Goal: Information Seeking & Learning: Learn about a topic

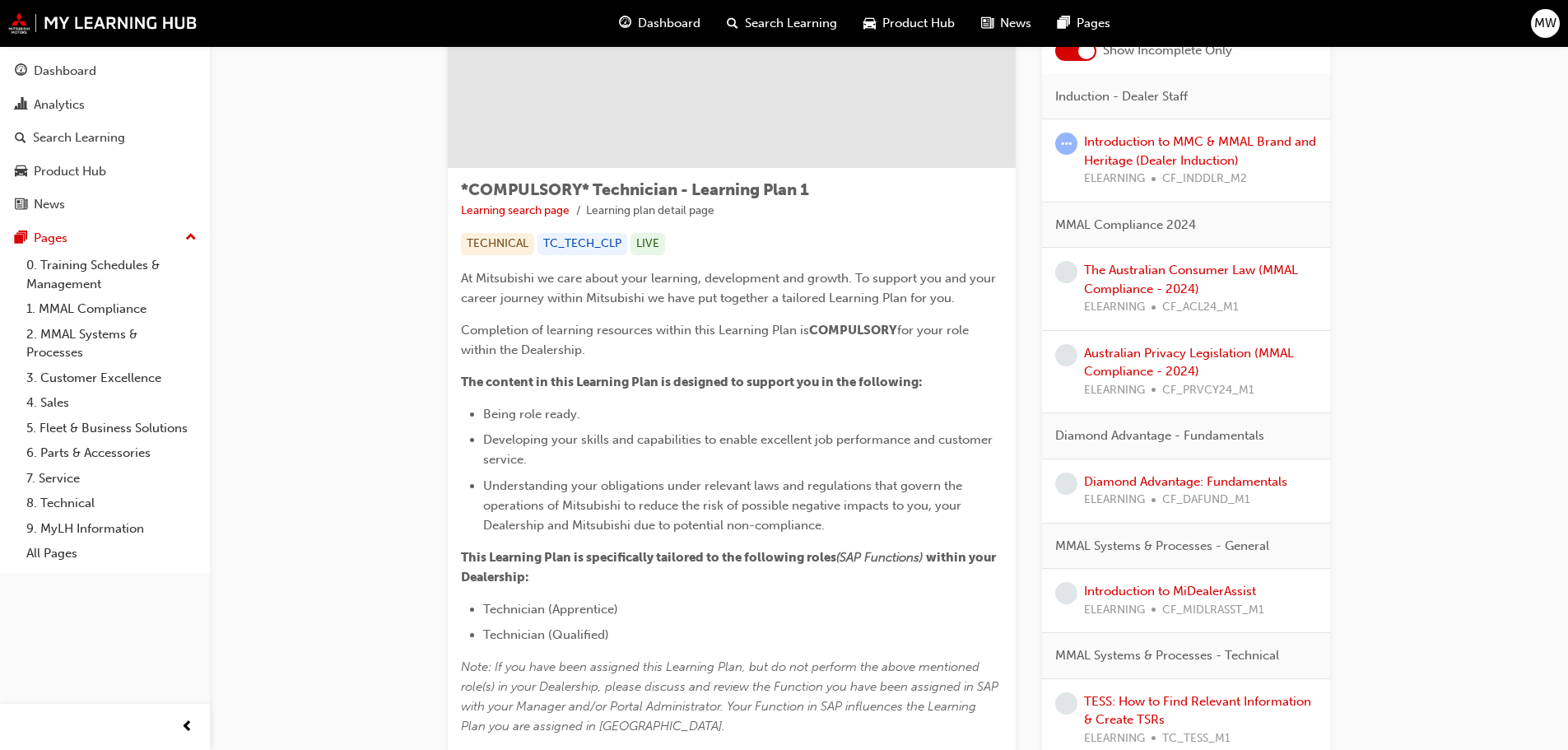
scroll to position [82, 0]
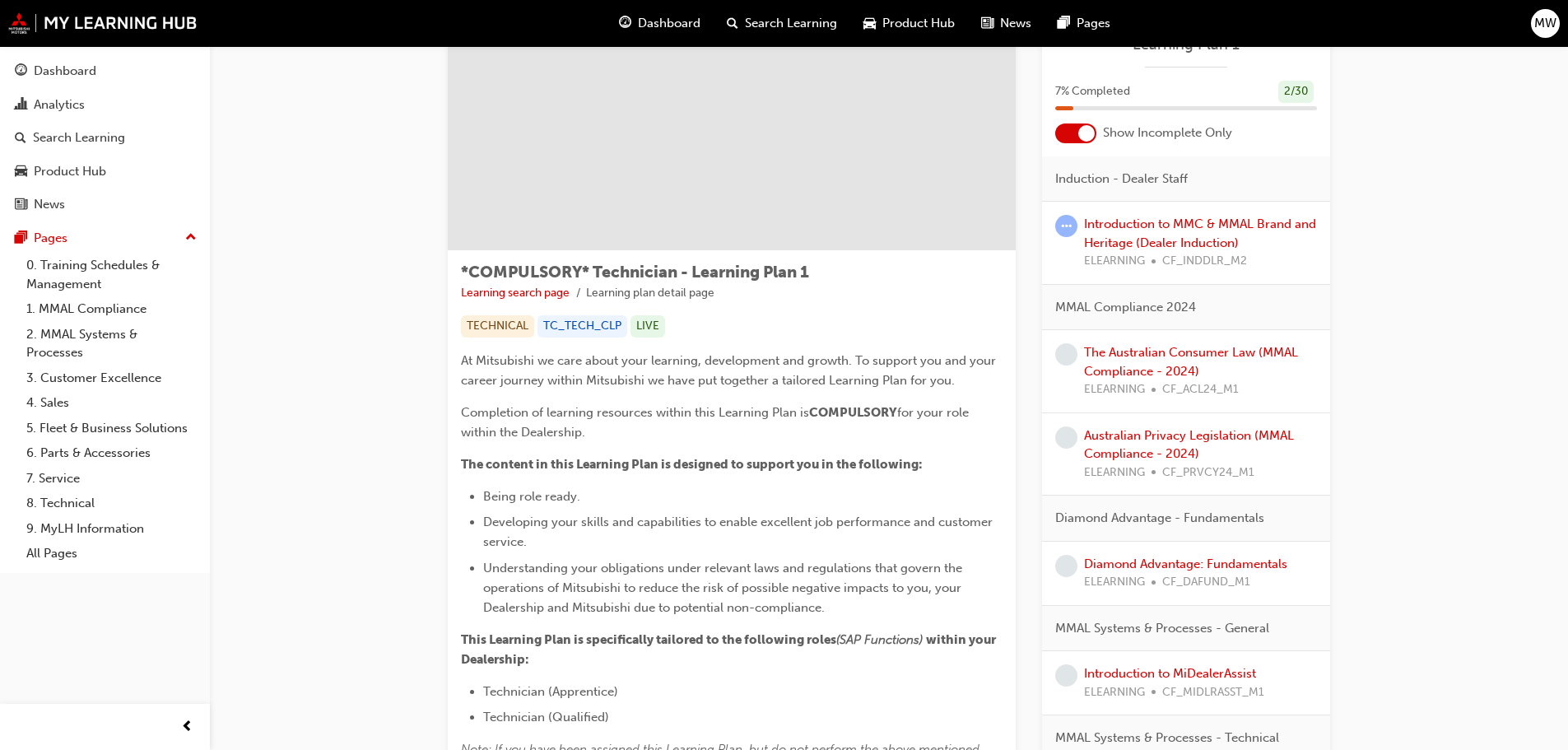
click at [187, 242] on span "up-icon" at bounding box center [191, 238] width 12 height 22
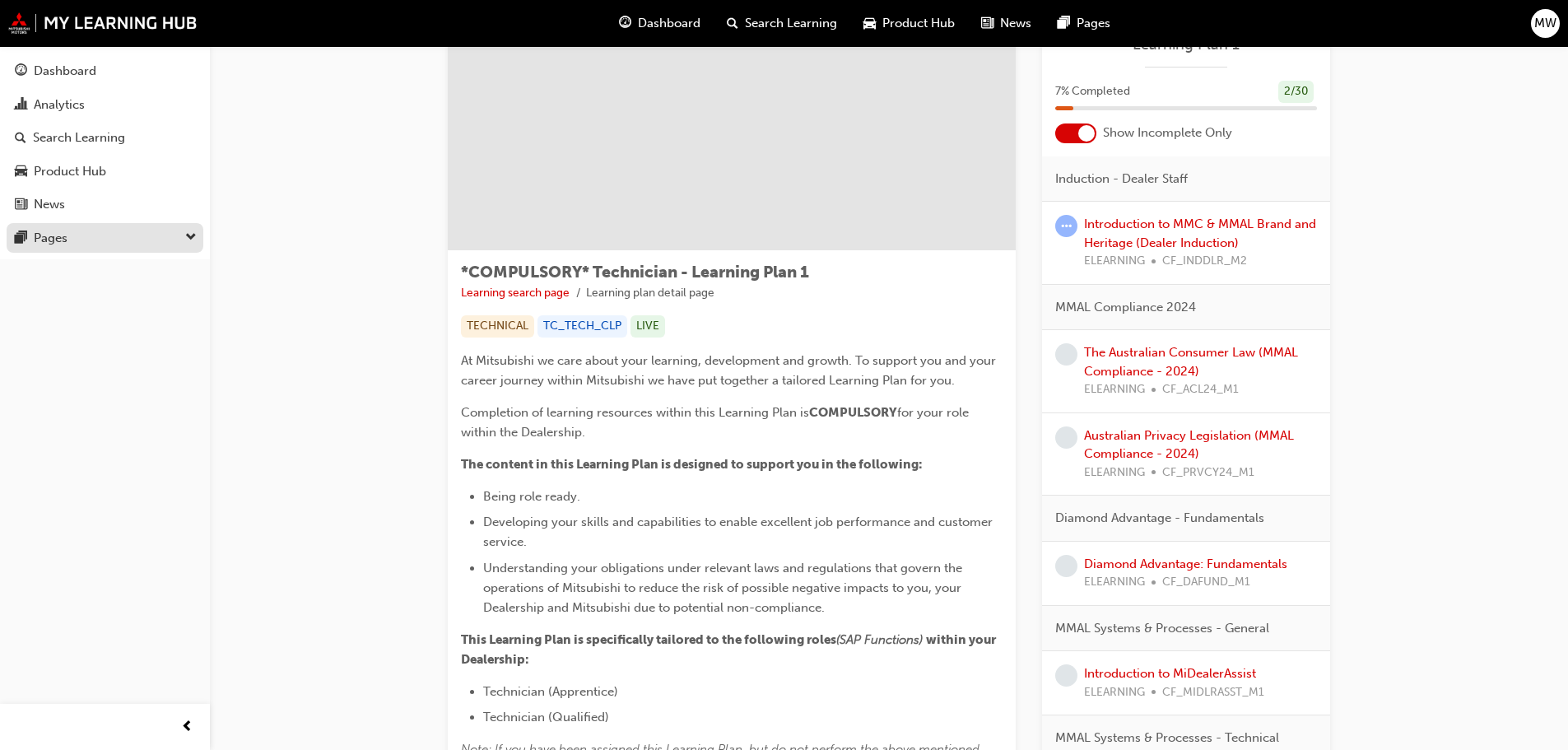
scroll to position [165, 0]
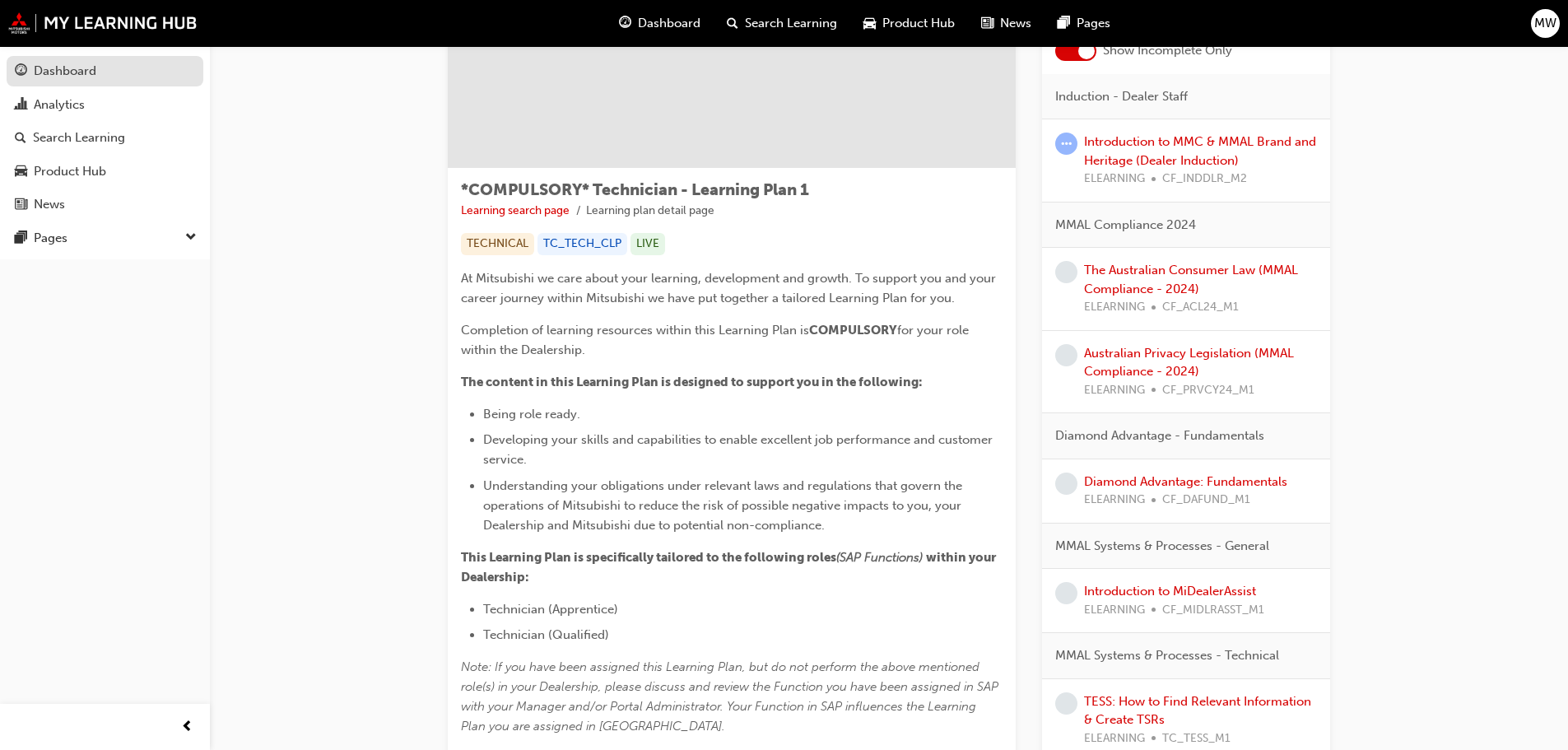
click at [98, 72] on div "Dashboard" at bounding box center [105, 71] width 181 height 21
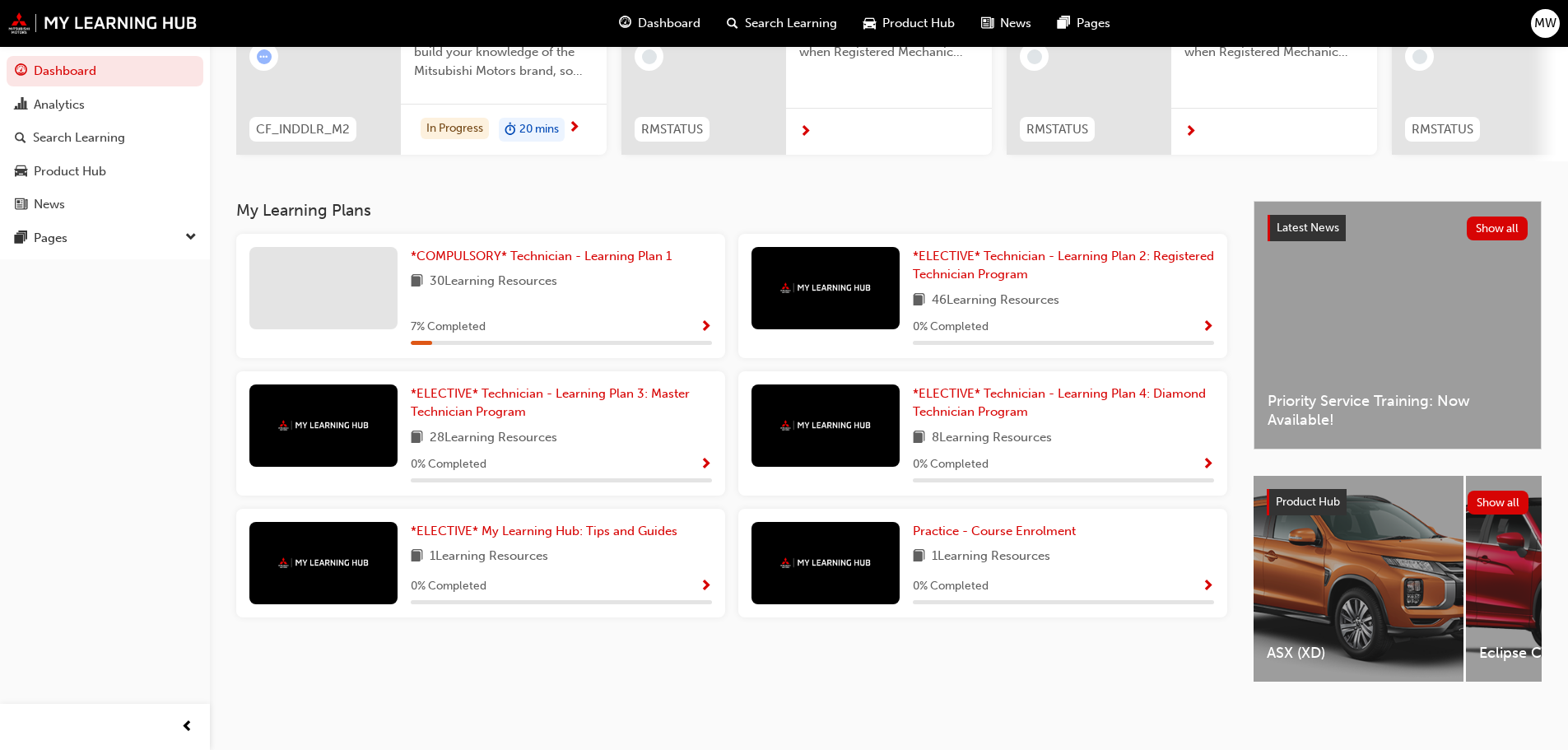
scroll to position [234, 0]
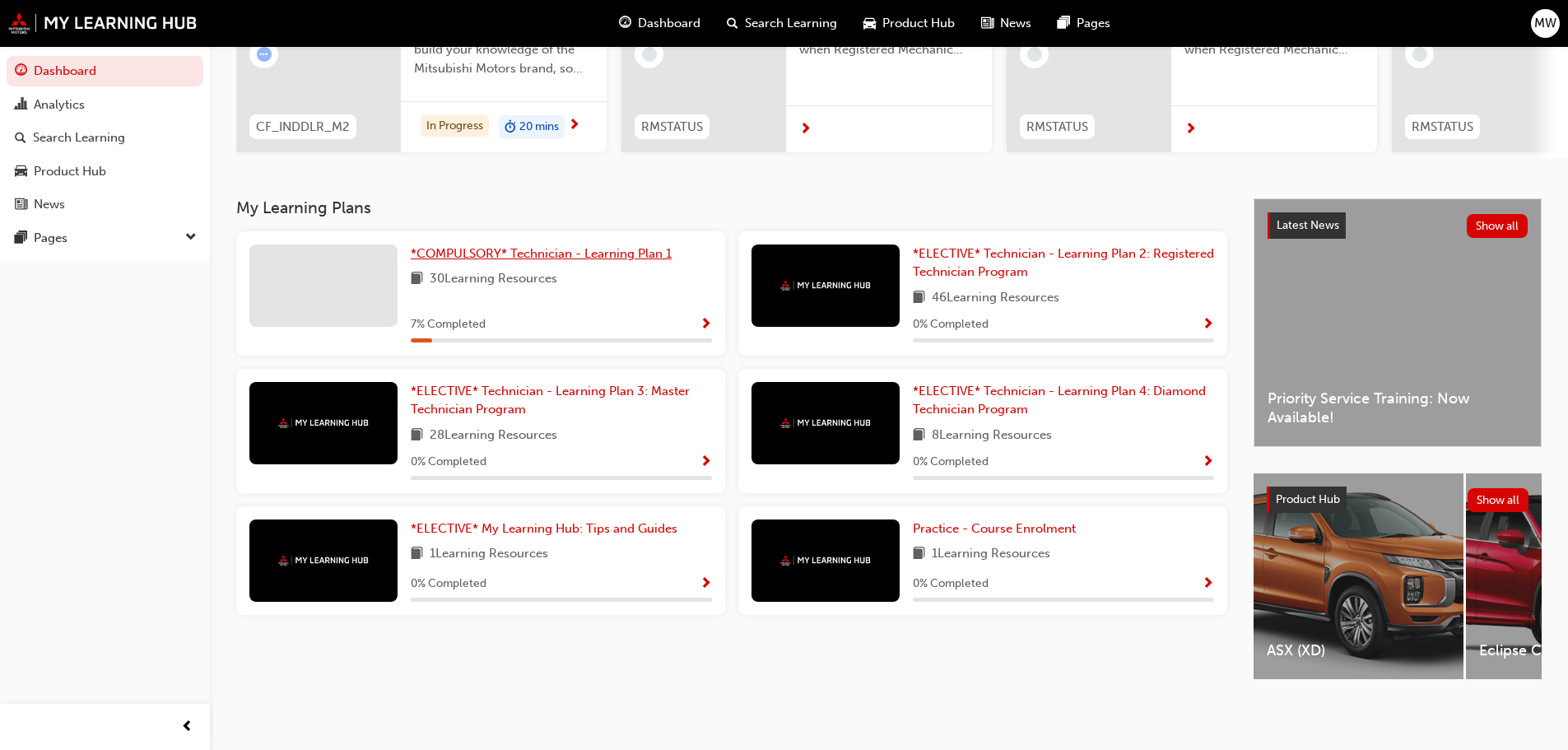
click at [466, 246] on span "*COMPULSORY* Technician - Learning Plan 1" at bounding box center [541, 253] width 261 height 15
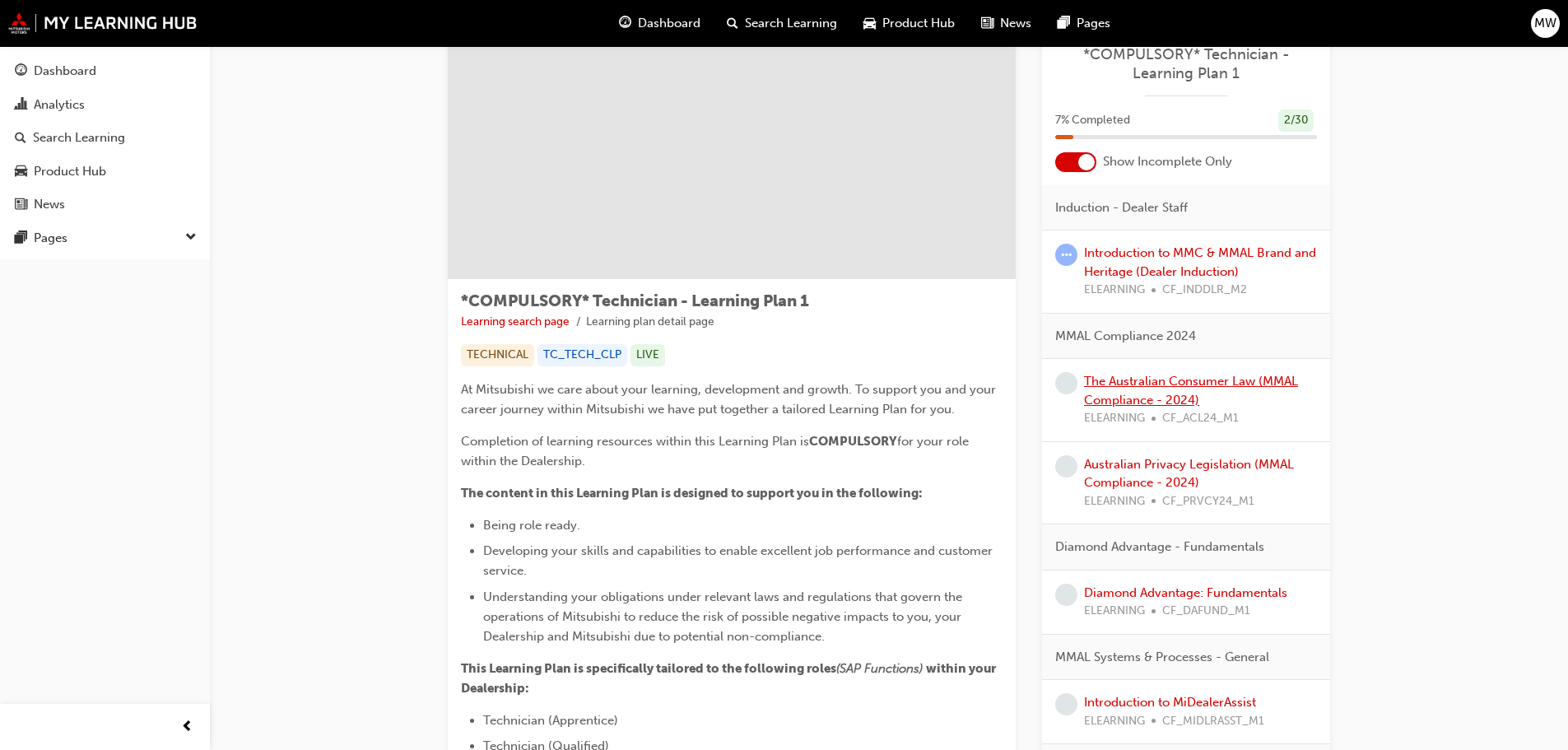
scroll to position [82, 0]
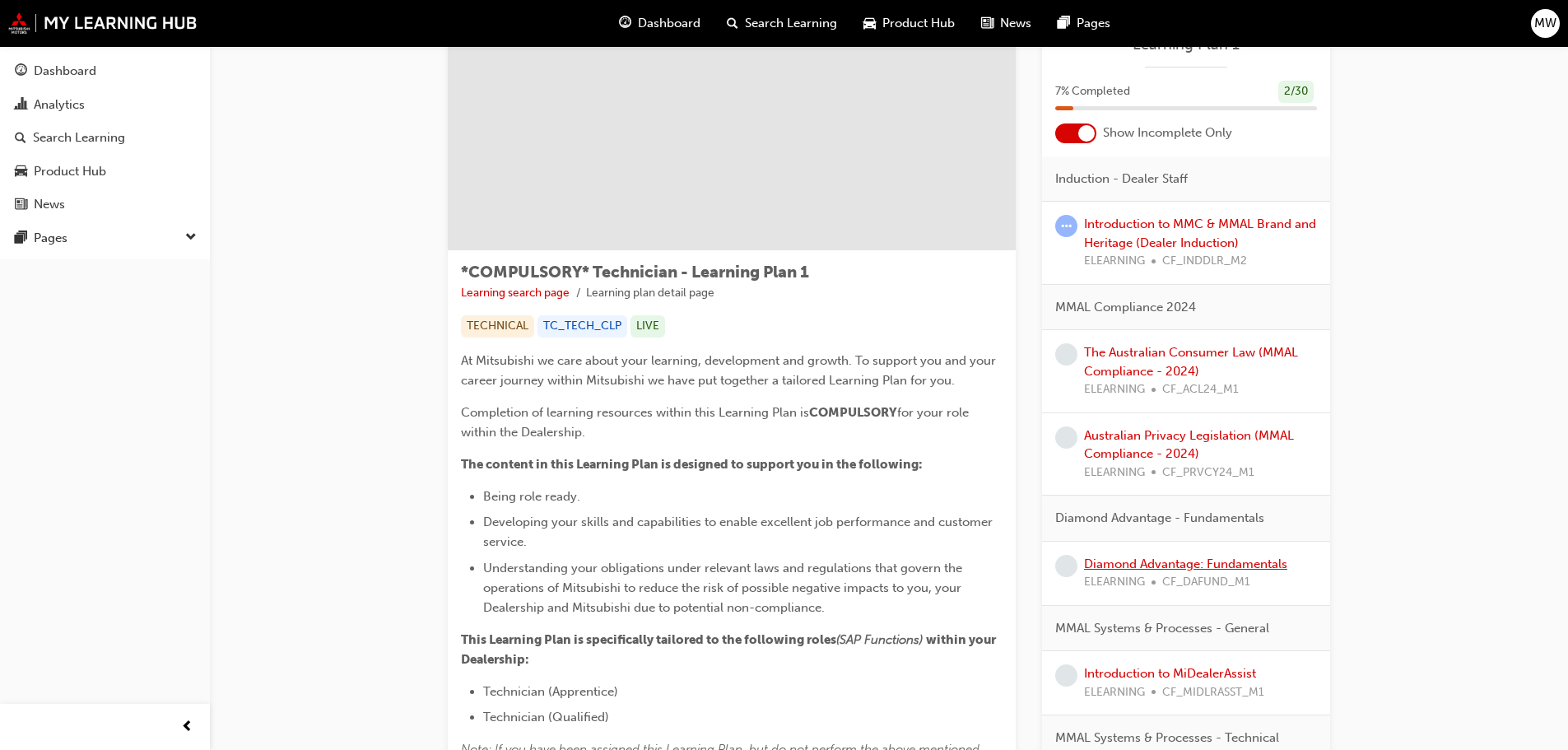
click at [1157, 561] on link "Diamond Advantage: Fundamentals" at bounding box center [1186, 563] width 203 height 15
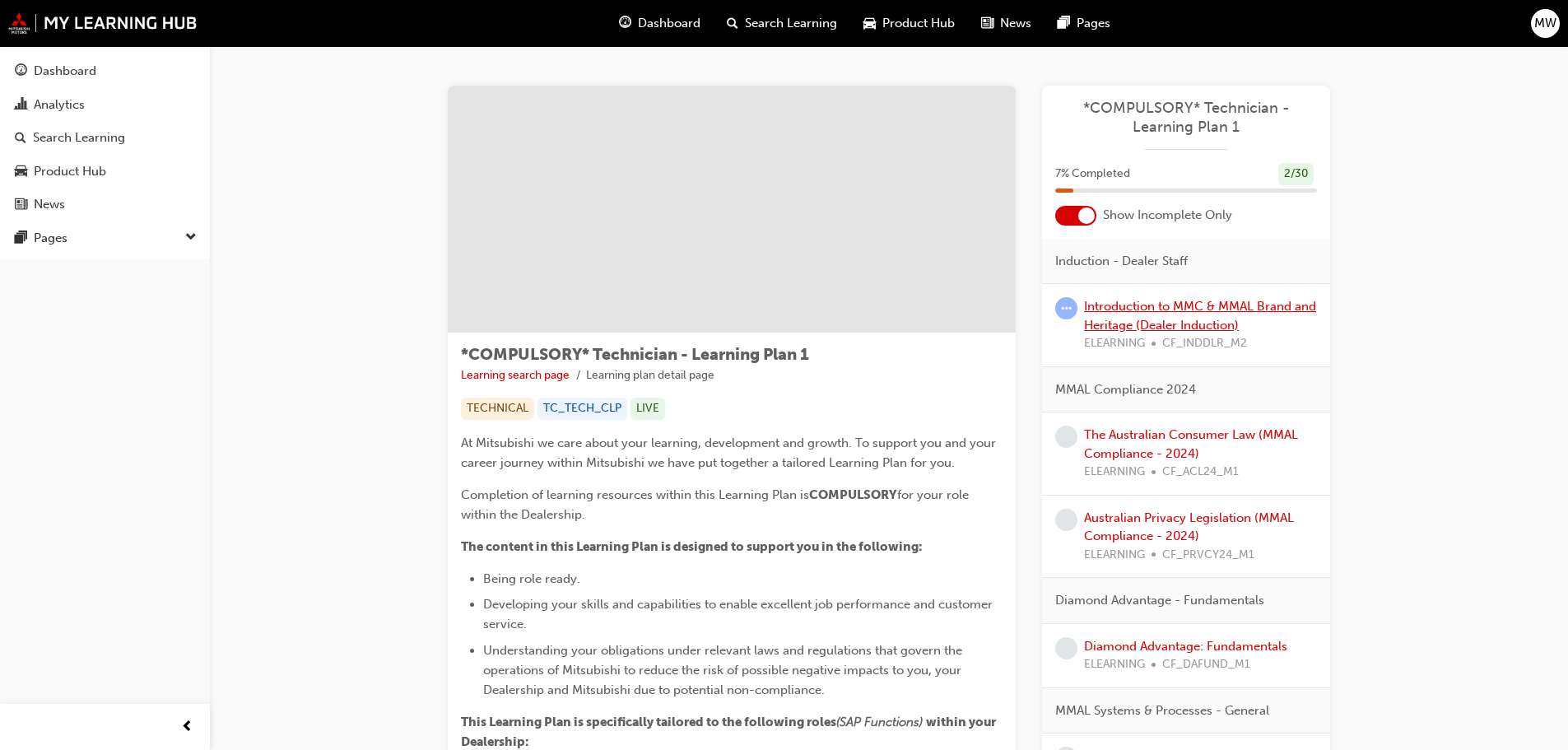
click at [1144, 308] on link "Introduction to MMC & MMAL Brand and Heritage (Dealer Induction)" at bounding box center [1200, 316] width 232 height 34
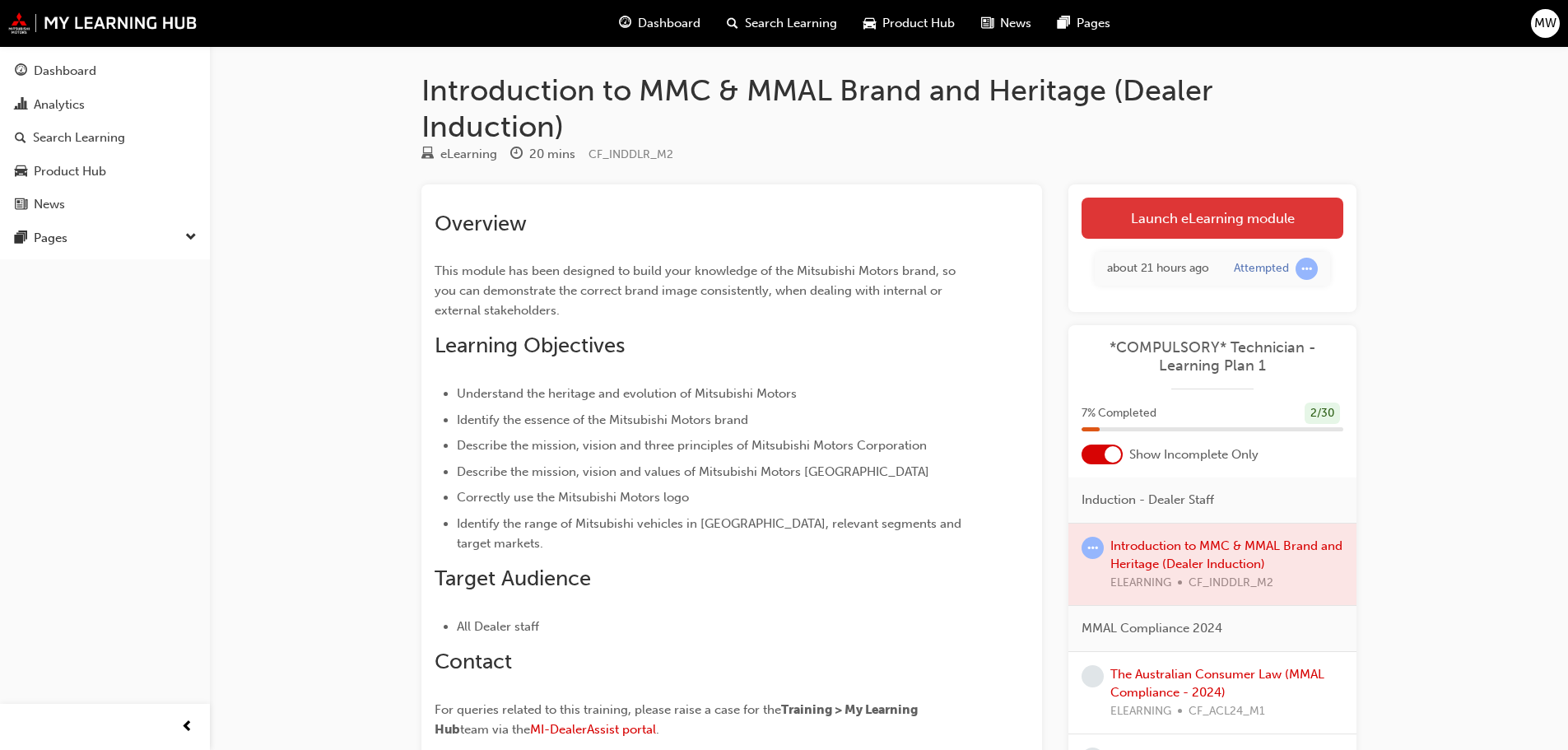
click at [1201, 221] on link "Launch eLearning module" at bounding box center [1212, 218] width 261 height 41
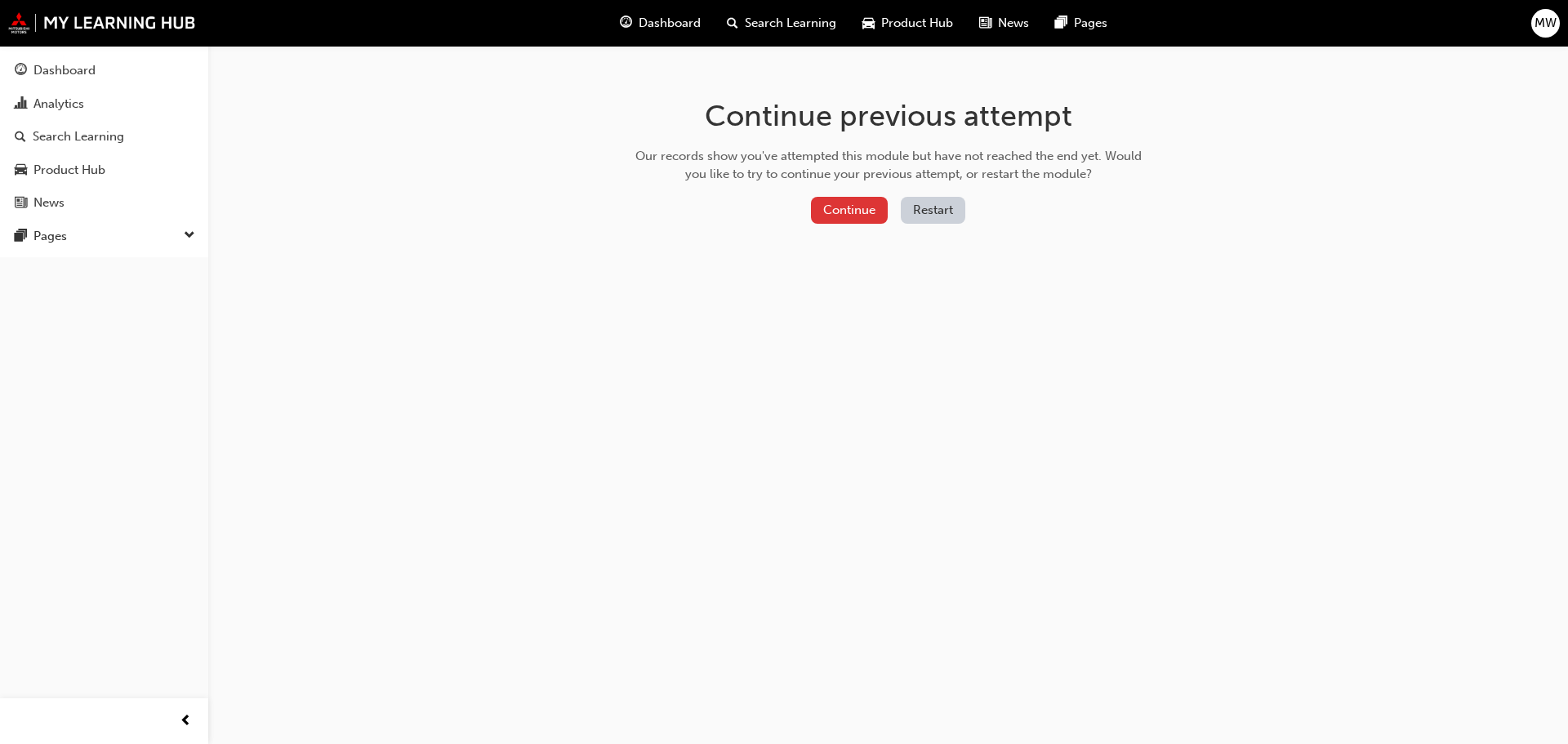
click at [857, 220] on button "Continue" at bounding box center [850, 210] width 76 height 27
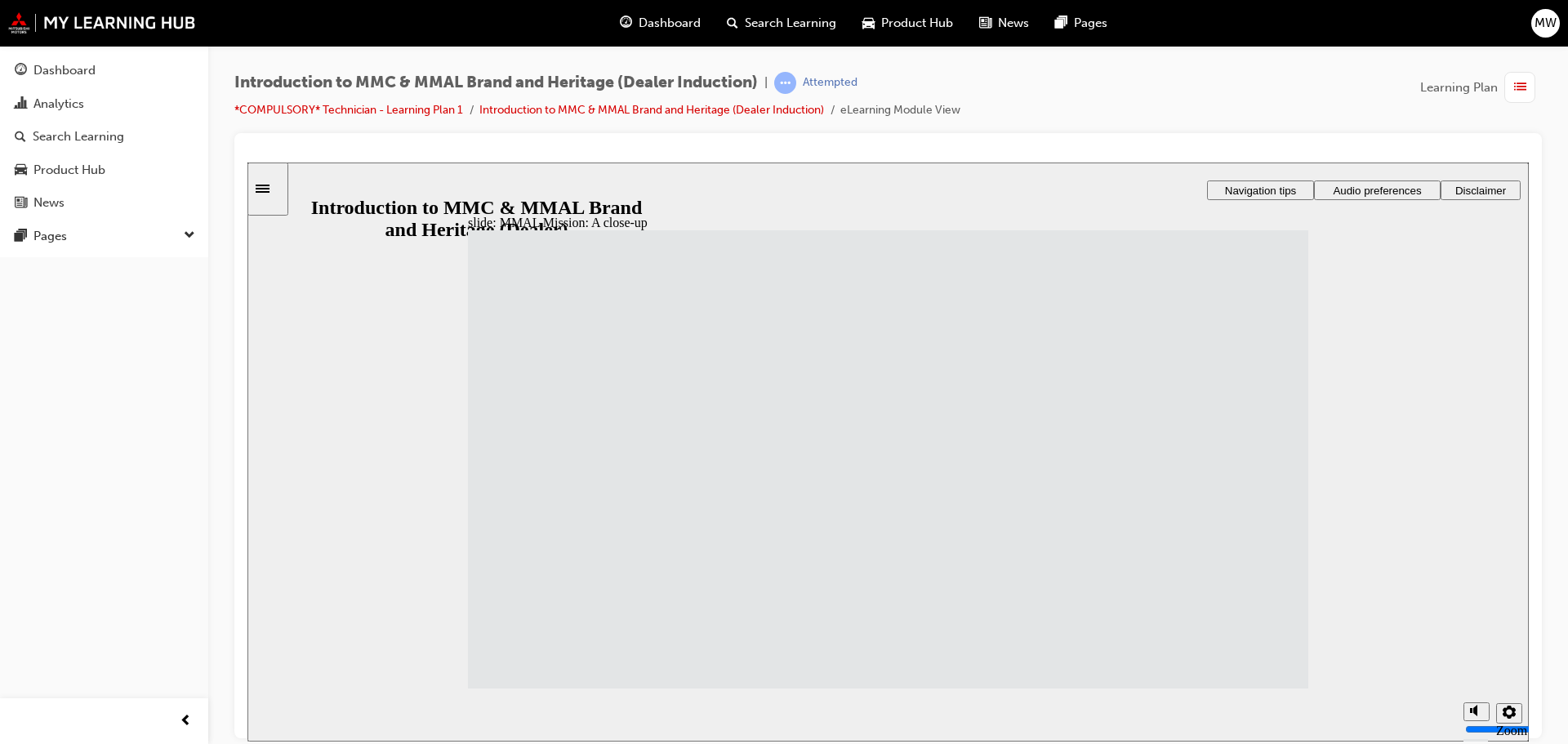
click at [269, 191] on icon "Sidebar Toggle" at bounding box center [262, 188] width 14 height 8
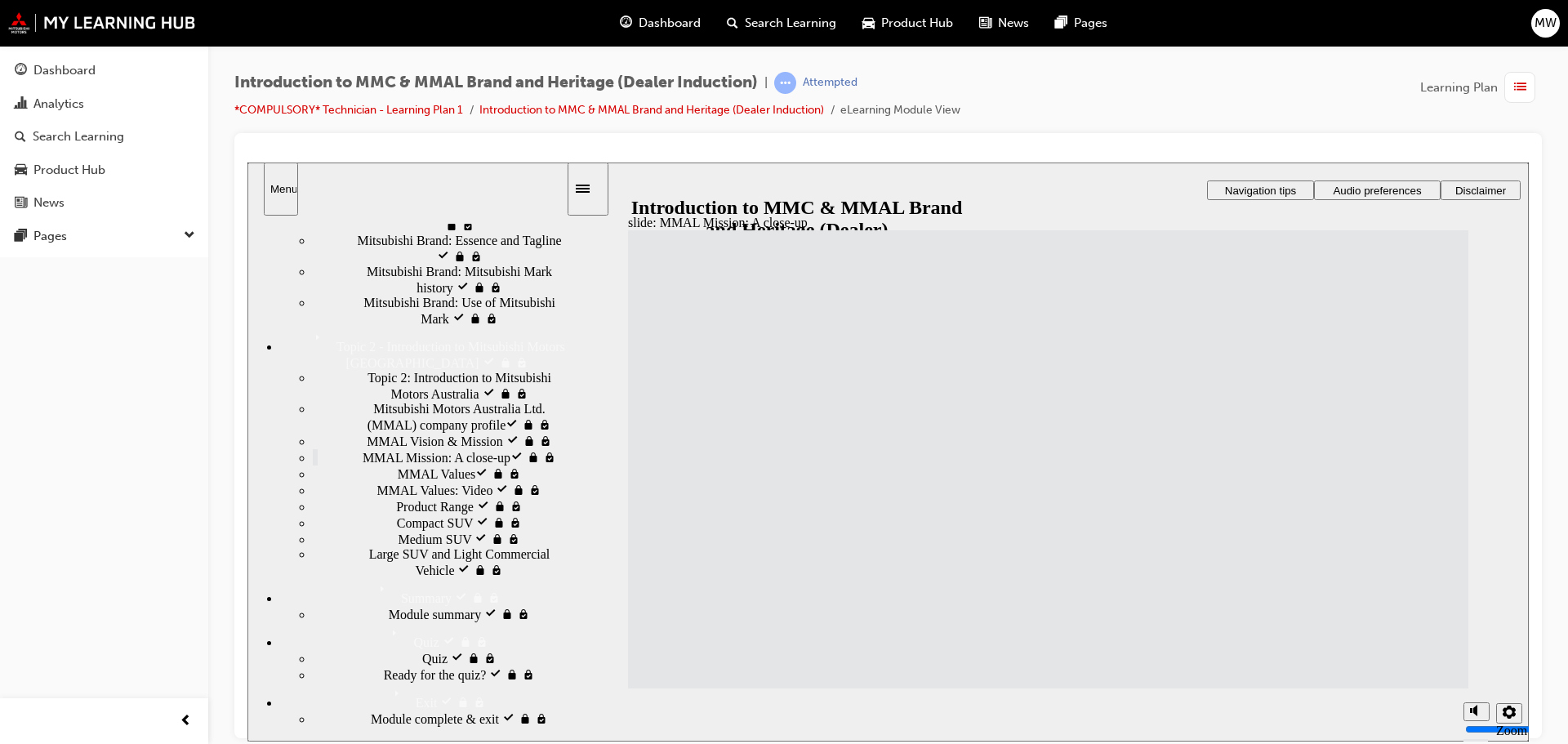
scroll to position [964, 0]
click at [375, 649] on div "Quiz visited Quiz" at bounding box center [439, 657] width 254 height 17
click at [397, 666] on span "Ready for the quiz? visited" at bounding box center [454, 673] width 141 height 15
click at [422, 649] on span "Quiz visited" at bounding box center [453, 656] width 64 height 15
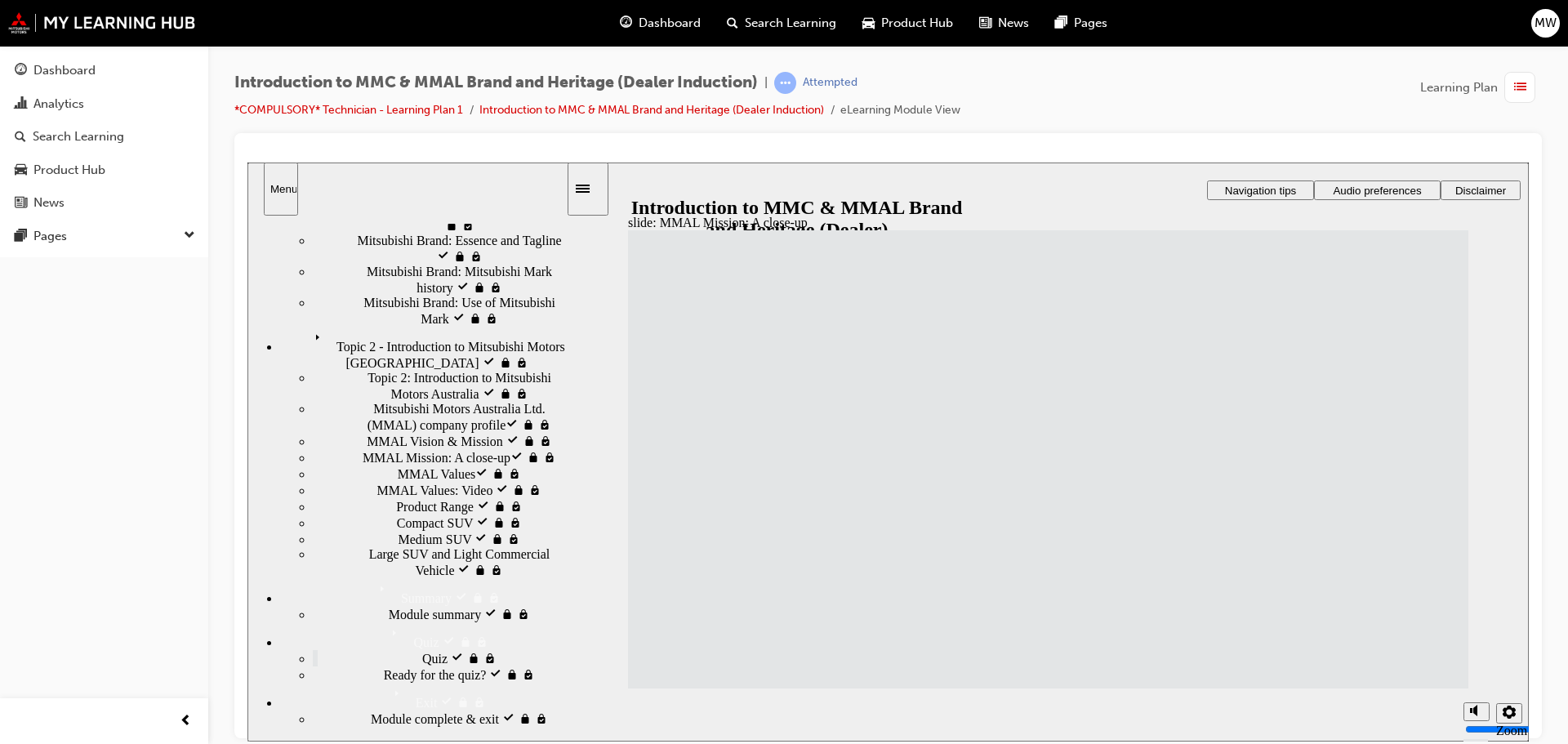
click at [422, 649] on span "Quiz visited" at bounding box center [453, 656] width 64 height 15
click at [368, 649] on div "Quiz visited Quiz" at bounding box center [439, 657] width 254 height 17
click at [332, 326] on div "Mitsubishi Brand: Use of Mitsubishi Mark visited Mitsubishi Brand: Use of Mitsu…" at bounding box center [439, 310] width 254 height 31
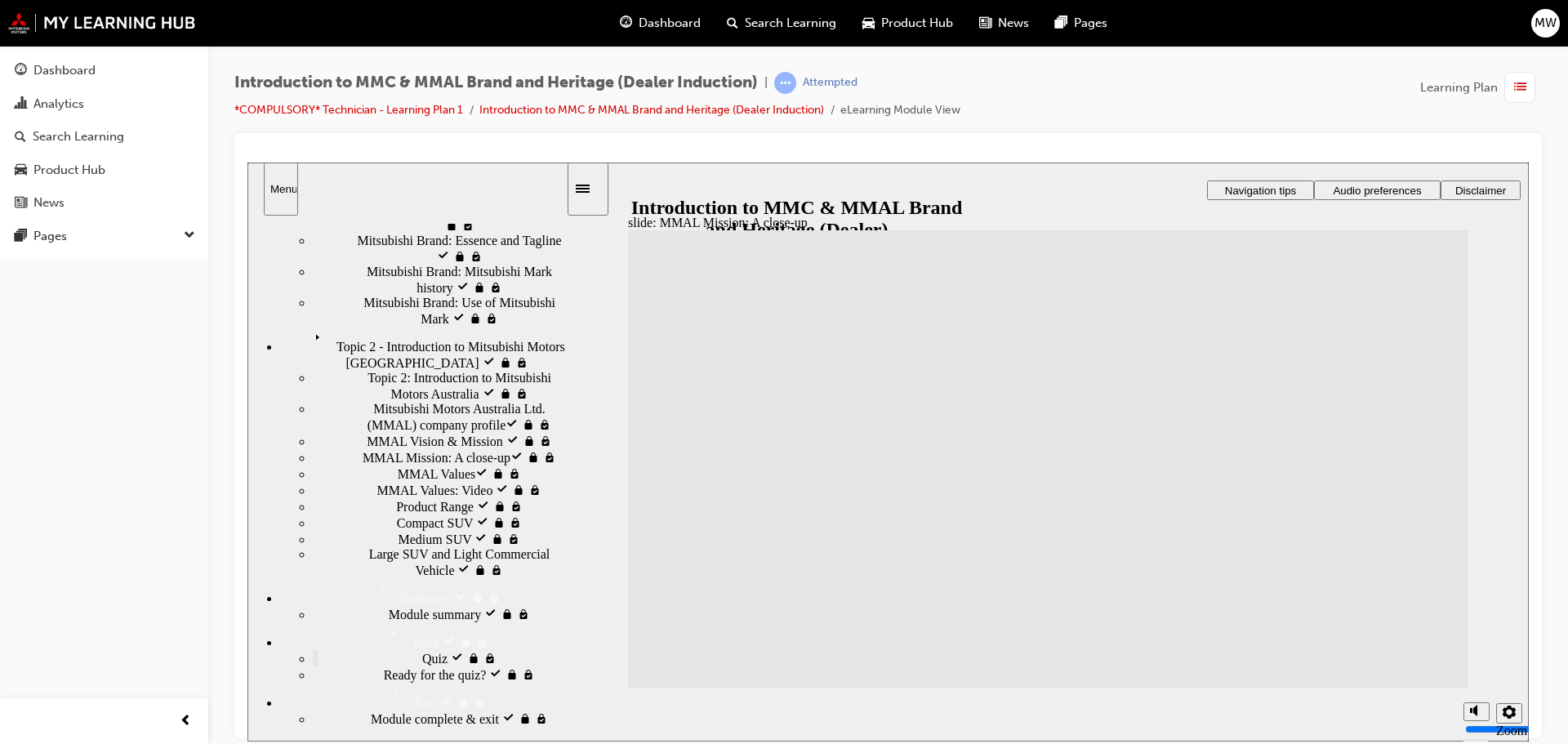
scroll to position [513, 0]
click at [417, 324] on span "Mitsubishi Brand: Use of Mitsubishi Mark visited" at bounding box center [464, 309] width 203 height 29
click at [393, 231] on span "Mitsubishi Brand: Why Mitsubishi visited" at bounding box center [463, 216] width 206 height 29
click at [390, 185] on div "MMC Mission: A close-up​ visited MMC Mission: A close-up​" at bounding box center [439, 177] width 254 height 17
click at [382, 153] on div "Our heritage of evolution visited Our heritage of evolution" at bounding box center [439, 144] width 254 height 17
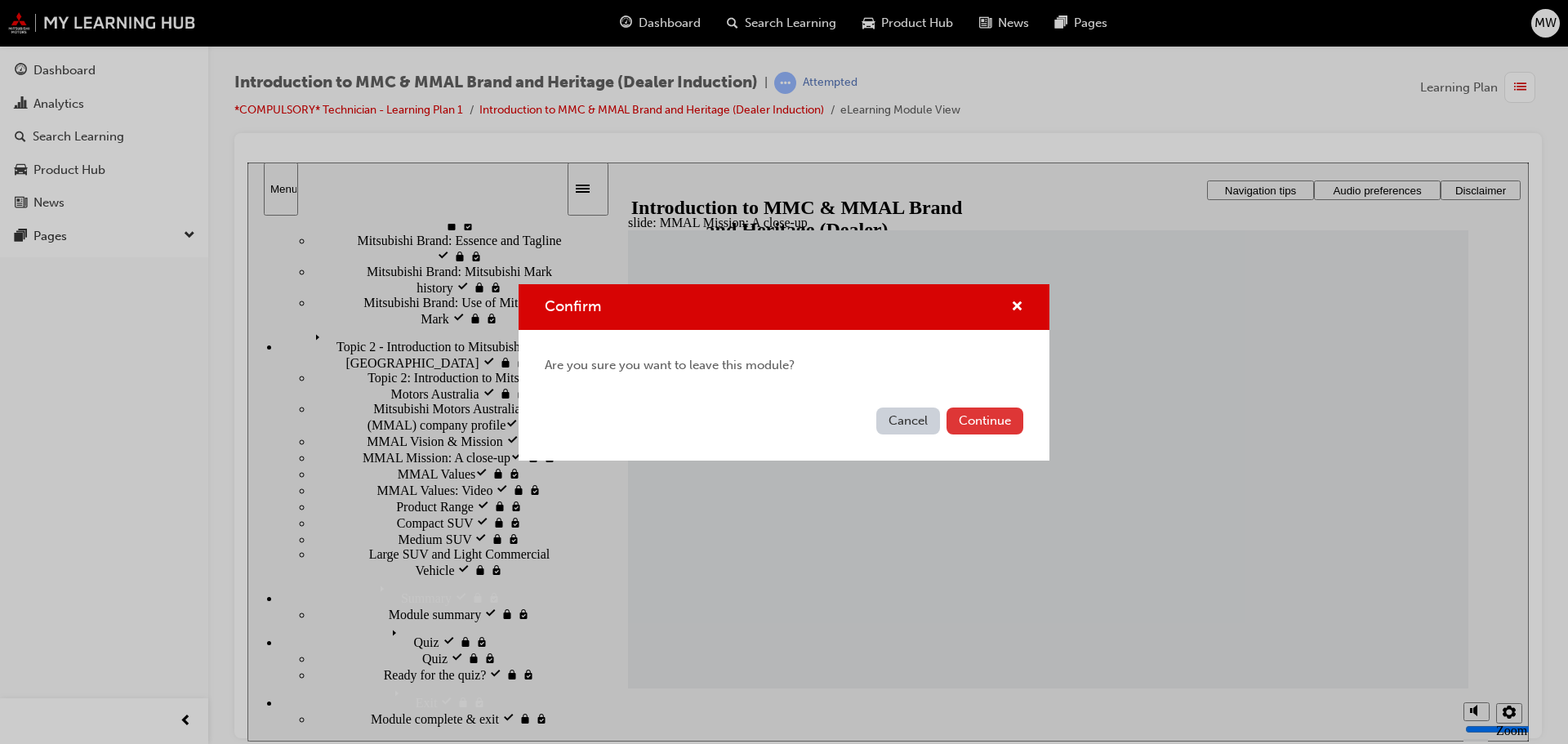
click at [1000, 419] on button "Continue" at bounding box center [985, 421] width 76 height 27
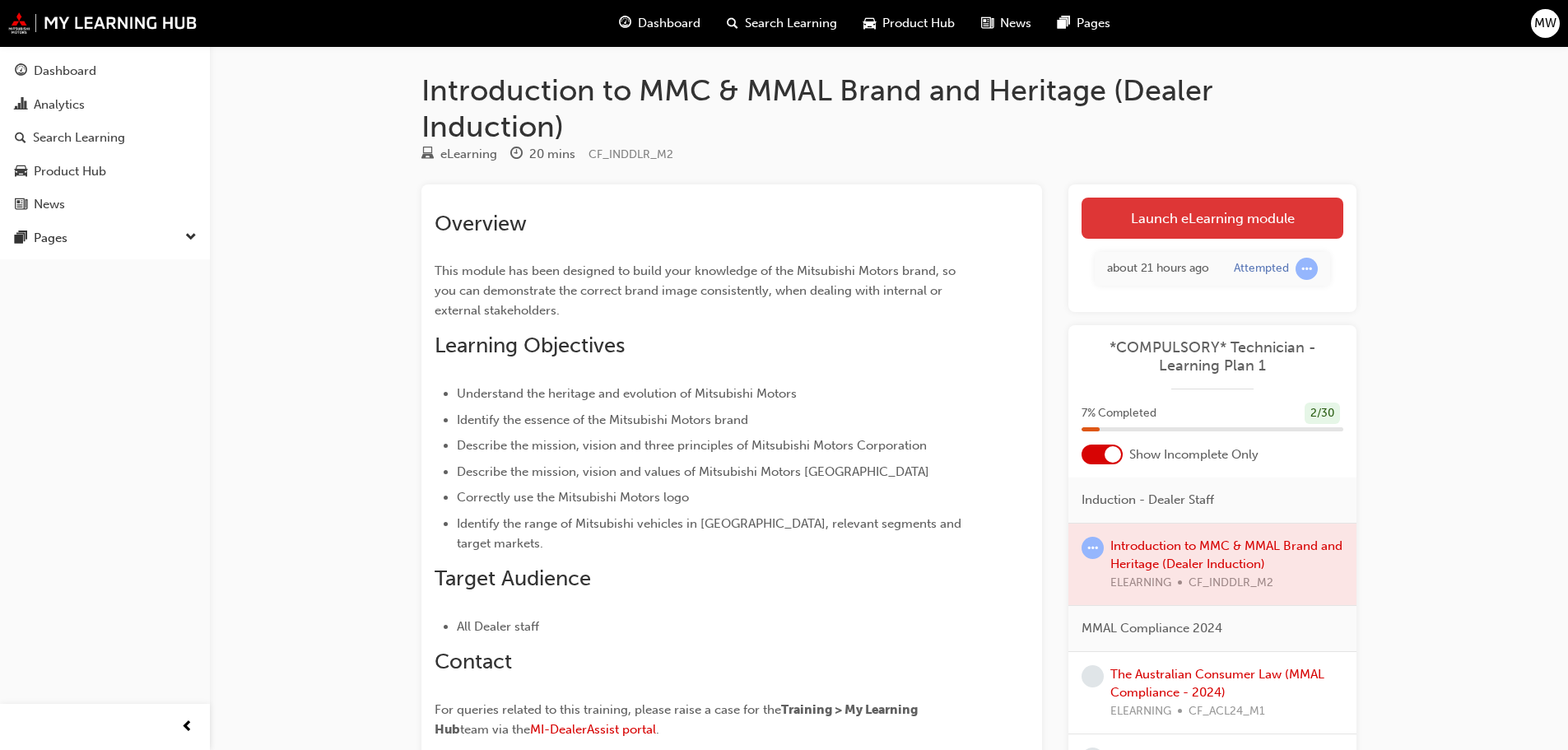
click at [1173, 225] on link "Launch eLearning module" at bounding box center [1212, 218] width 261 height 41
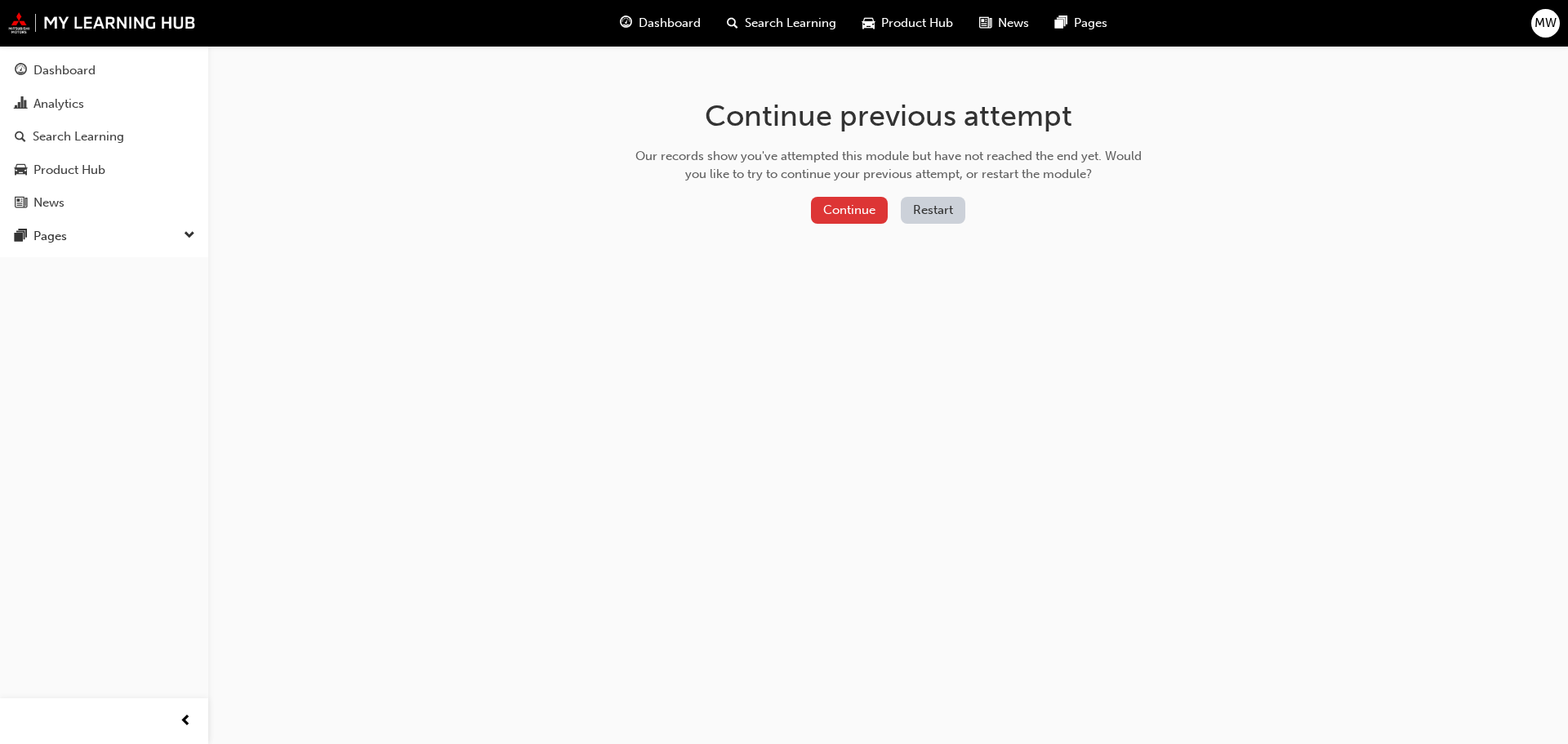
click at [882, 214] on button "Continue" at bounding box center [850, 210] width 76 height 27
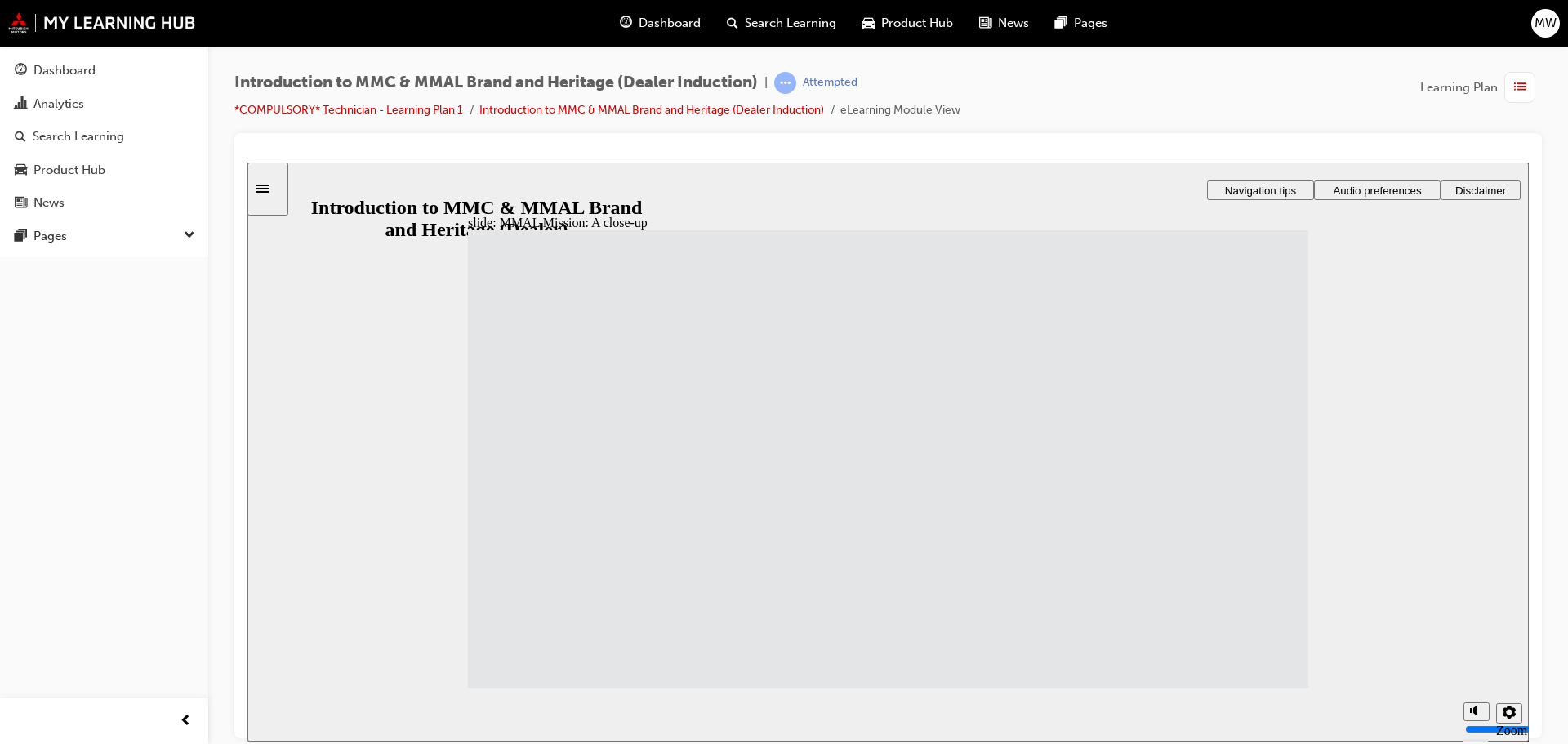
click at [1517, 85] on span "list-icon" at bounding box center [1520, 87] width 13 height 21
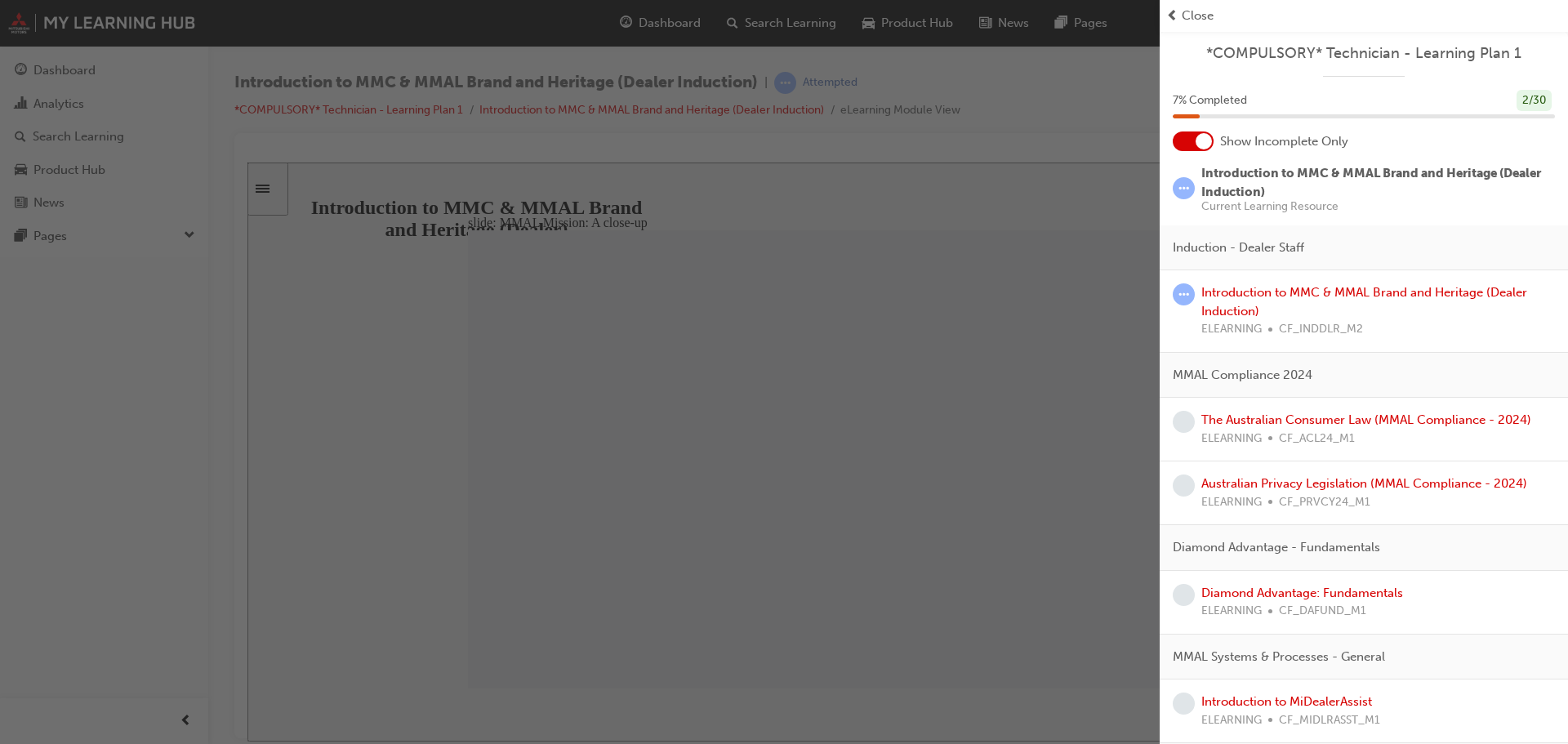
click at [1203, 12] on span "Close" at bounding box center [1197, 16] width 32 height 19
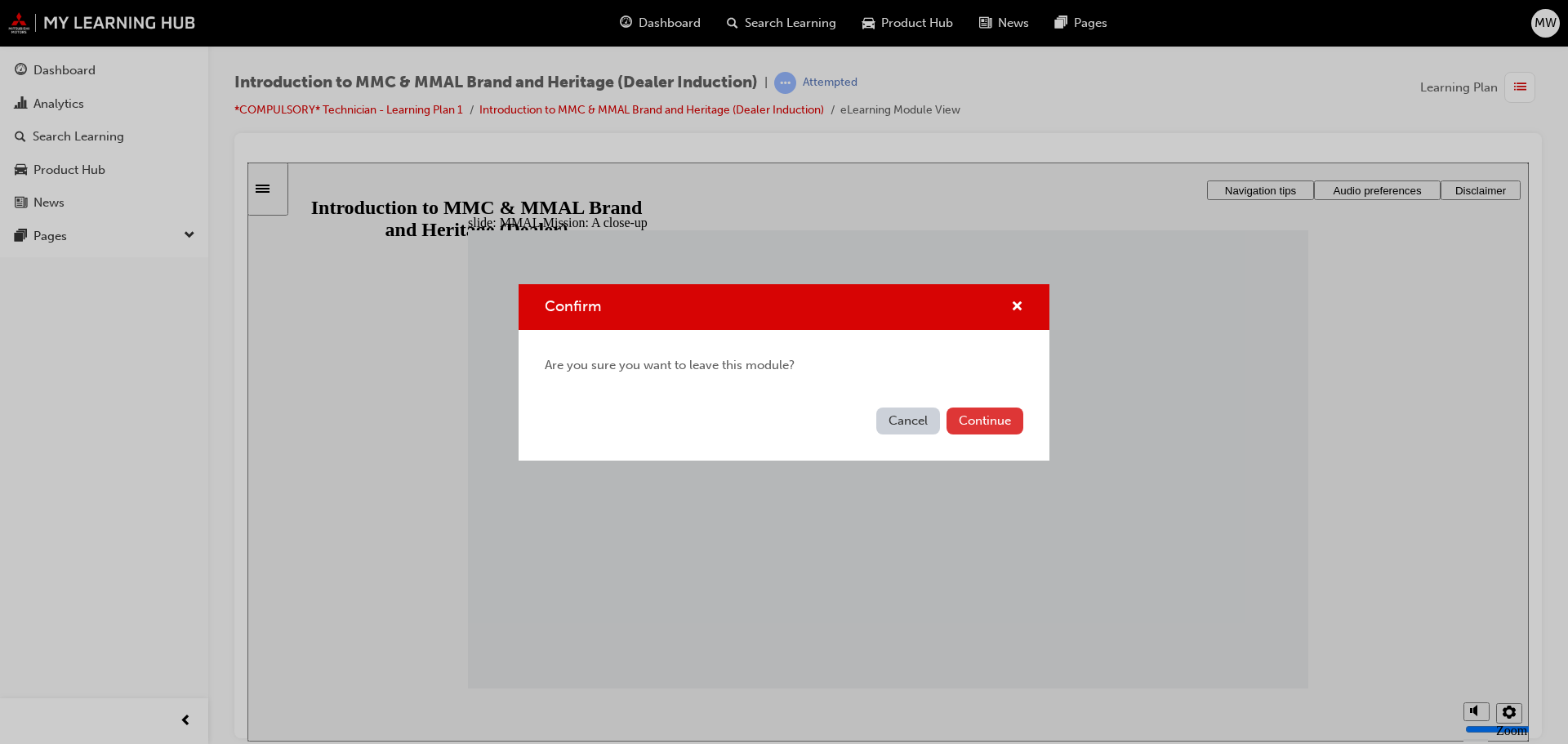
click at [988, 418] on button "Continue" at bounding box center [985, 421] width 76 height 27
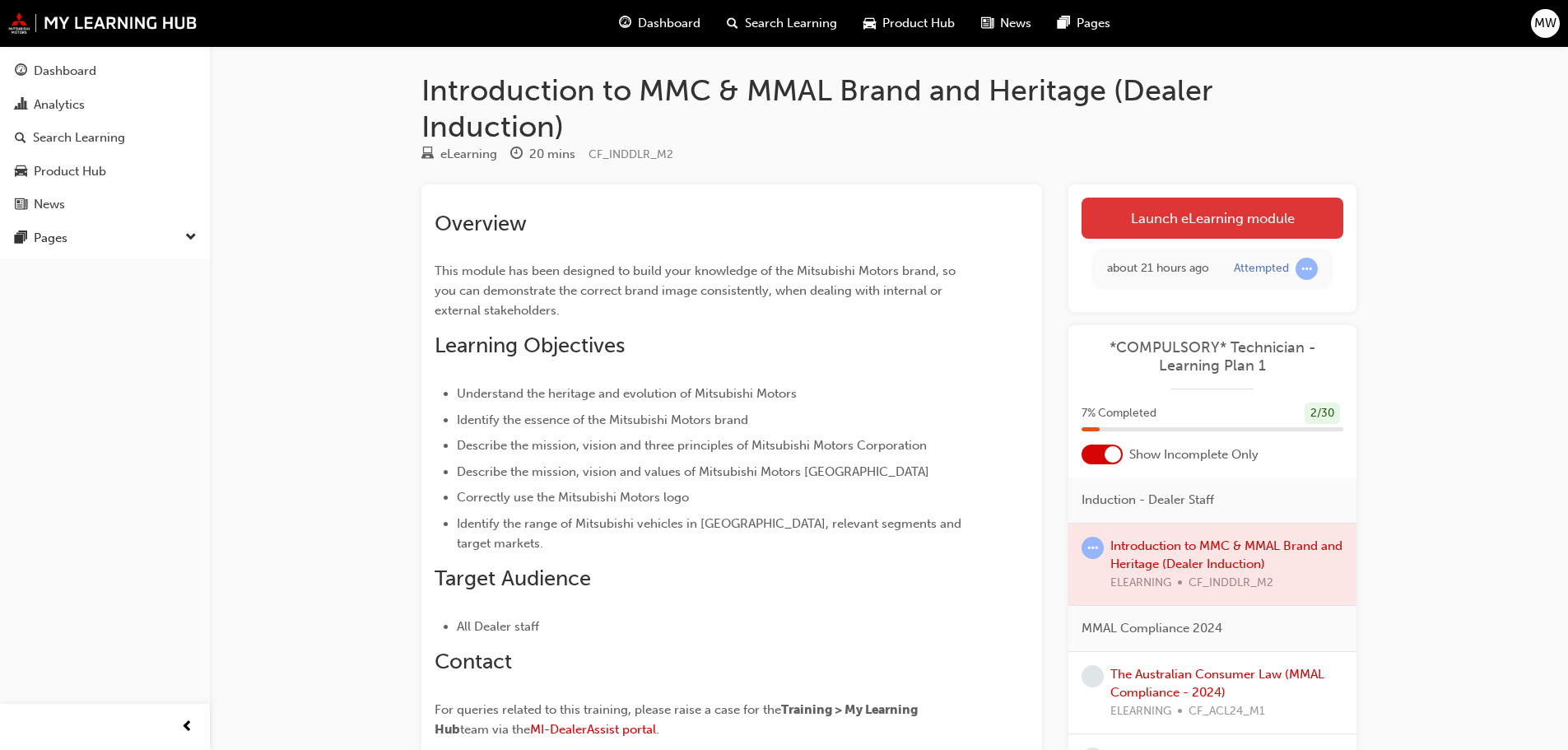
click at [1172, 221] on link "Launch eLearning module" at bounding box center [1212, 218] width 261 height 41
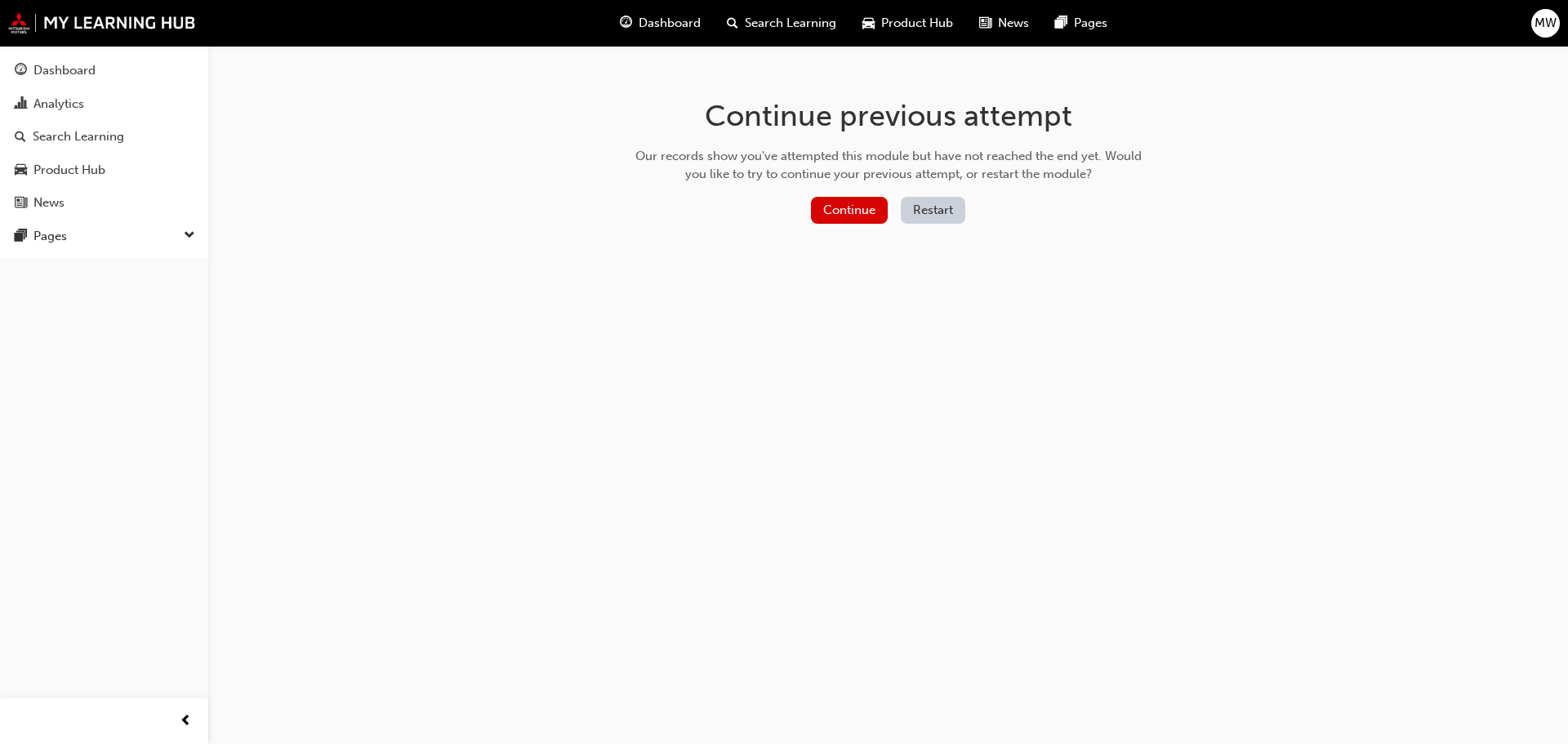
click at [953, 206] on button "Restart" at bounding box center [933, 210] width 65 height 27
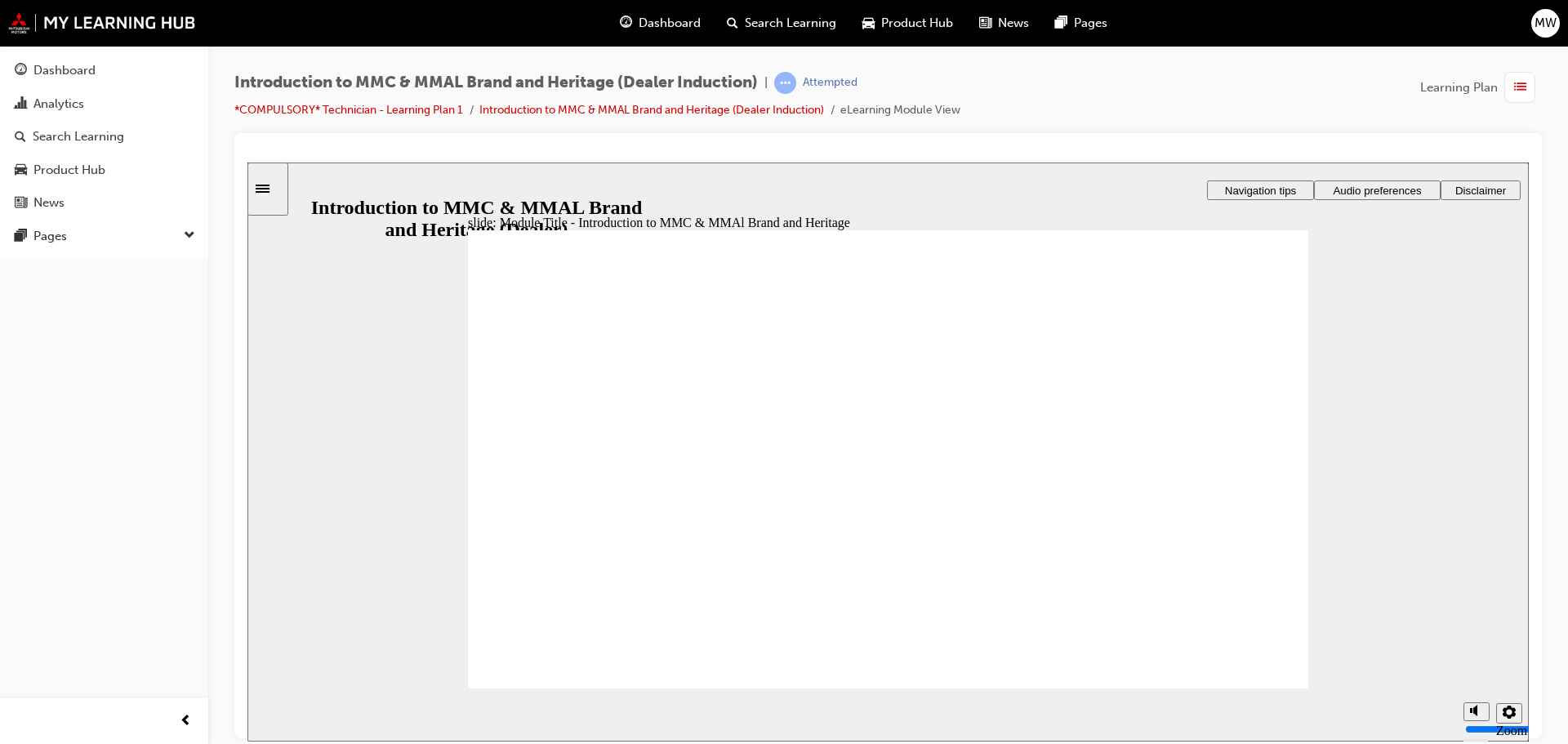
click at [269, 188] on icon "Sidebar Toggle" at bounding box center [262, 188] width 14 height 8
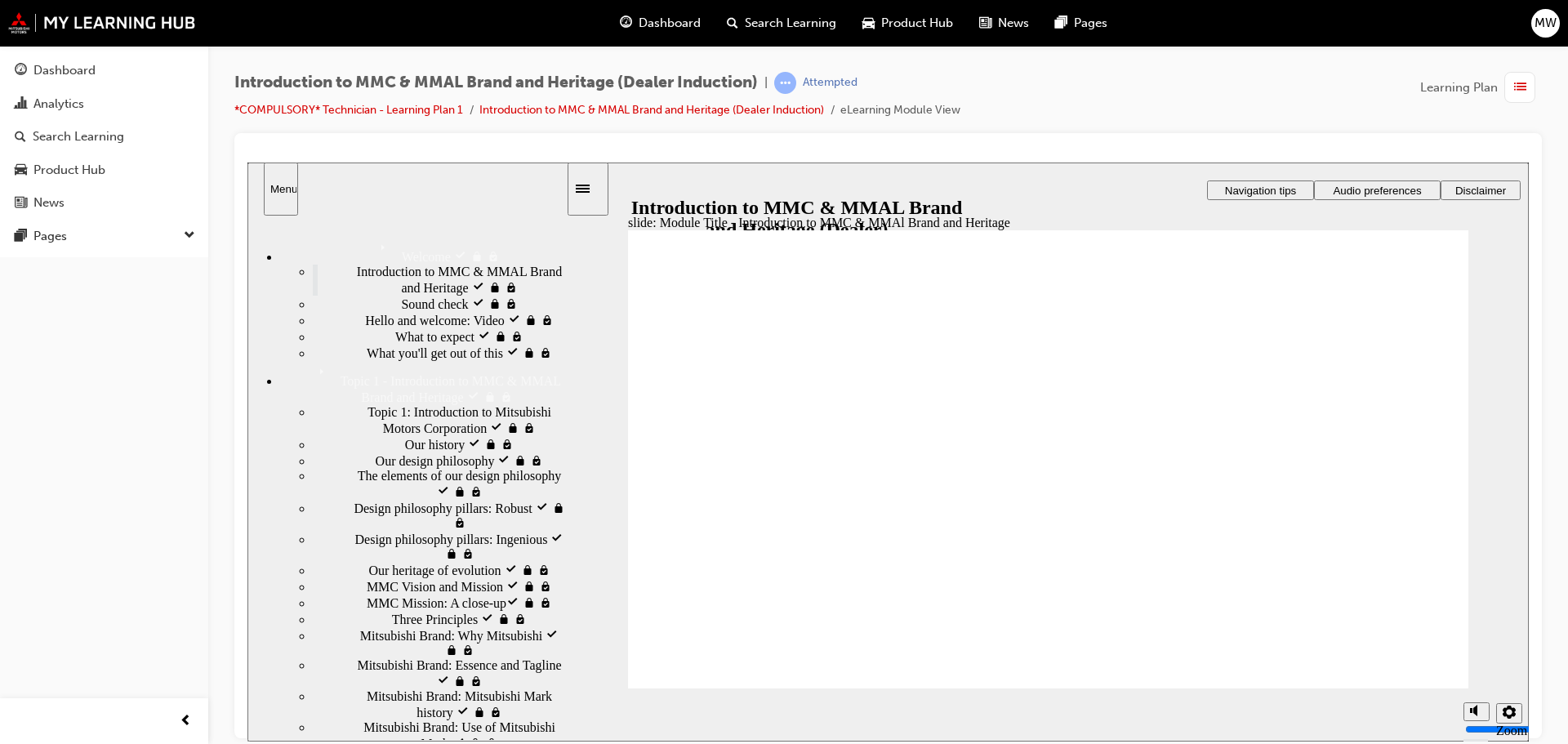
click at [381, 273] on span "Introduction to MMC & MMAL Brand and Heritage visited" at bounding box center [462, 278] width 209 height 29
click at [392, 292] on span "Introduction to MMC & MMAL Brand and Heritage visited" at bounding box center [462, 278] width 209 height 29
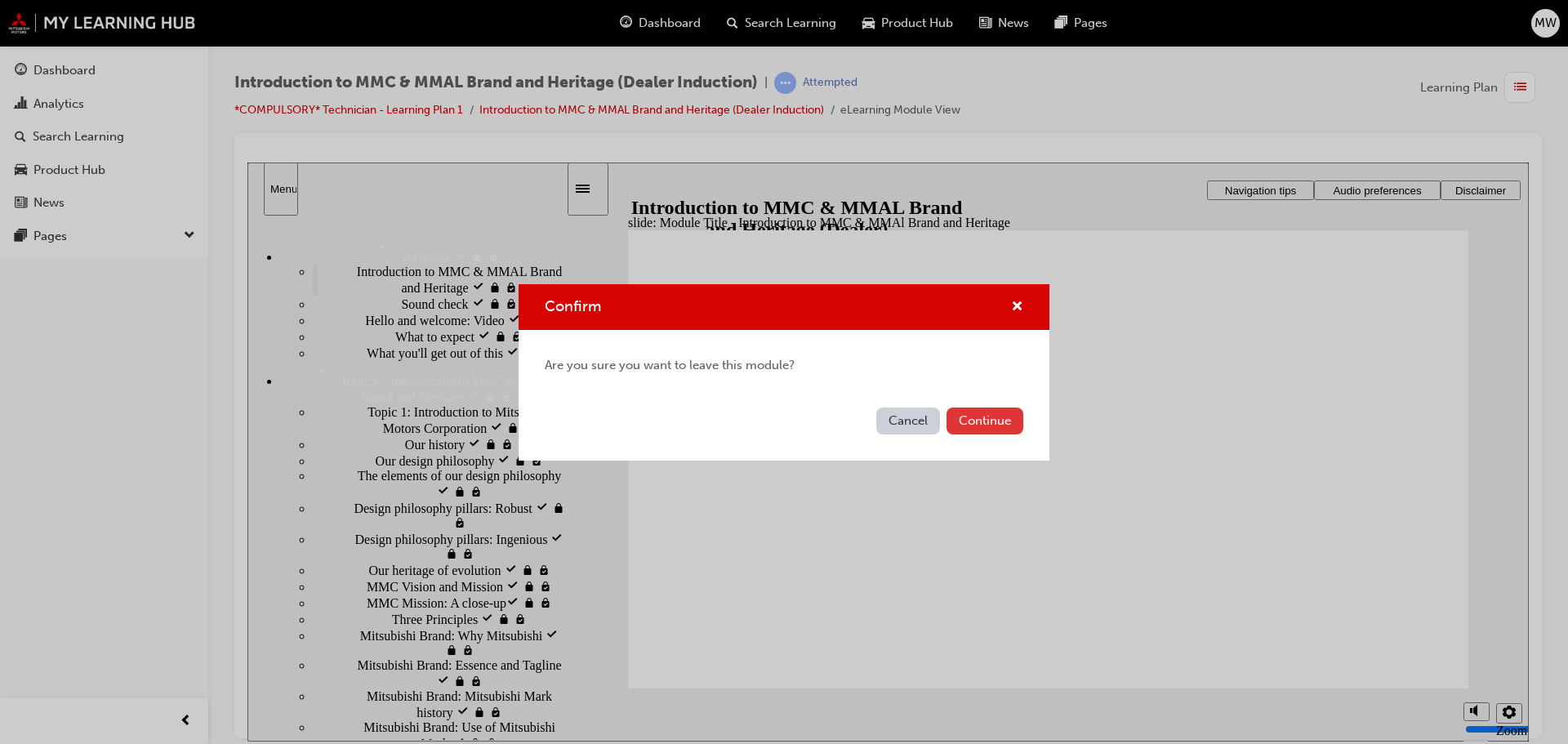
click at [991, 416] on button "Continue" at bounding box center [985, 421] width 76 height 27
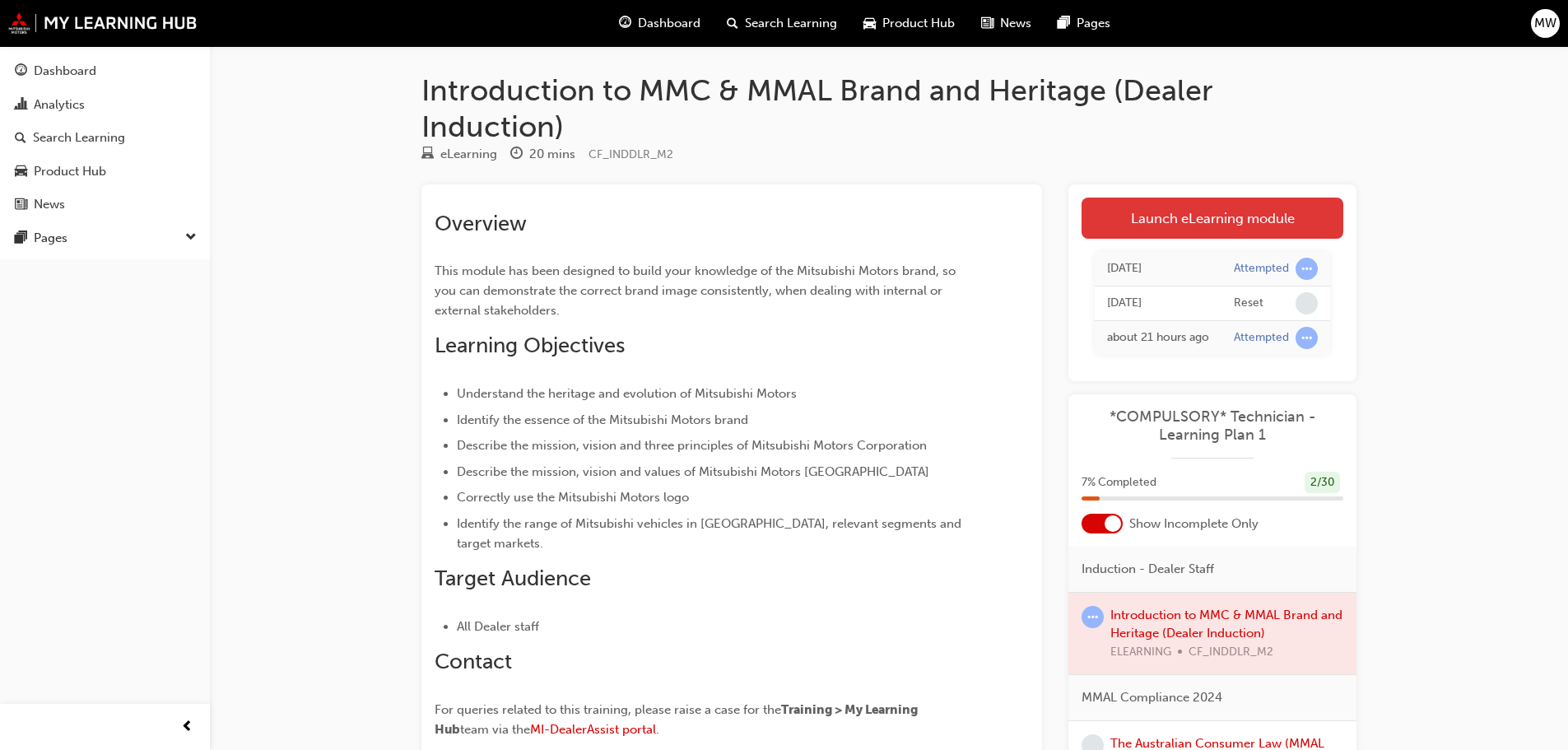
click at [1161, 226] on link "Launch eLearning module" at bounding box center [1212, 218] width 261 height 41
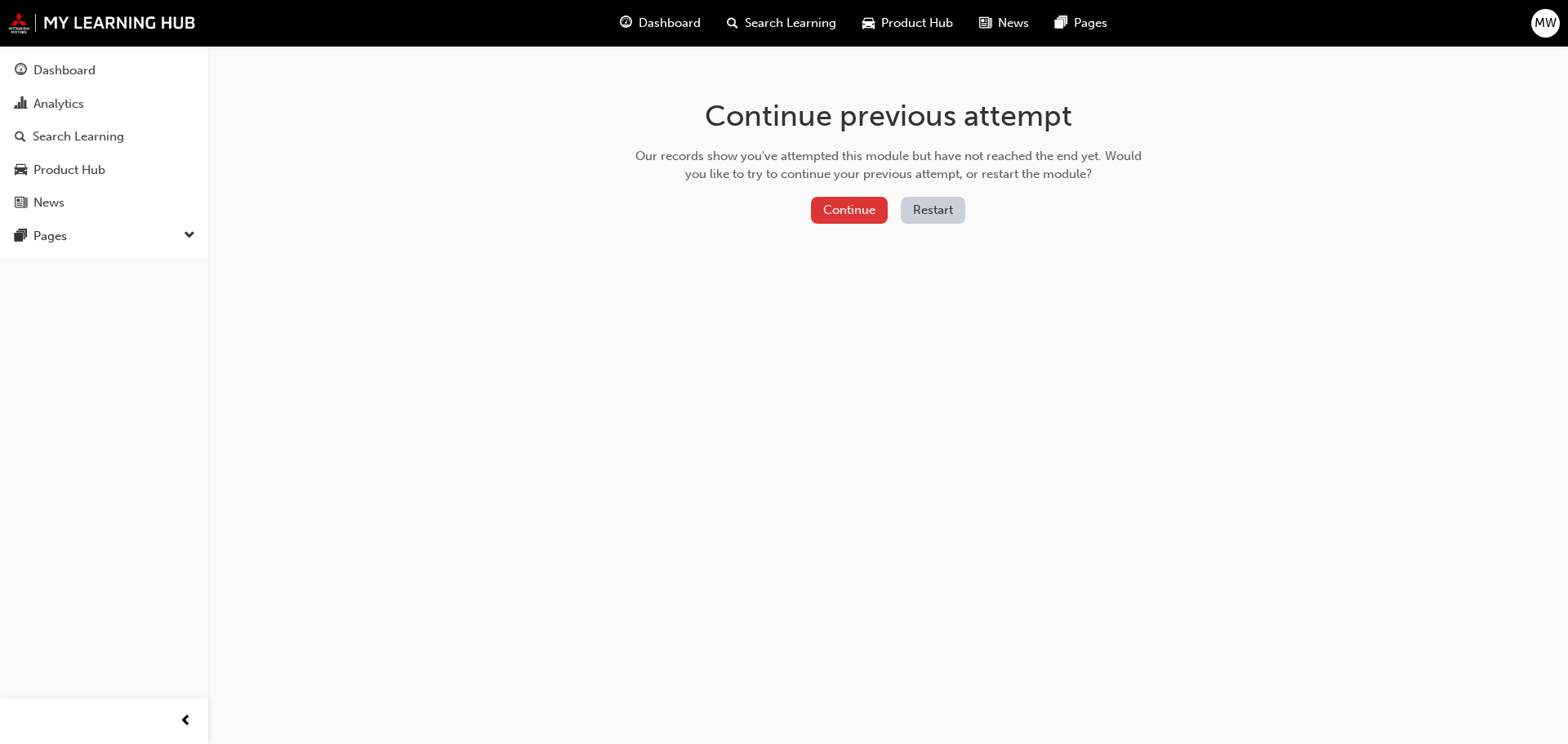
click at [846, 200] on button "Continue" at bounding box center [850, 210] width 76 height 27
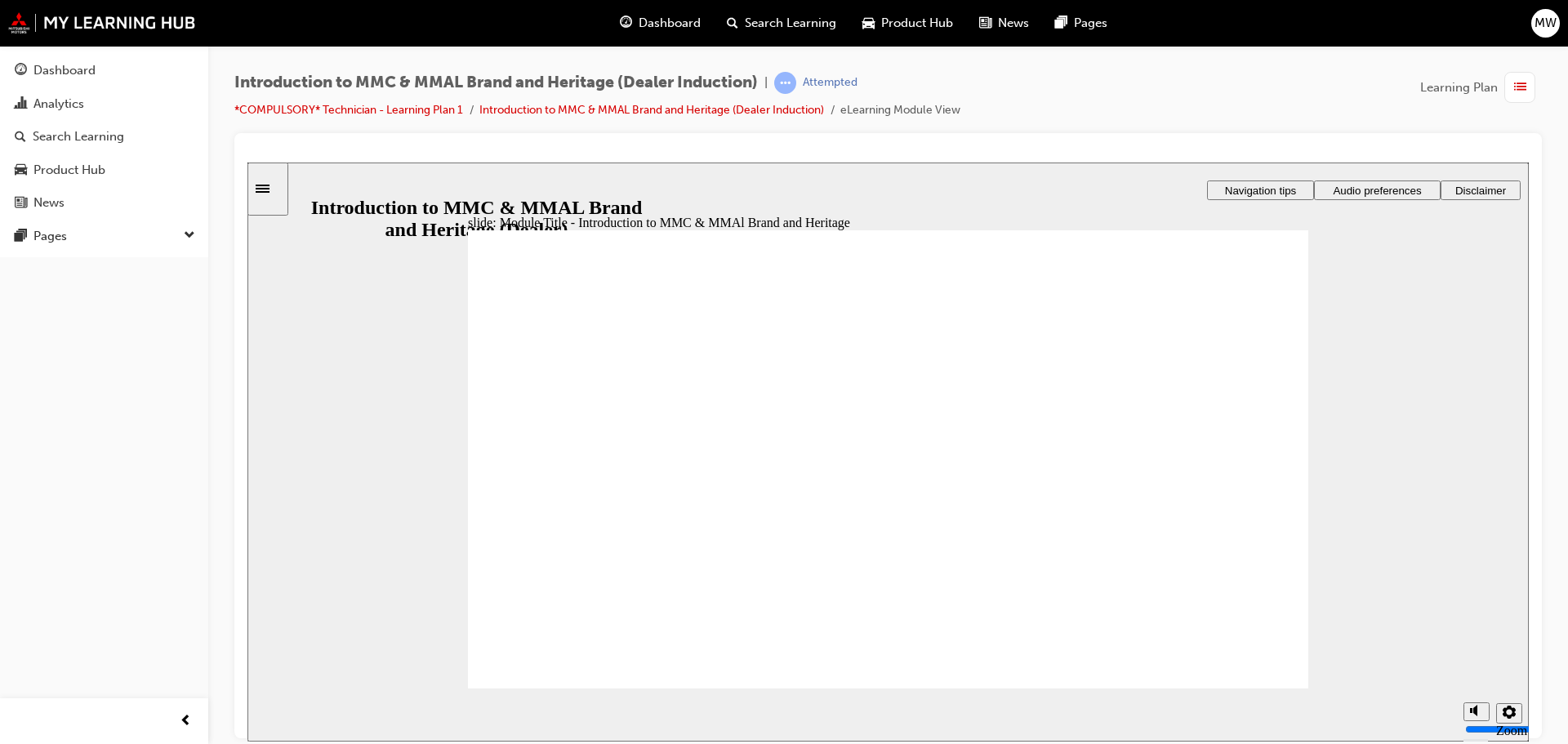
click at [1269, 175] on div "slide: Module Title - Introduction to MMC & MMAl Brand and Heritage Developer: …" at bounding box center [888, 451] width 1281 height 580
click at [1269, 176] on div "slide: Module Title - Introduction to MMC & MMAl Brand and Heritage Developer: …" at bounding box center [888, 451] width 1281 height 580
click at [1269, 185] on span "Navigation tips" at bounding box center [1261, 190] width 71 height 13
click at [282, 195] on div "Sidebar Toggle" at bounding box center [267, 188] width 27 height 13
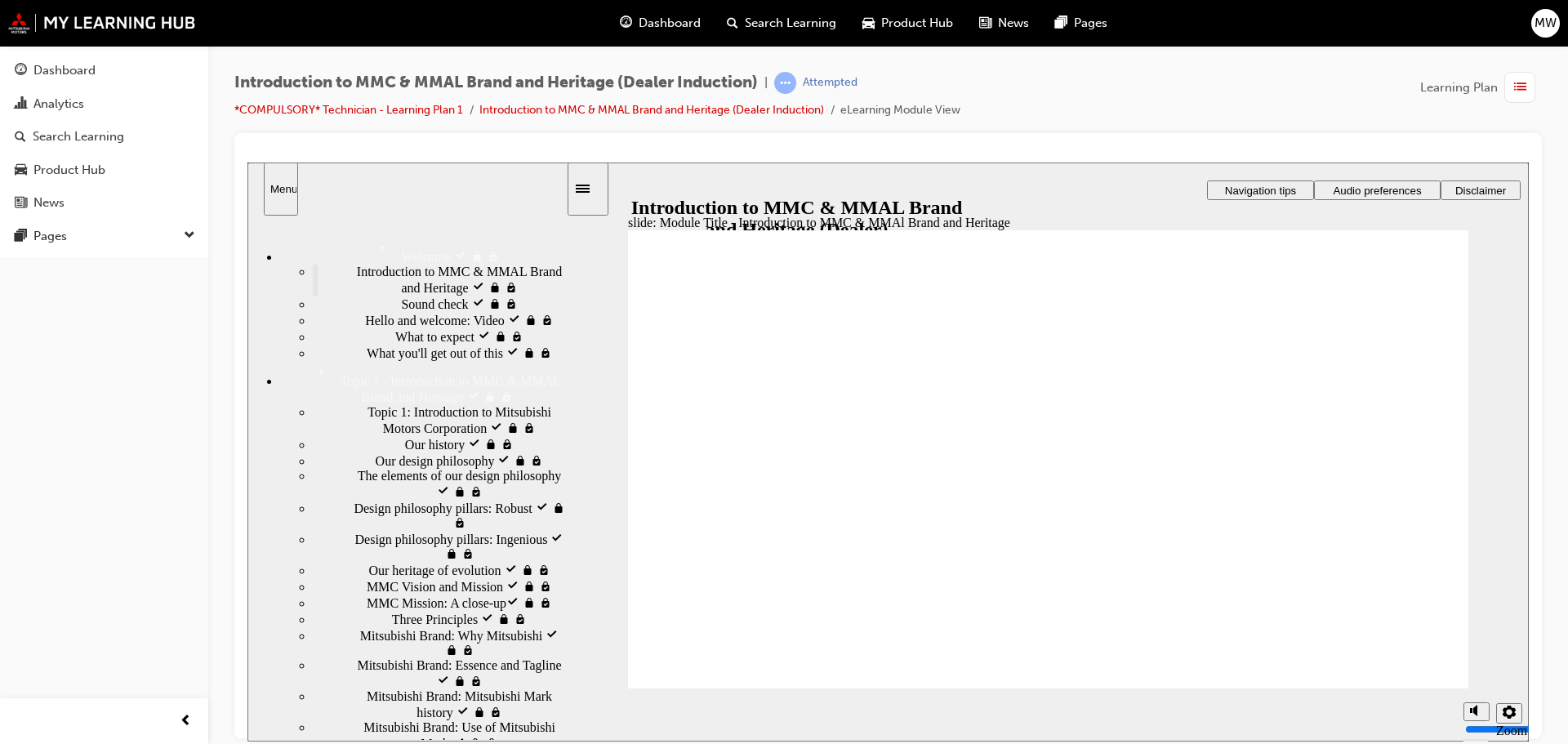
click at [441, 284] on span "Introduction to MMC & MMAL Brand and Heritage visited" at bounding box center [462, 278] width 209 height 29
click at [1516, 707] on button "Settings" at bounding box center [1509, 713] width 26 height 21
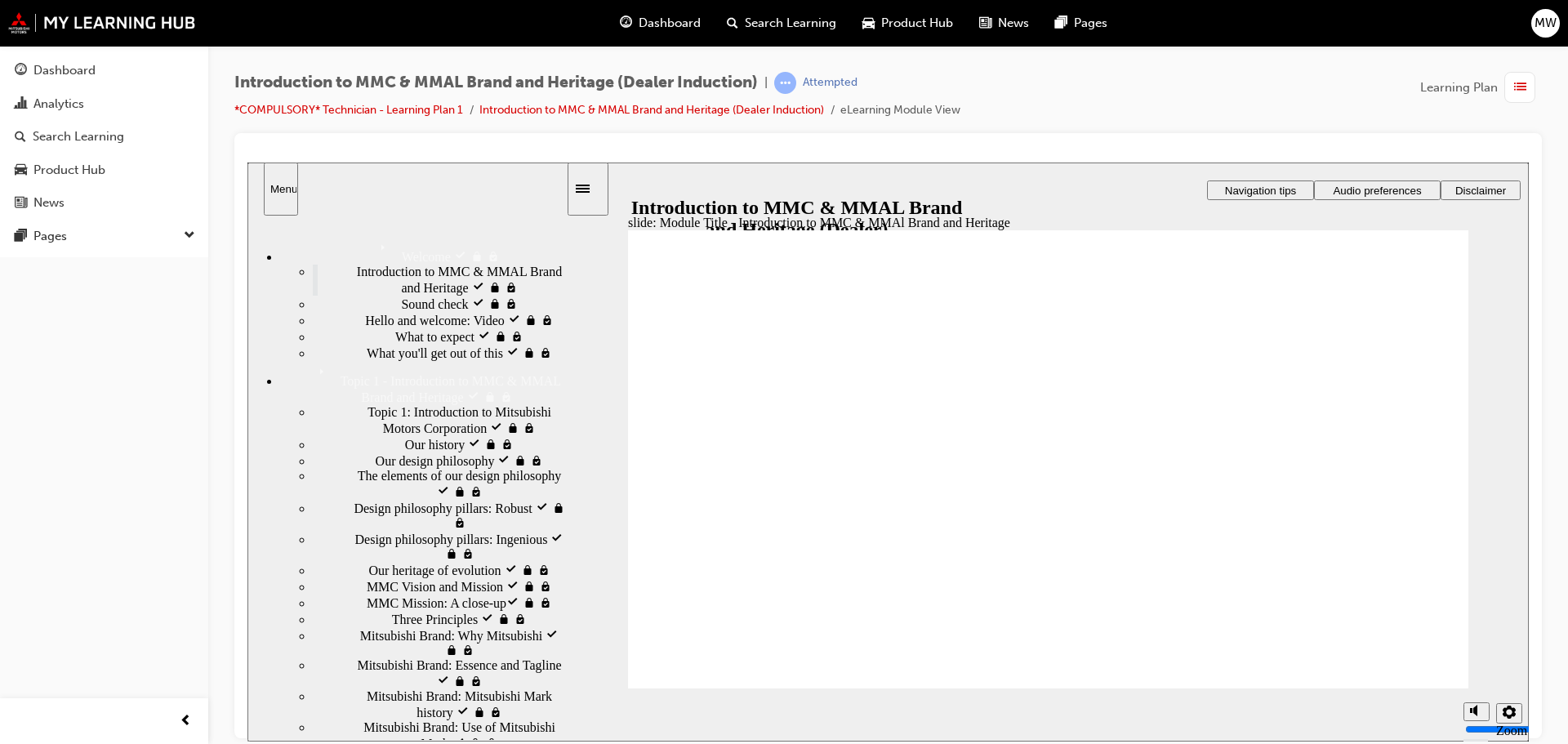
click at [182, 437] on div "Dashboard Analytics Search Learning Product Hub News Pages Pages" at bounding box center [104, 351] width 208 height 703
click at [260, 186] on div "Menu" at bounding box center [407, 188] width 320 height 53
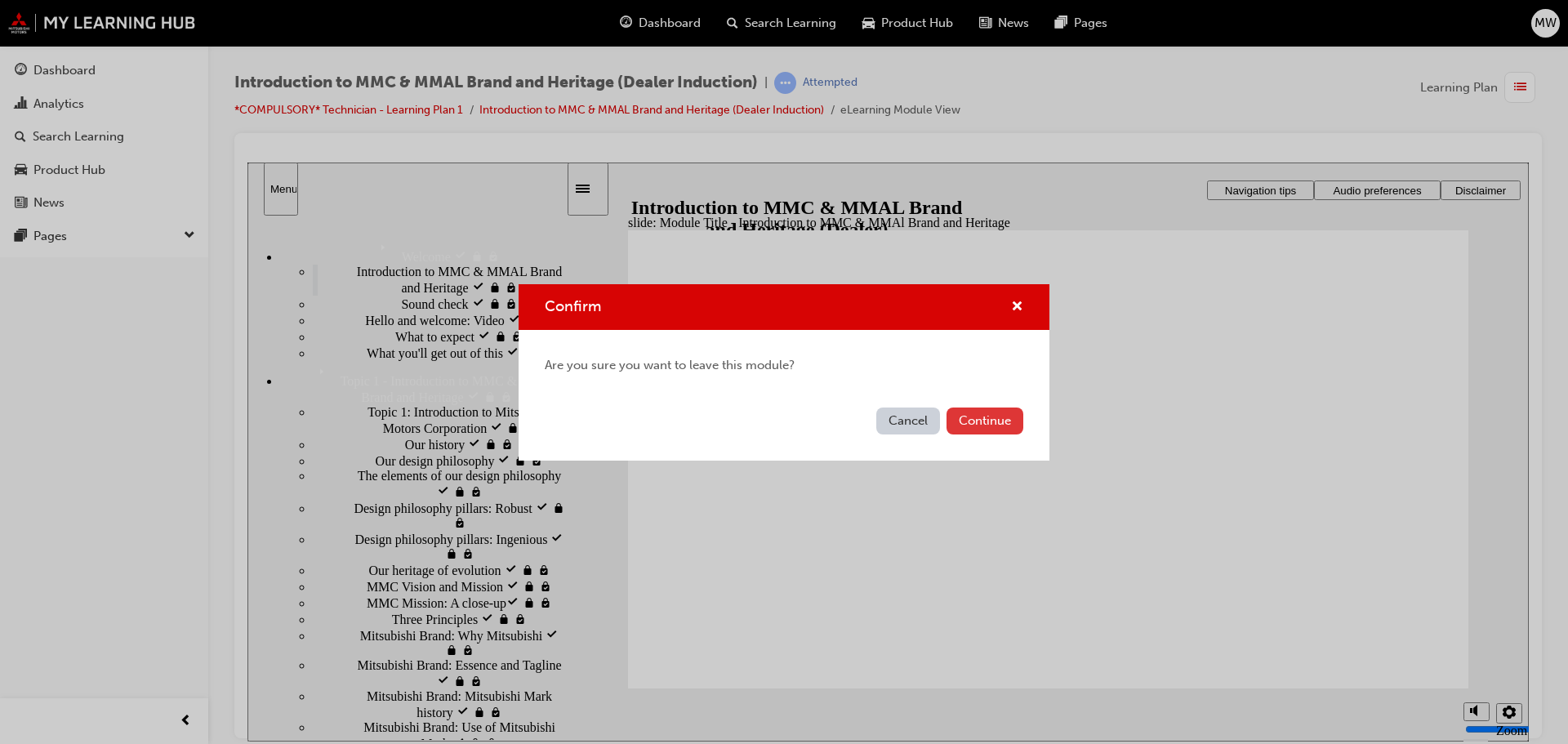
click at [997, 420] on button "Continue" at bounding box center [985, 421] width 76 height 27
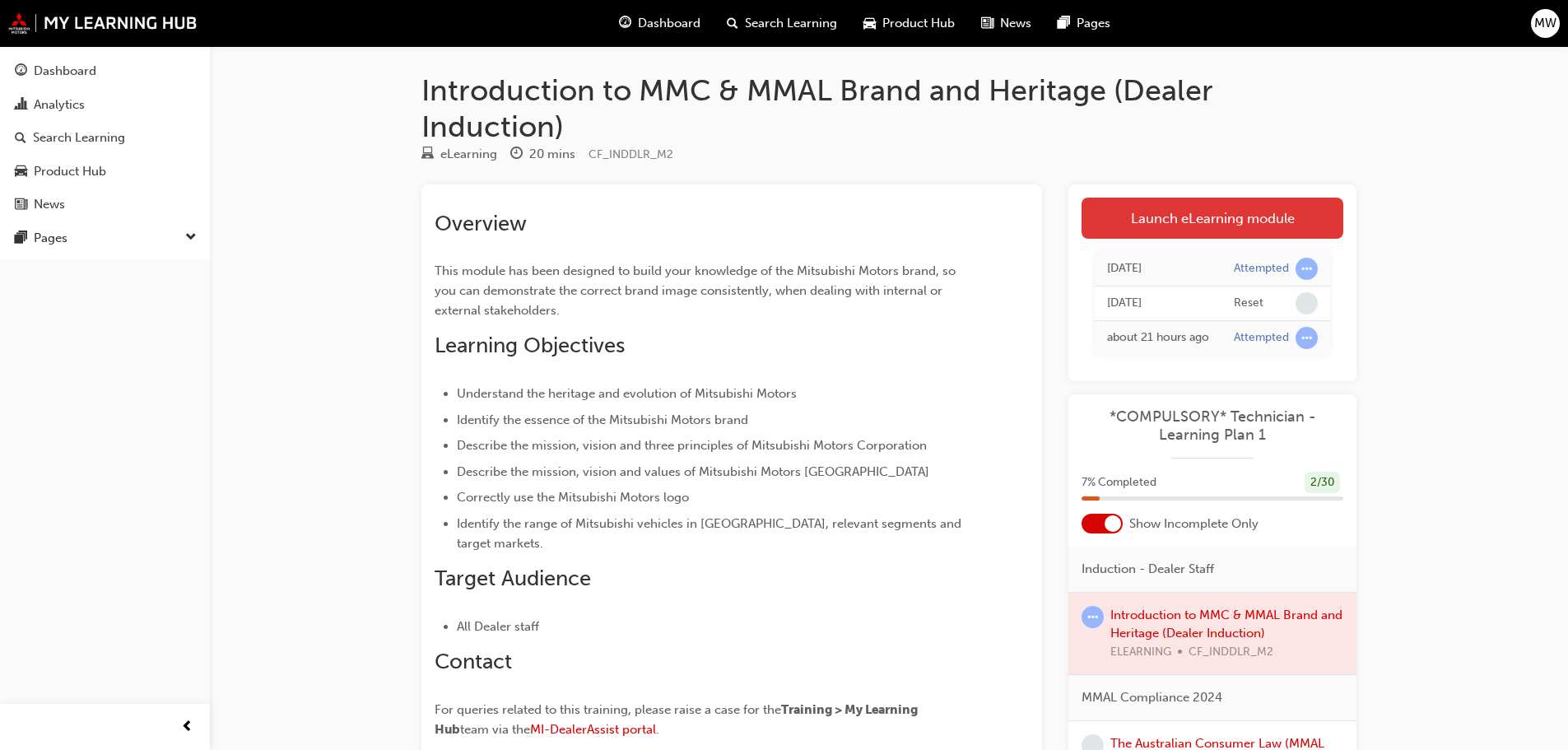
click at [1172, 224] on link "Launch eLearning module" at bounding box center [1212, 218] width 261 height 41
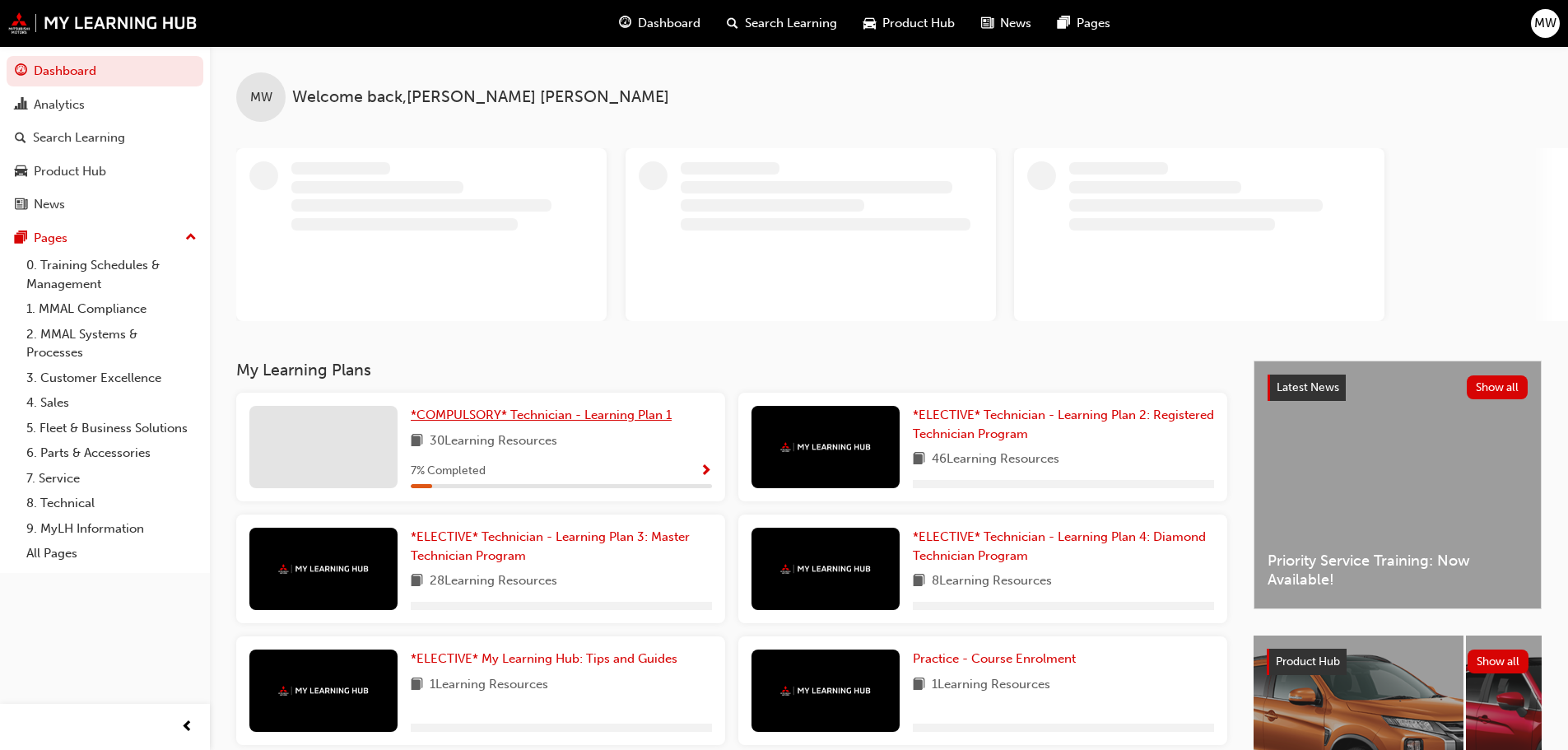
click at [529, 416] on span "*COMPULSORY* Technician - Learning Plan 1" at bounding box center [541, 414] width 261 height 15
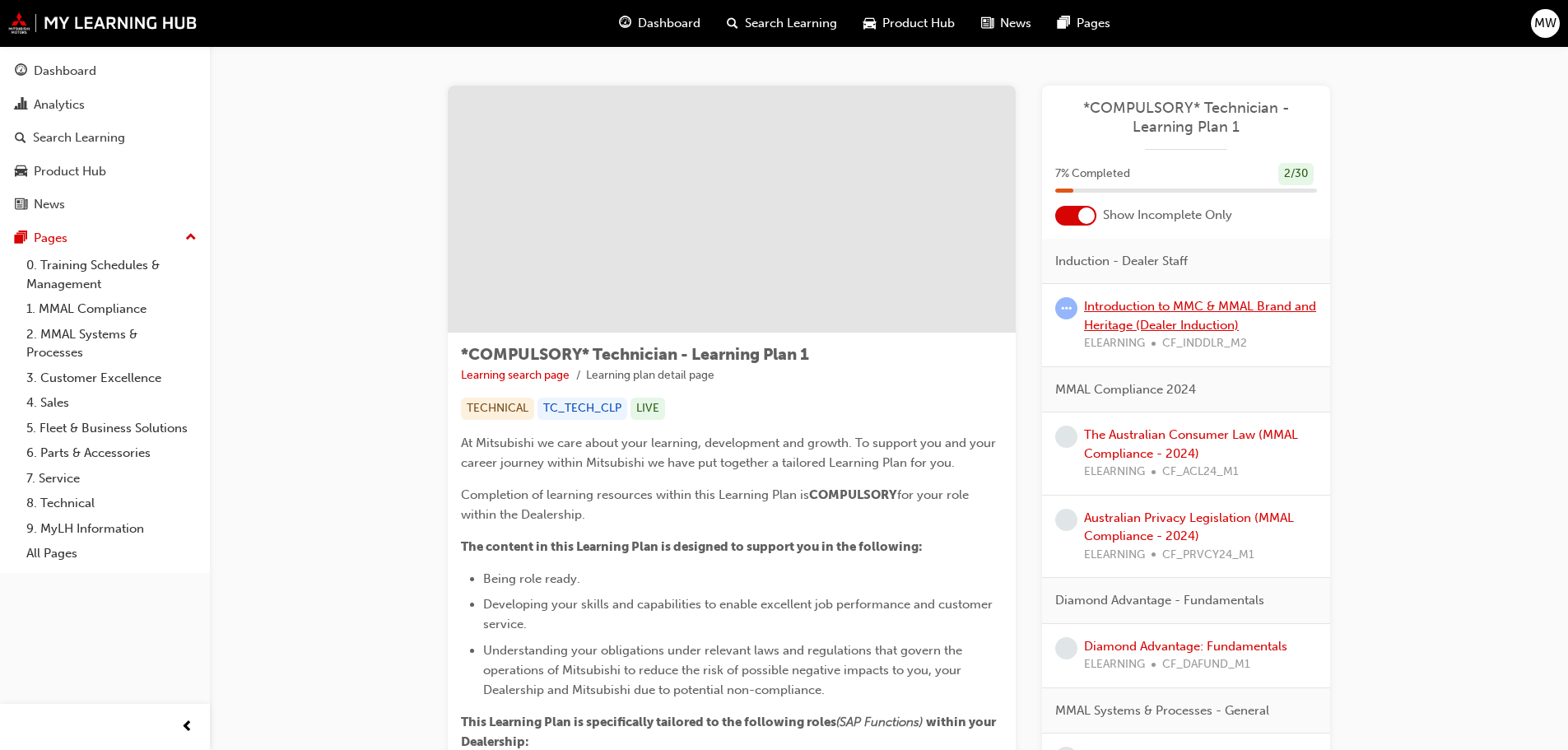
click at [1165, 311] on link "Introduction to MMC & MMAL Brand and Heritage (Dealer Induction)" at bounding box center [1200, 316] width 232 height 34
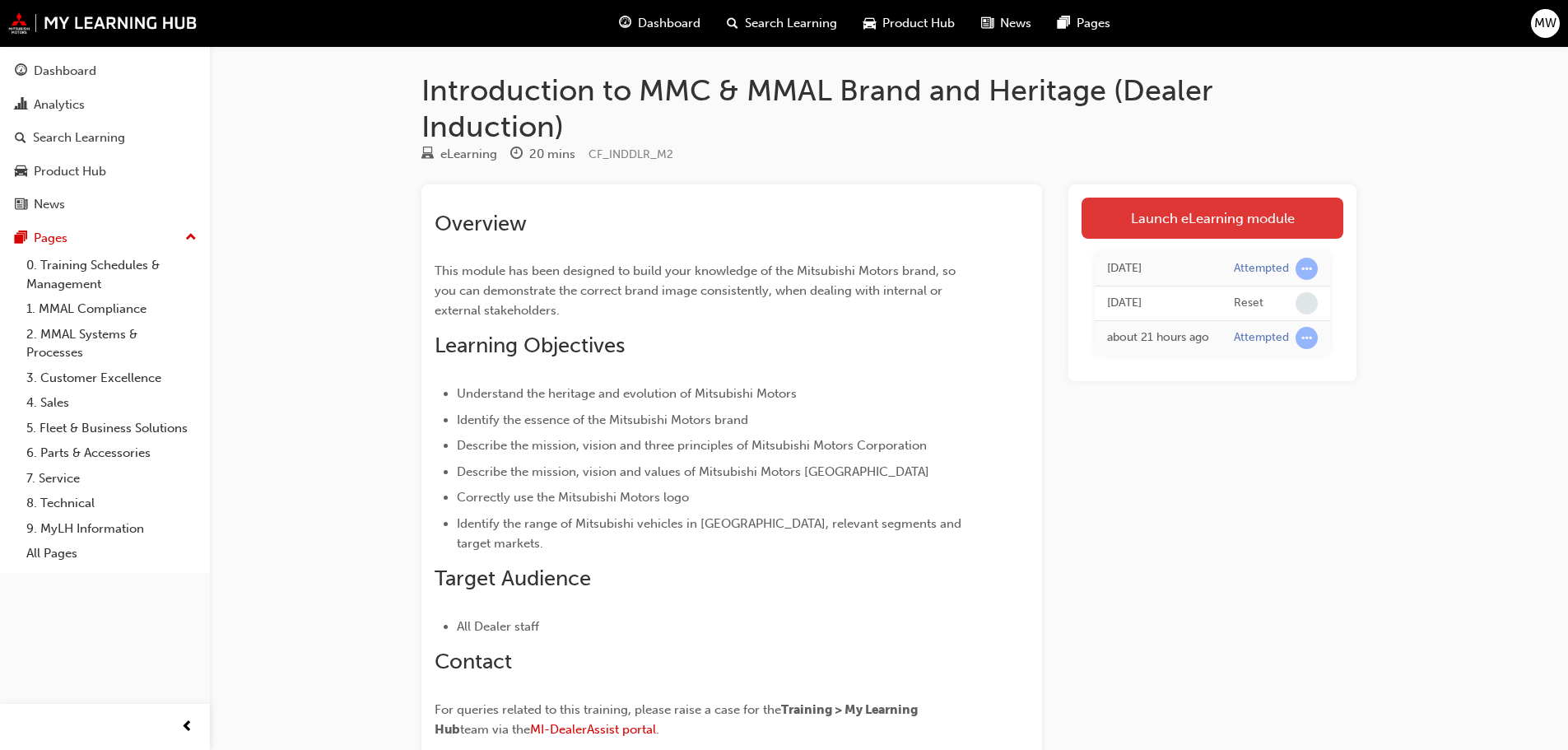
click at [1149, 219] on link "Launch eLearning module" at bounding box center [1212, 218] width 261 height 41
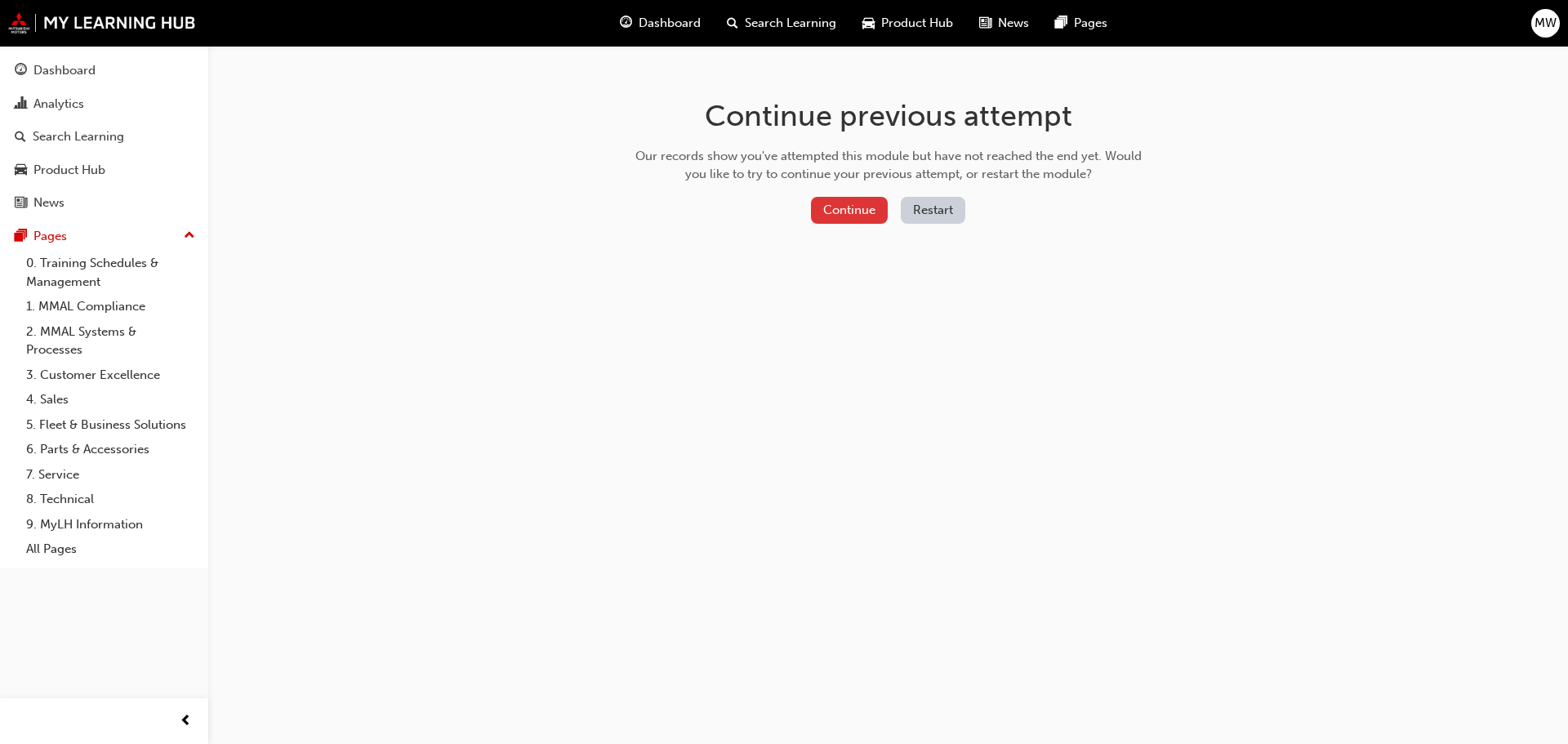
click at [848, 219] on button "Continue" at bounding box center [850, 210] width 76 height 27
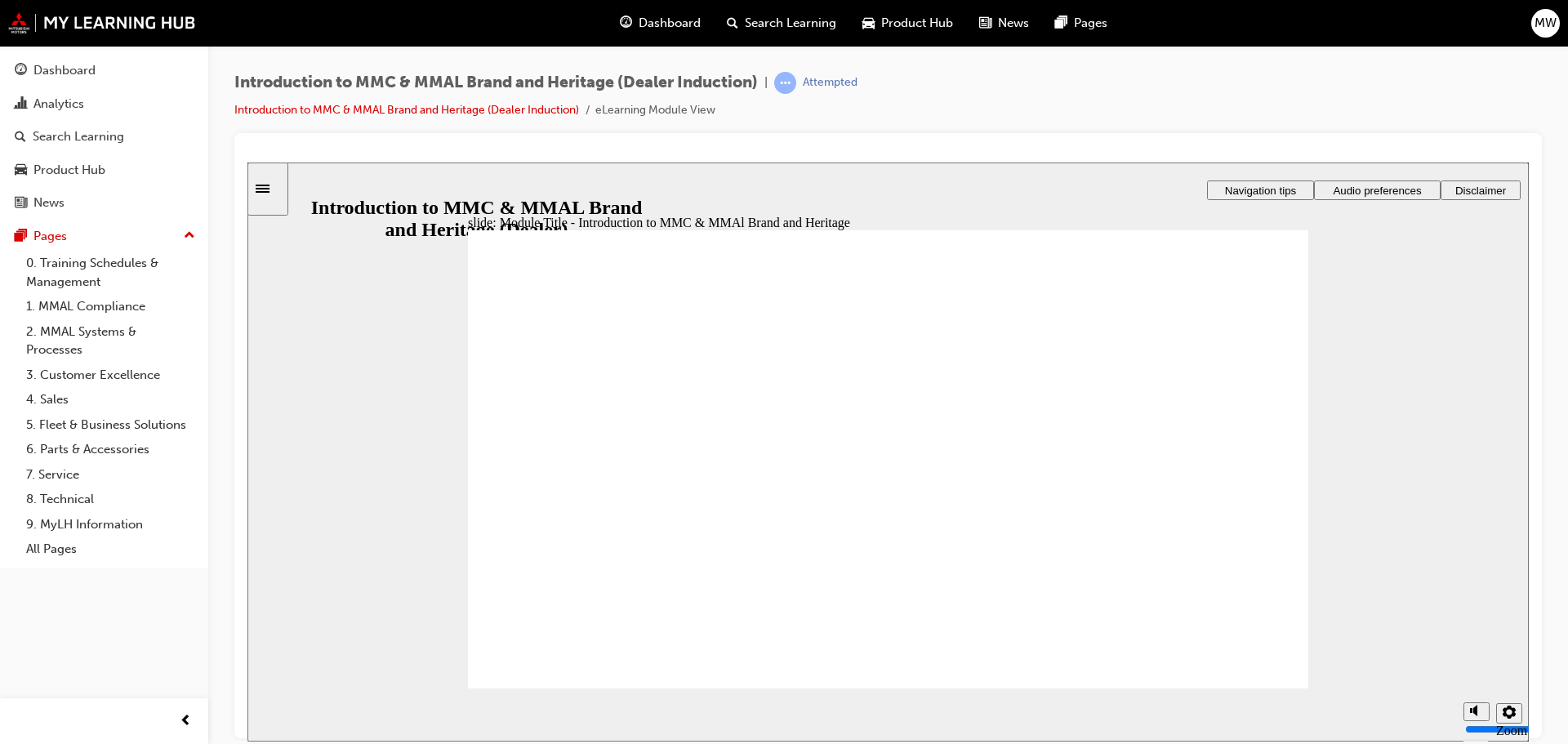
click at [1284, 190] on span "Navigation tips" at bounding box center [1261, 190] width 71 height 13
click at [1377, 190] on span "Audio preferences" at bounding box center [1377, 190] width 88 height 13
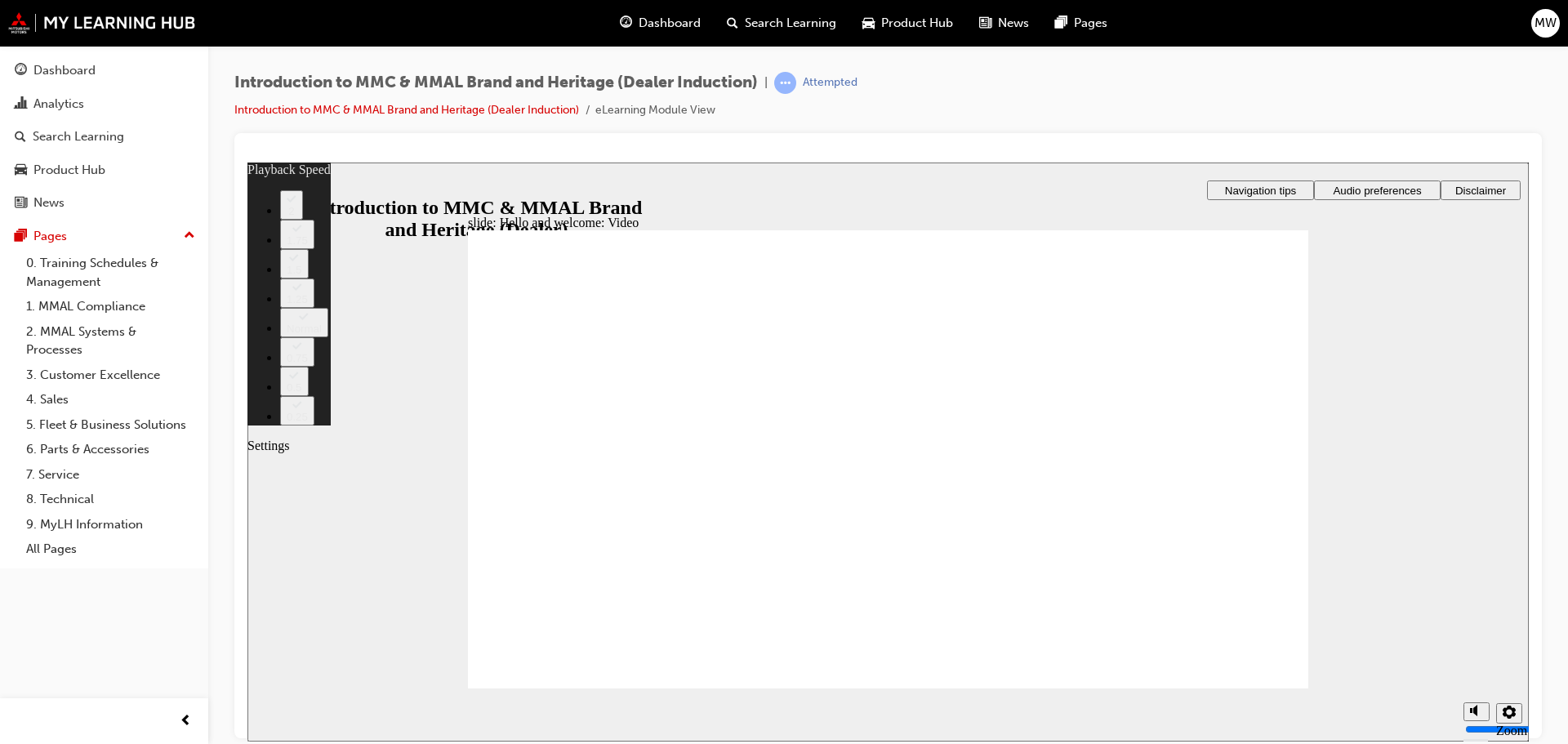
click at [1517, 713] on button "Settings" at bounding box center [1509, 713] width 26 height 21
click at [254, 182] on div "Sidebar Toggle" at bounding box center [267, 188] width 27 height 13
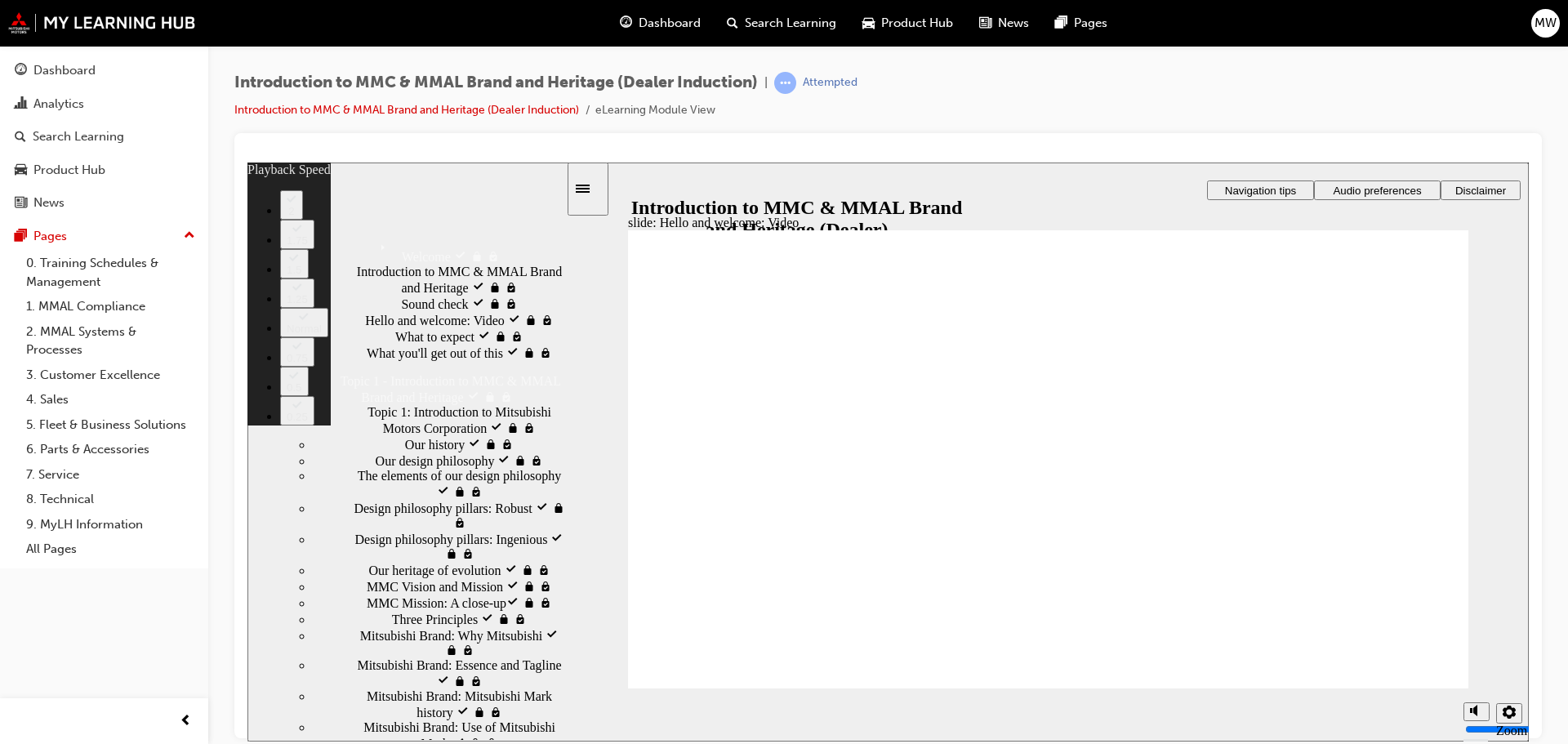
click at [357, 276] on span "Introduction to MMC & MMAL Brand and Heritage visited" at bounding box center [462, 278] width 209 height 29
click at [365, 326] on span "Hello and welcome: Video visited" at bounding box center [453, 318] width 177 height 15
click at [407, 326] on span "Hello and welcome: Video visited" at bounding box center [453, 318] width 177 height 15
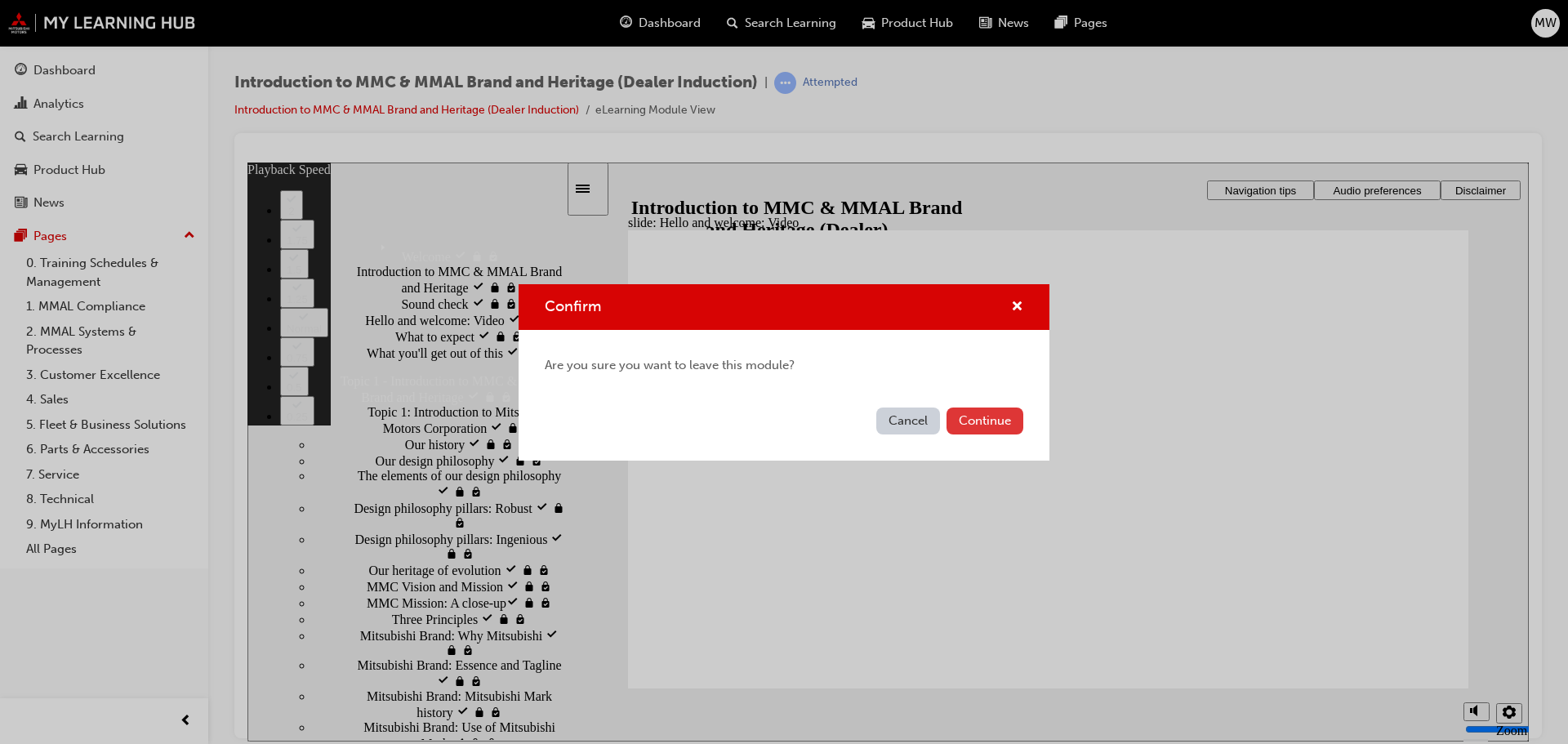
click at [989, 415] on button "Continue" at bounding box center [985, 421] width 76 height 27
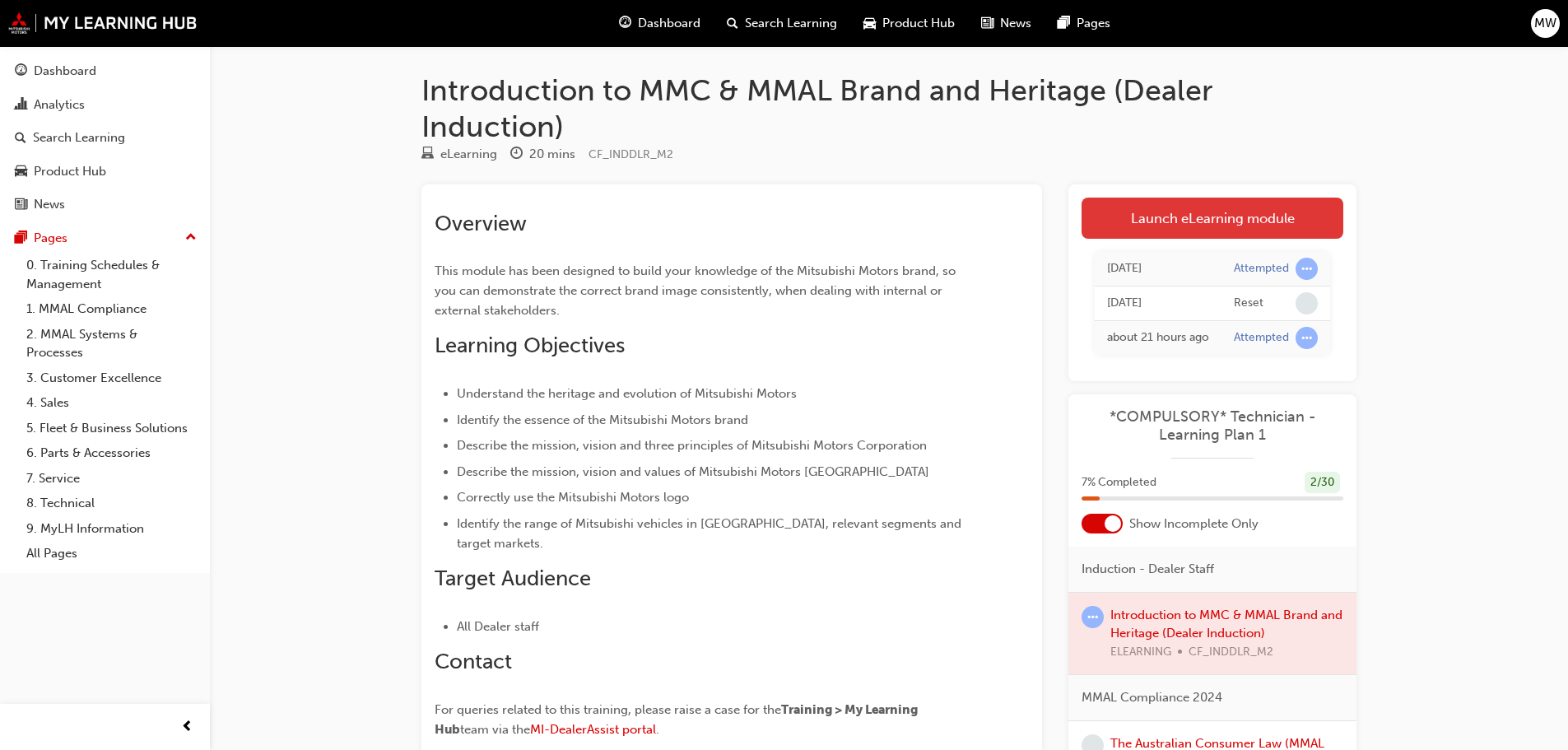
click at [1231, 228] on link "Launch eLearning module" at bounding box center [1212, 218] width 261 height 41
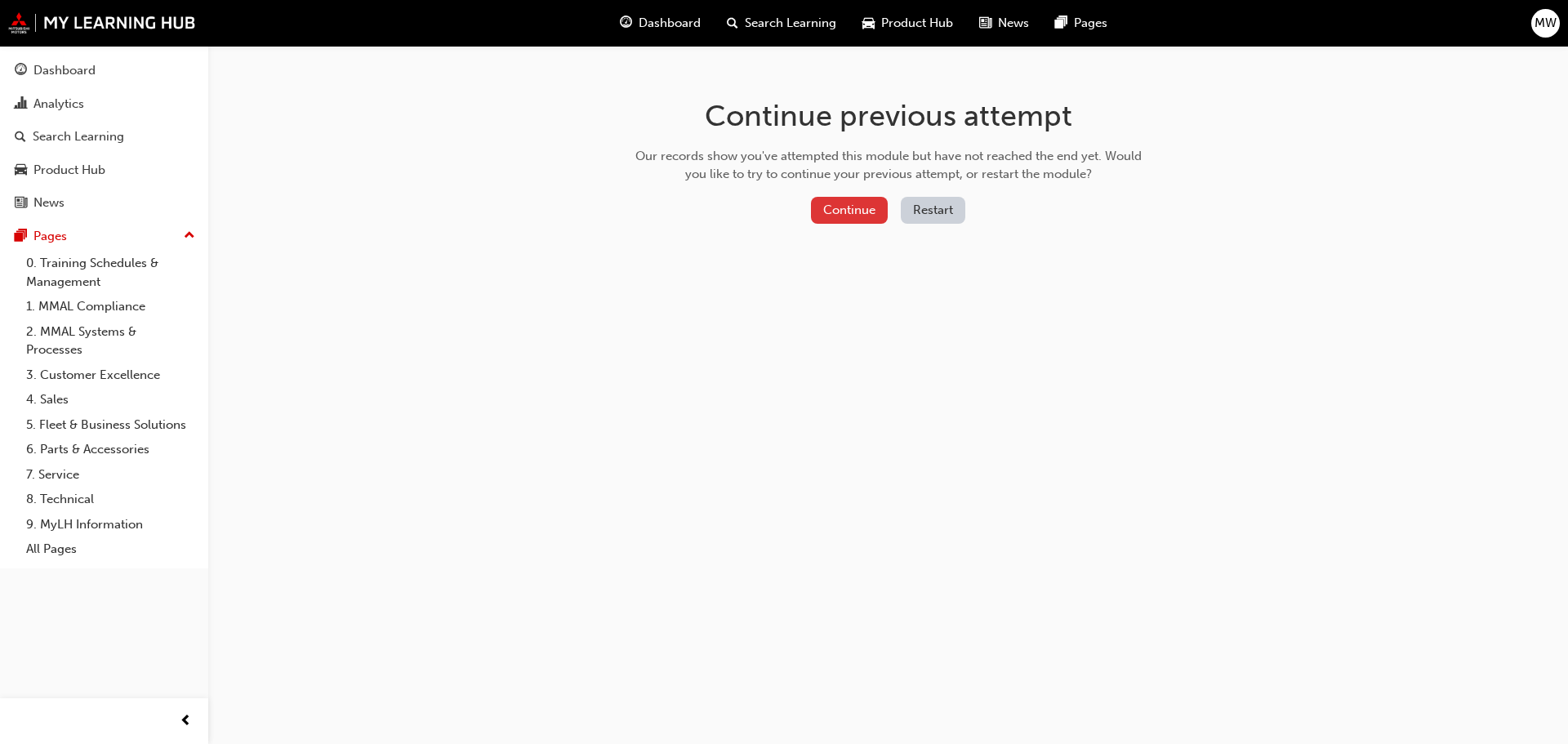
click at [824, 198] on button "Continue" at bounding box center [850, 210] width 76 height 27
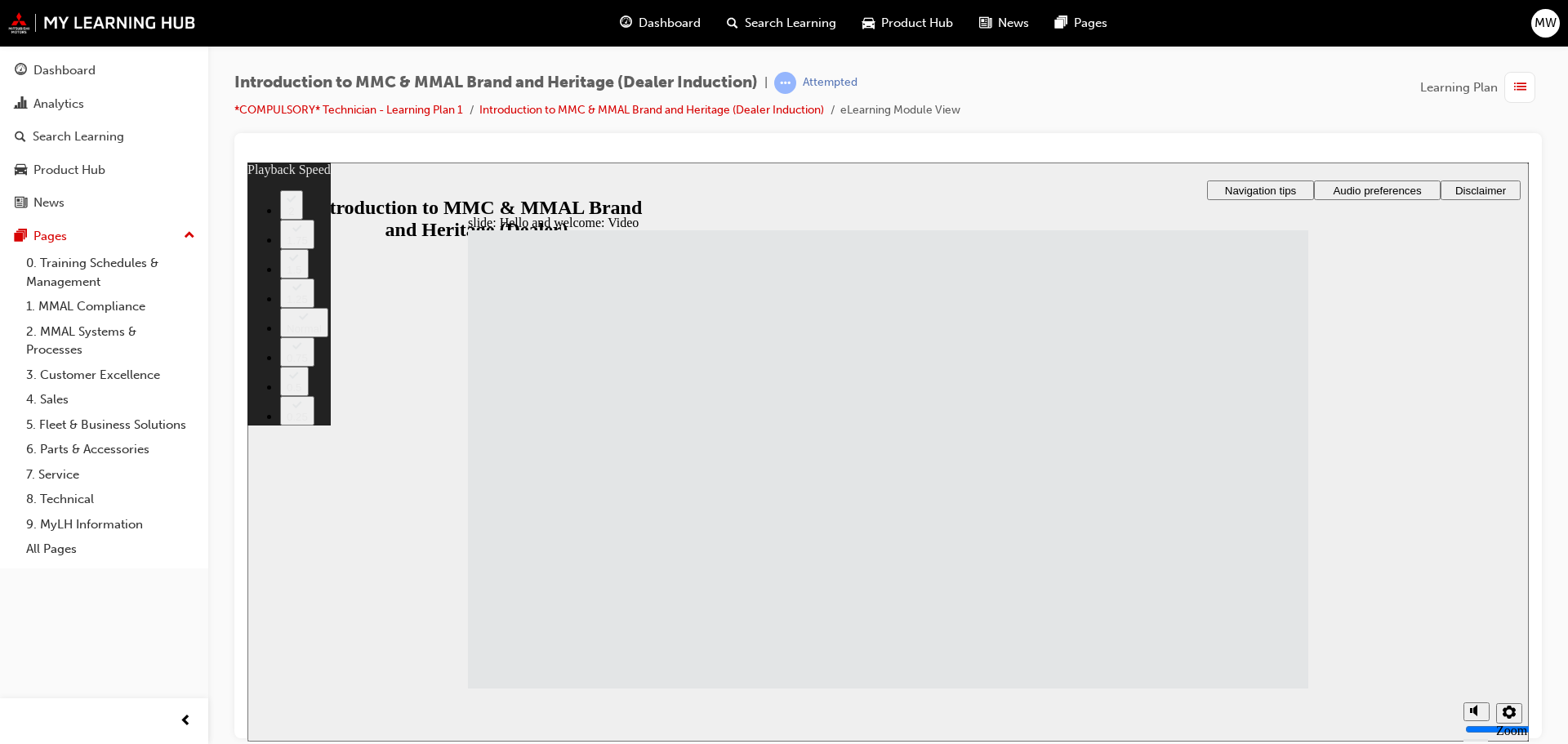
click at [308, 246] on div "1.75" at bounding box center [298, 240] width 22 height 13
type input "33"
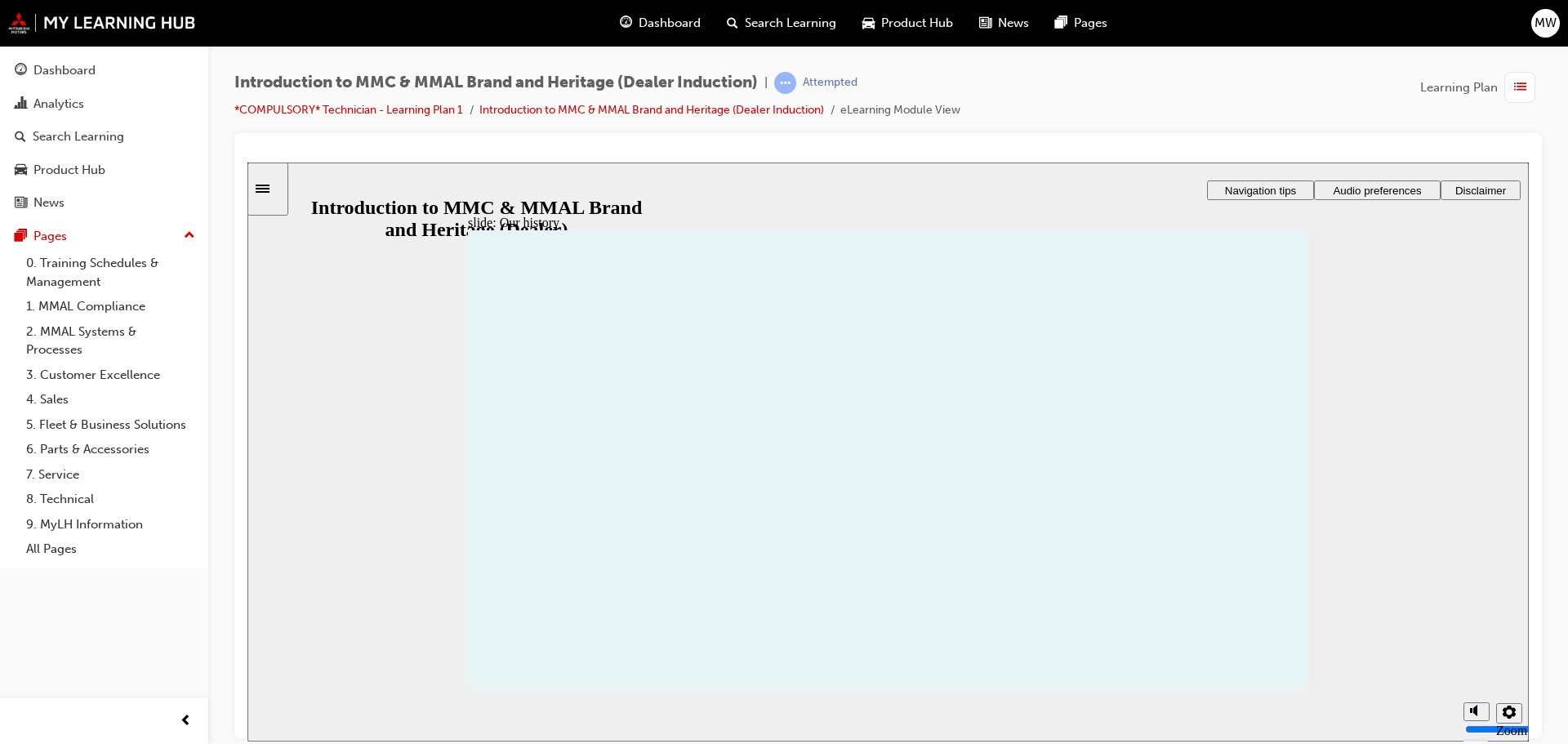
drag, startPoint x: 919, startPoint y: 535, endPoint x: 968, endPoint y: 481, distance: 72.9
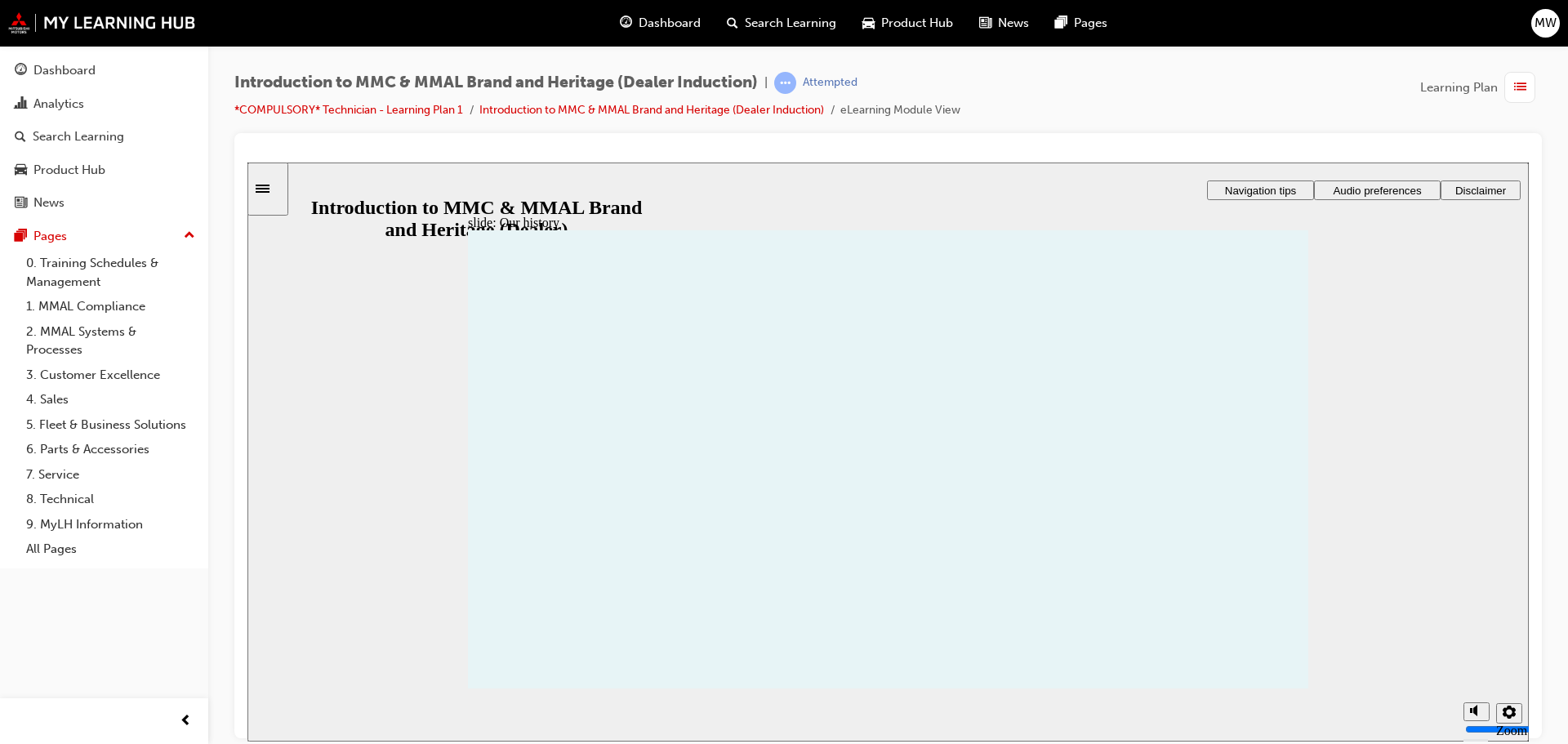
drag, startPoint x: 1121, startPoint y: 522, endPoint x: 1137, endPoint y: 527, distance: 16.8
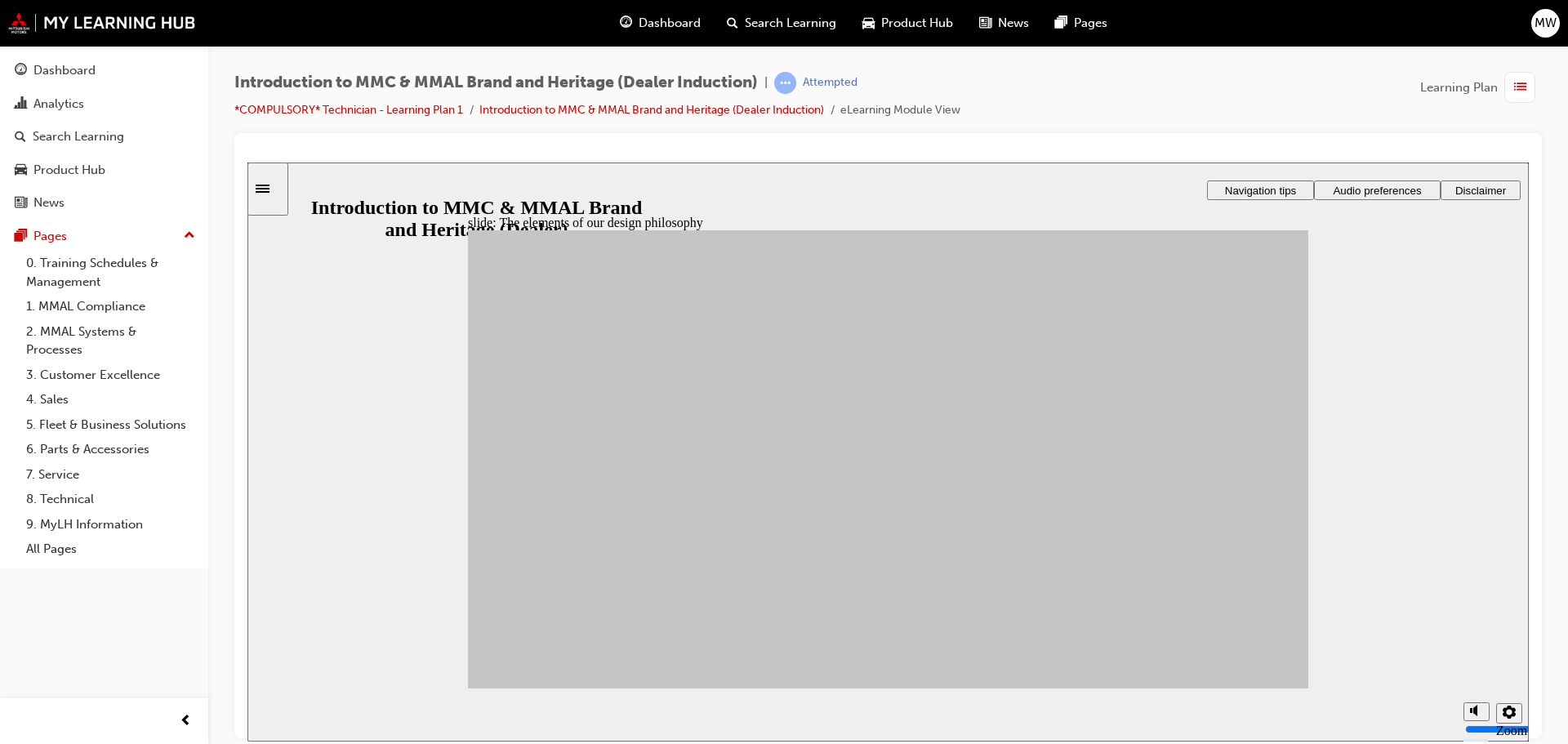
drag, startPoint x: 771, startPoint y: 592, endPoint x: 969, endPoint y: 401, distance: 275.1
drag, startPoint x: 586, startPoint y: 468, endPoint x: 1119, endPoint y: 609, distance: 551.3
drag, startPoint x: 771, startPoint y: 594, endPoint x: 1101, endPoint y: 396, distance: 384.8
drag, startPoint x: 782, startPoint y: 471, endPoint x: 1128, endPoint y: 559, distance: 357.0
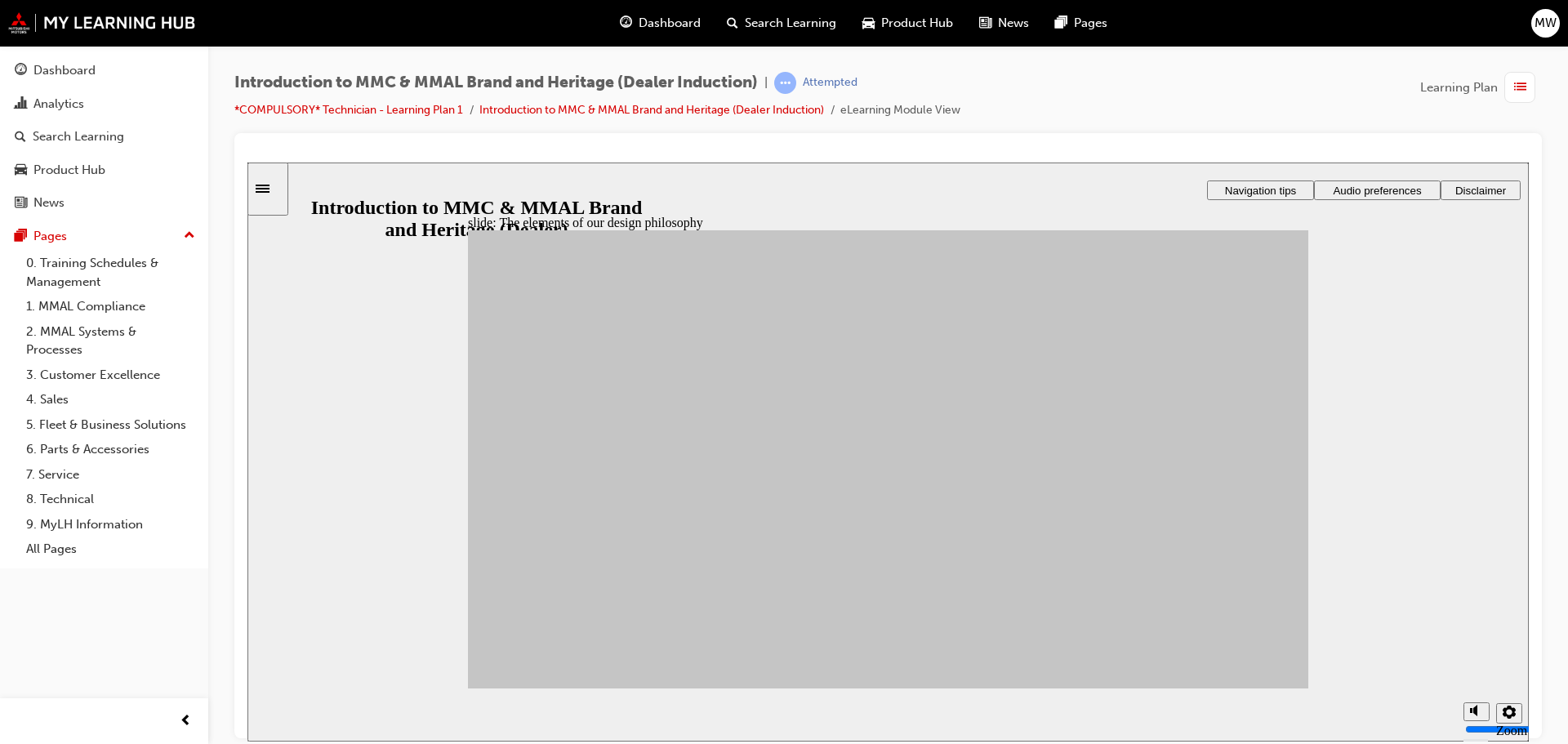
drag, startPoint x: 684, startPoint y: 551, endPoint x: 1097, endPoint y: 525, distance: 413.8
drag, startPoint x: 570, startPoint y: 570, endPoint x: 1154, endPoint y: 553, distance: 584.2
drag, startPoint x: 671, startPoint y: 581, endPoint x: 995, endPoint y: 570, distance: 324.2
drag, startPoint x: 765, startPoint y: 514, endPoint x: 898, endPoint y: 509, distance: 133.1
drag, startPoint x: 673, startPoint y: 492, endPoint x: 949, endPoint y: 508, distance: 276.5
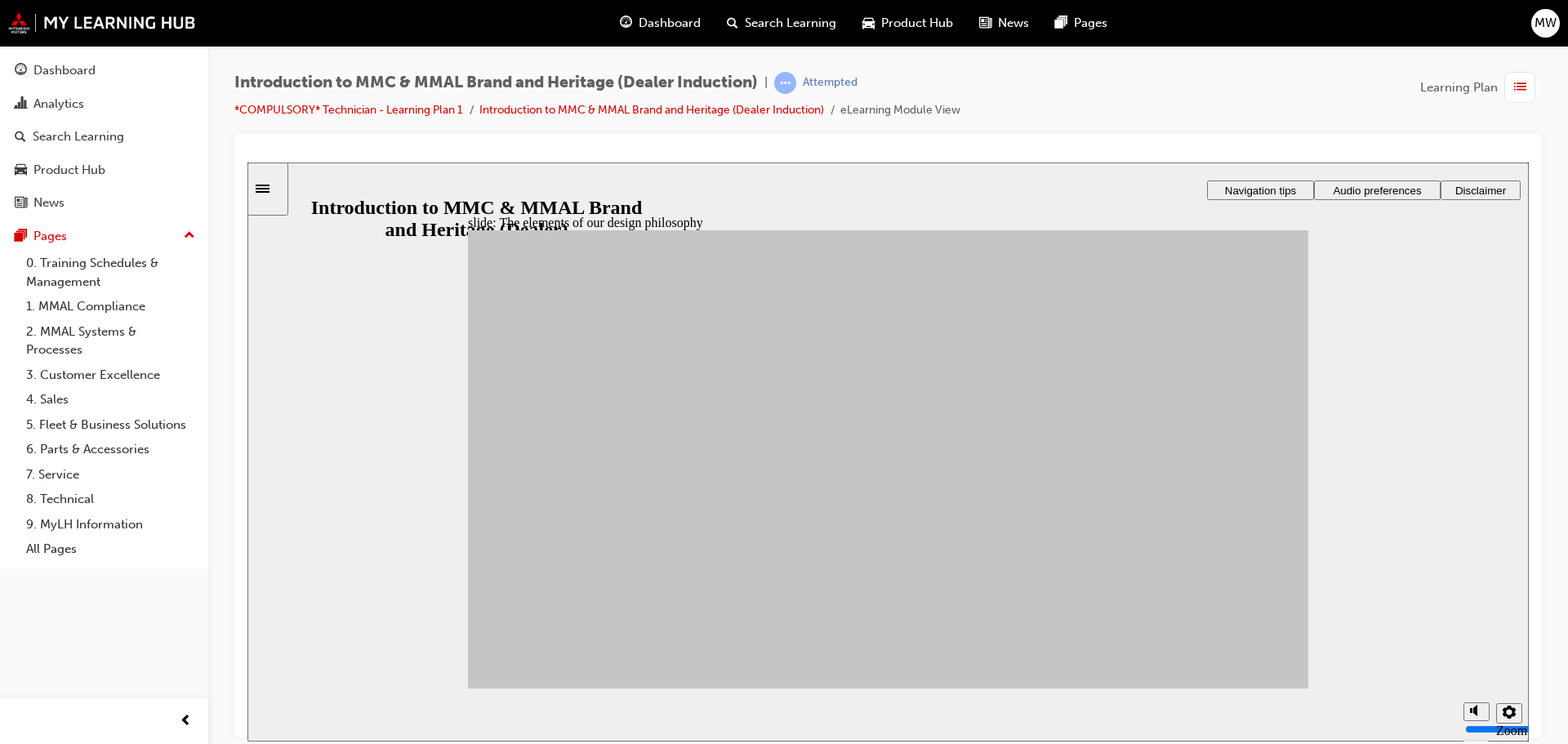
drag, startPoint x: 534, startPoint y: 523, endPoint x: 938, endPoint y: 540, distance: 404.4
drag, startPoint x: 693, startPoint y: 452, endPoint x: 993, endPoint y: 441, distance: 300.2
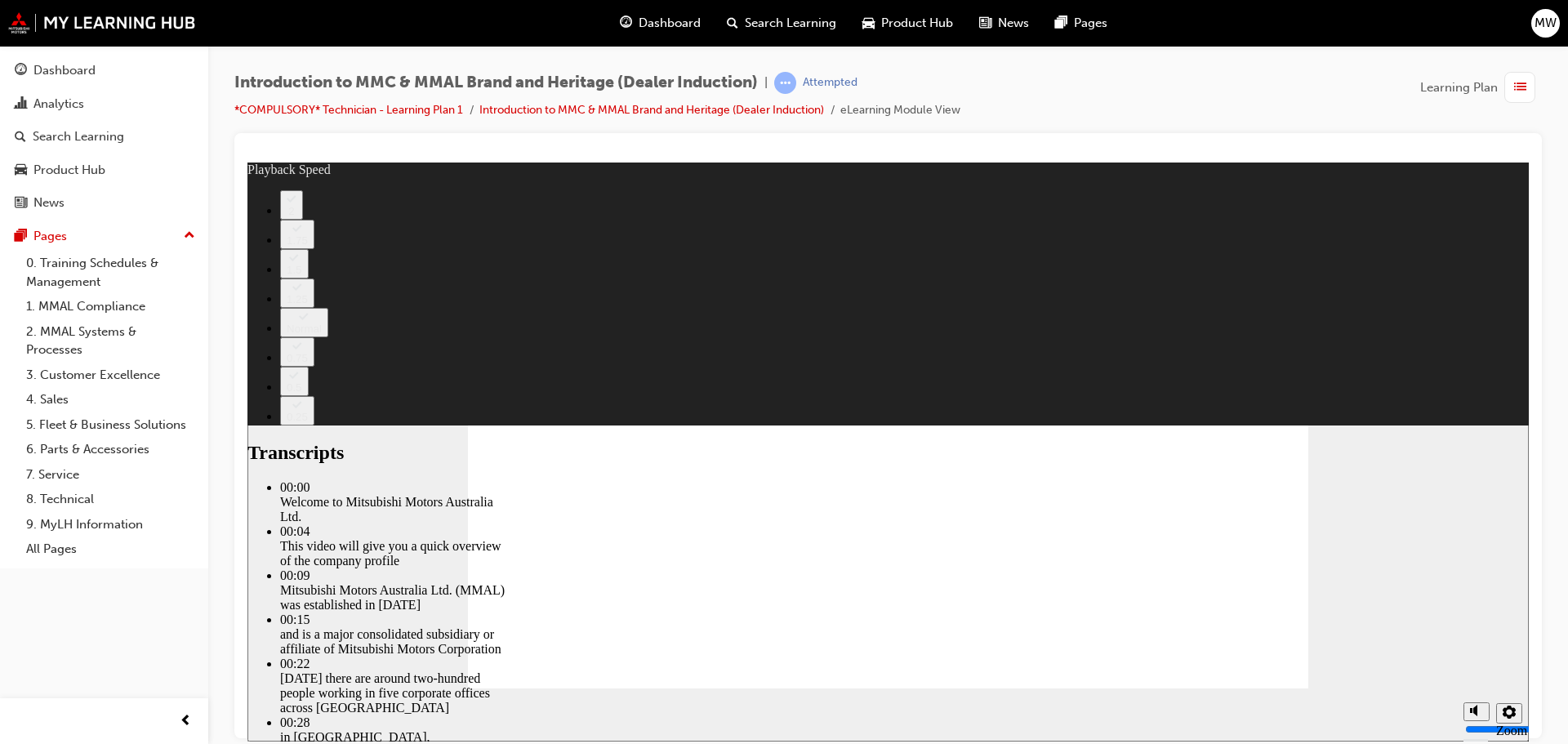
type input "0"
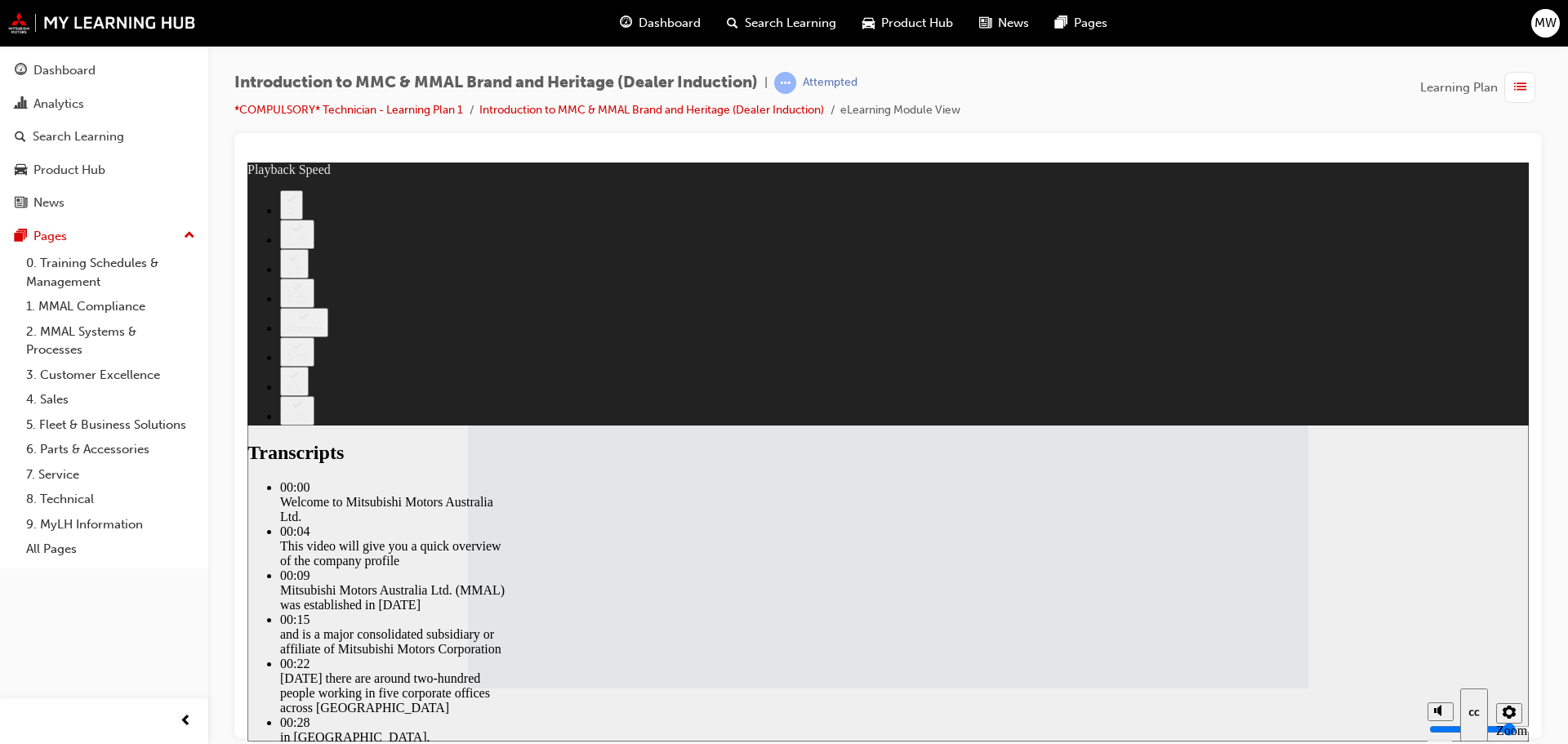
type input "112"
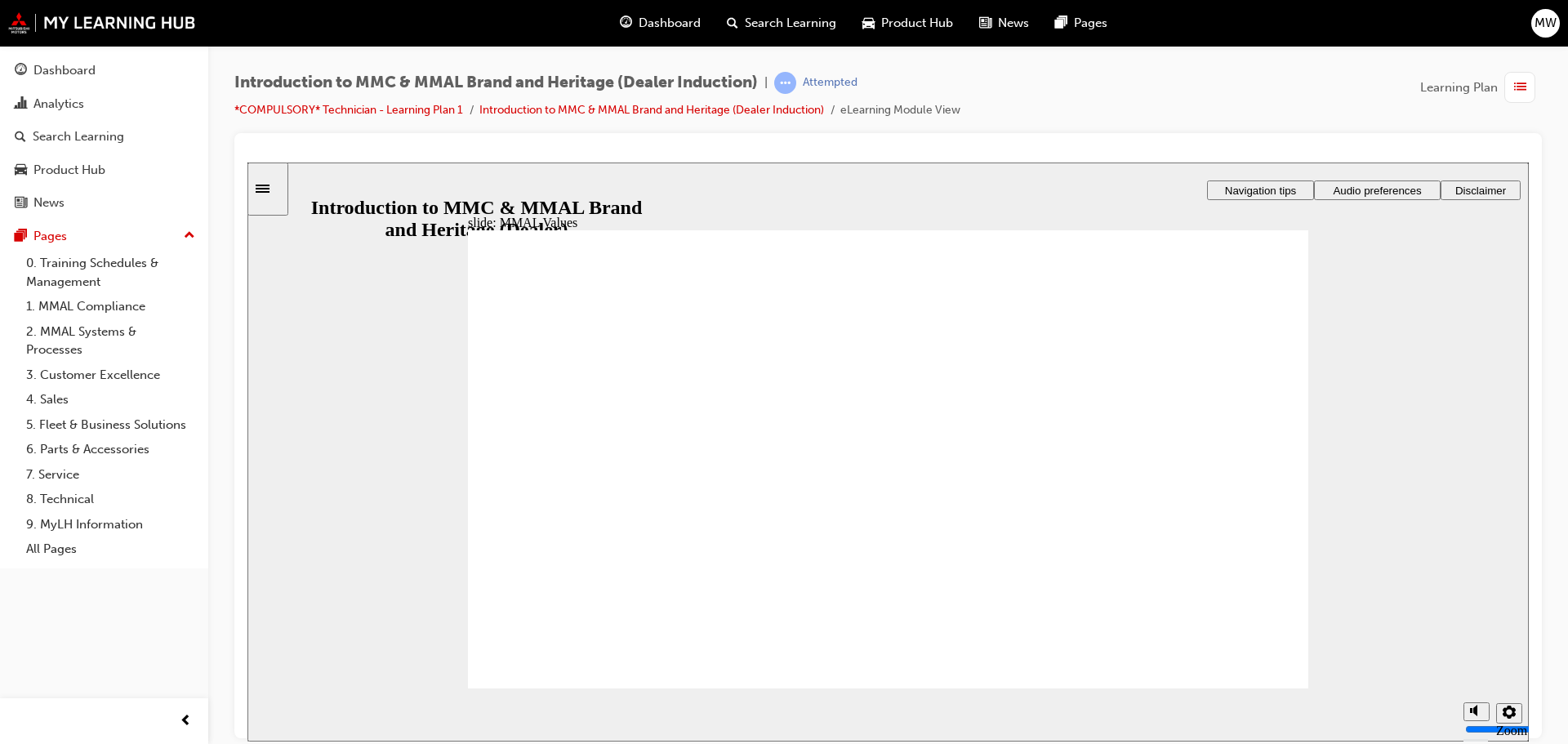
drag, startPoint x: 566, startPoint y: 445, endPoint x: 554, endPoint y: 509, distance: 65.1
drag, startPoint x: 576, startPoint y: 447, endPoint x: 791, endPoint y: 515, distance: 225.5
drag, startPoint x: 737, startPoint y: 446, endPoint x: 731, endPoint y: 497, distance: 51.4
drag, startPoint x: 836, startPoint y: 448, endPoint x: 713, endPoint y: 516, distance: 140.5
drag, startPoint x: 816, startPoint y: 446, endPoint x: 1006, endPoint y: 515, distance: 202.1
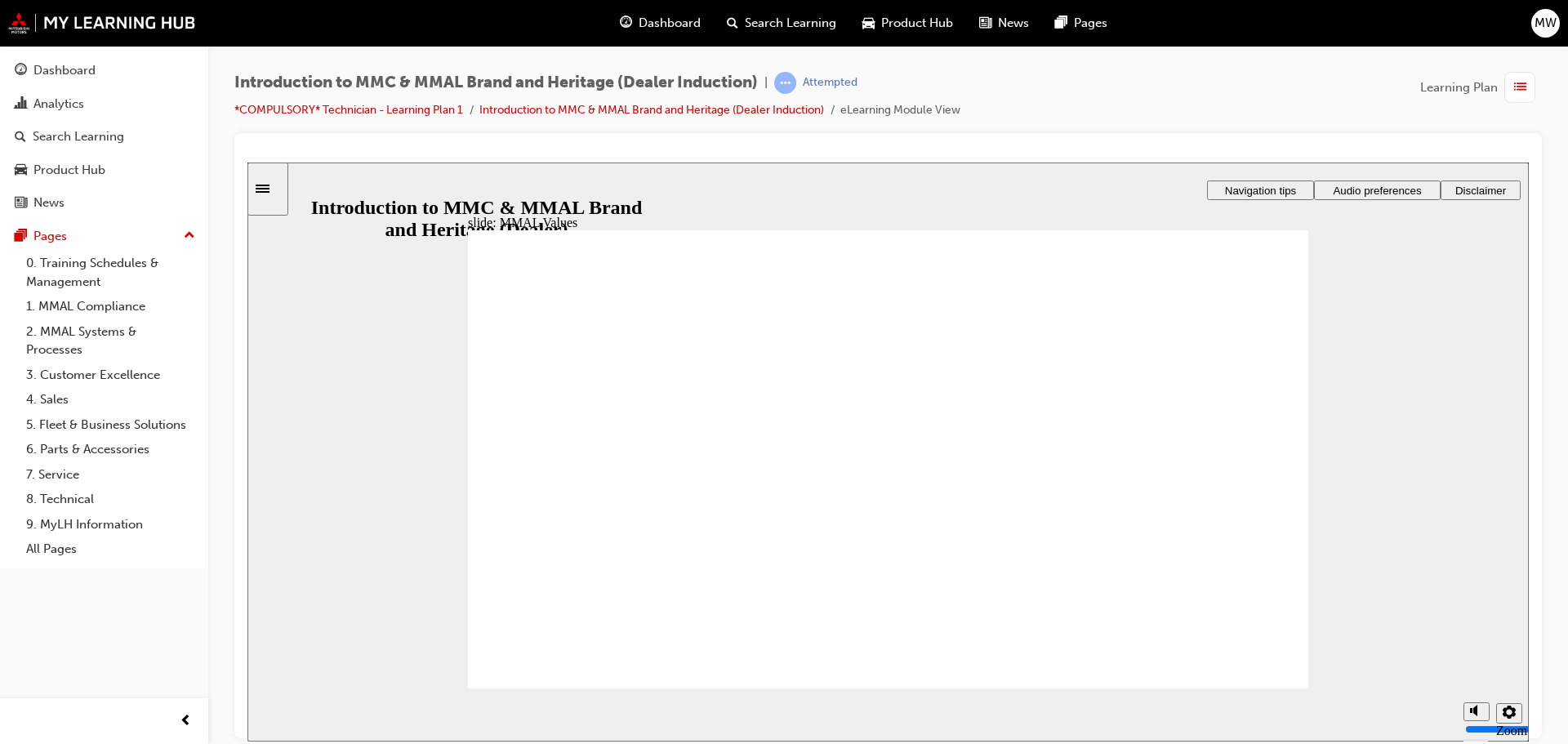
drag, startPoint x: 1099, startPoint y: 439, endPoint x: 992, endPoint y: 538, distance: 145.8
drag, startPoint x: 1254, startPoint y: 445, endPoint x: 1254, endPoint y: 560, distance: 115.0
drag, startPoint x: 1200, startPoint y: 437, endPoint x: 947, endPoint y: 535, distance: 271.3
drag, startPoint x: 1187, startPoint y: 442, endPoint x: 675, endPoint y: 509, distance: 516.4
drag, startPoint x: 1042, startPoint y: 442, endPoint x: 918, endPoint y: 500, distance: 136.9
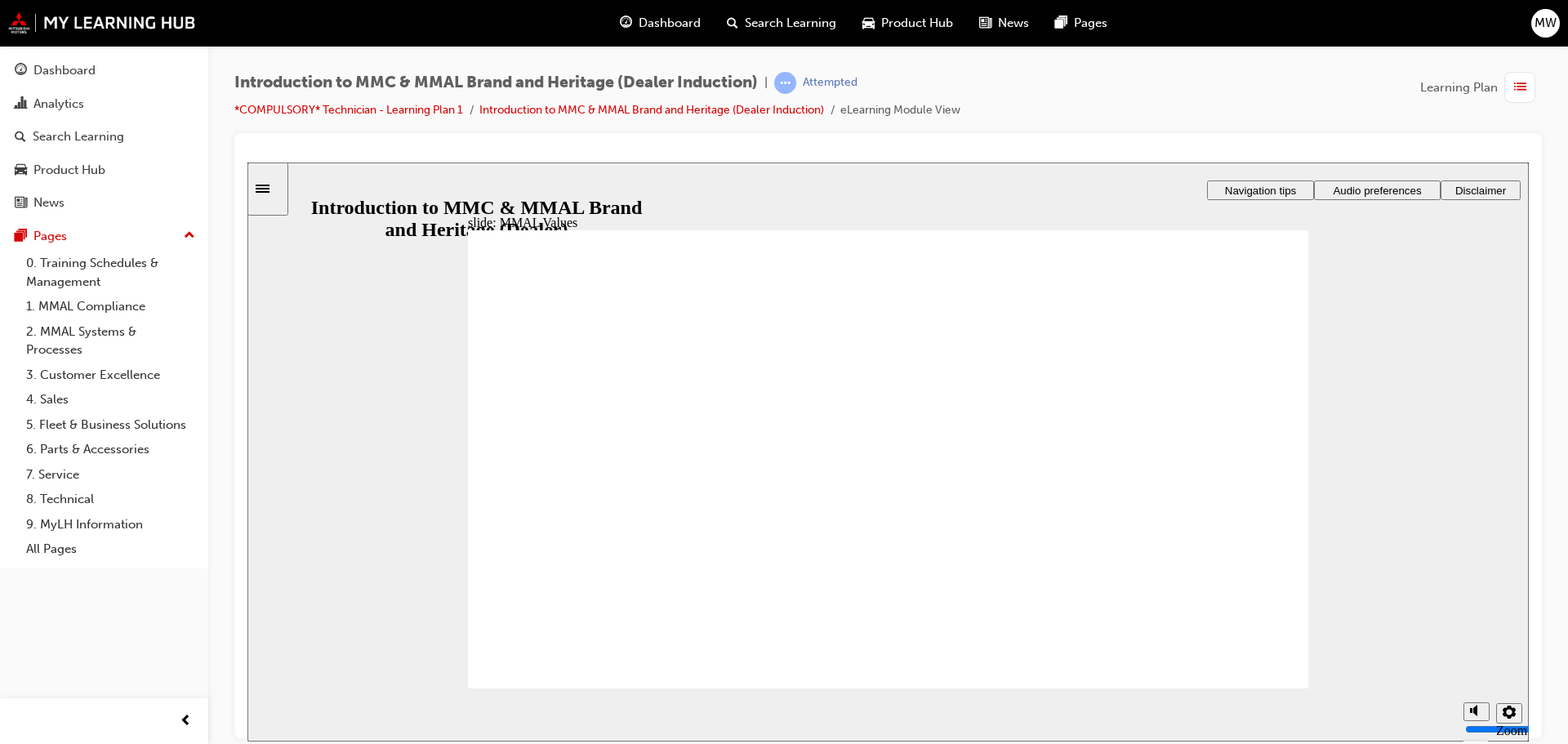
drag, startPoint x: 943, startPoint y: 439, endPoint x: 923, endPoint y: 546, distance: 108.9
drag, startPoint x: 979, startPoint y: 440, endPoint x: 1282, endPoint y: 535, distance: 317.5
drag, startPoint x: 964, startPoint y: 440, endPoint x: 708, endPoint y: 497, distance: 262.3
drag, startPoint x: 1100, startPoint y: 451, endPoint x: 889, endPoint y: 544, distance: 230.6
drag, startPoint x: 1094, startPoint y: 440, endPoint x: 1242, endPoint y: 530, distance: 173.2
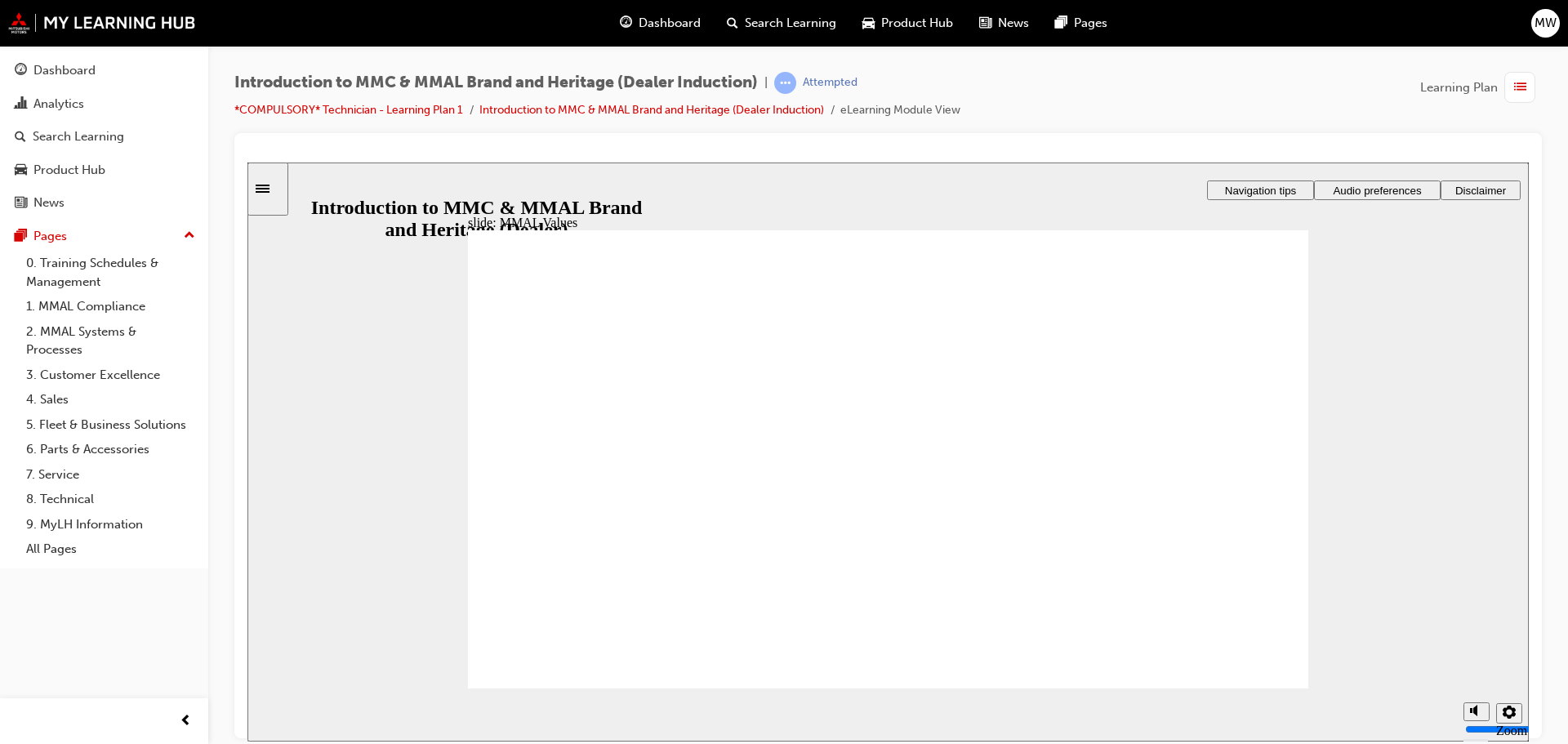
drag, startPoint x: 1108, startPoint y: 442, endPoint x: 1227, endPoint y: 505, distance: 134.6
drag, startPoint x: 1229, startPoint y: 450, endPoint x: 941, endPoint y: 509, distance: 294.0
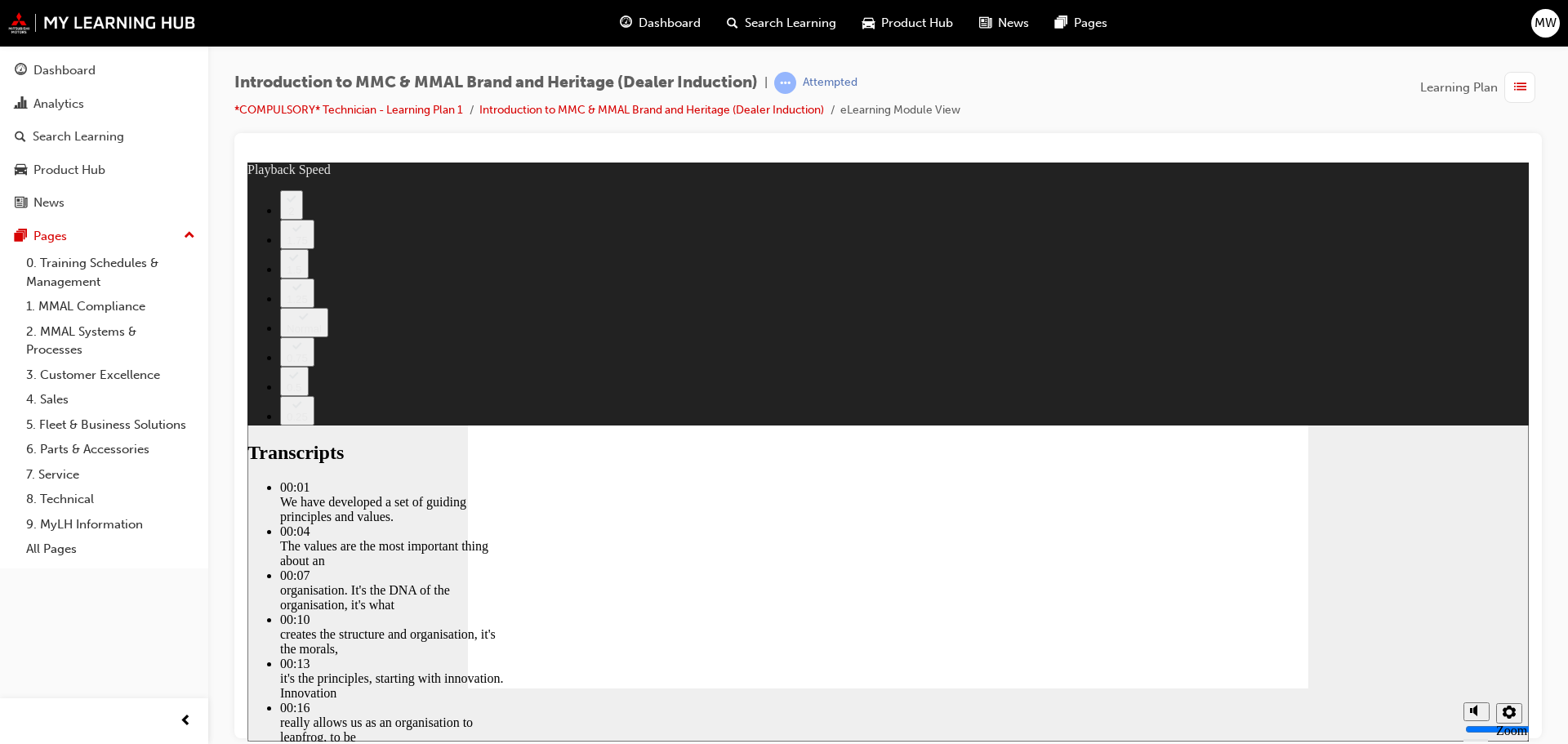
type input "0"
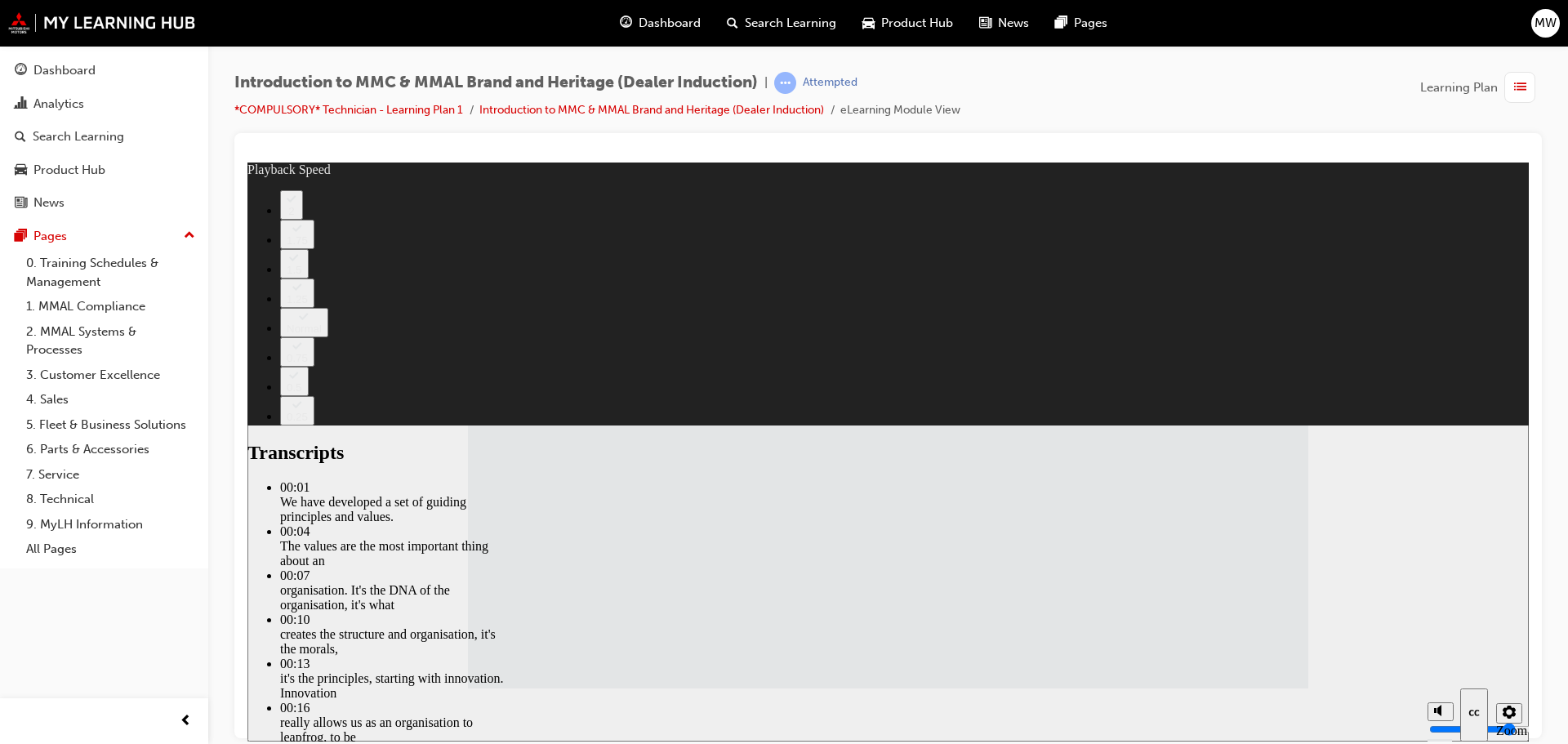
type input "120"
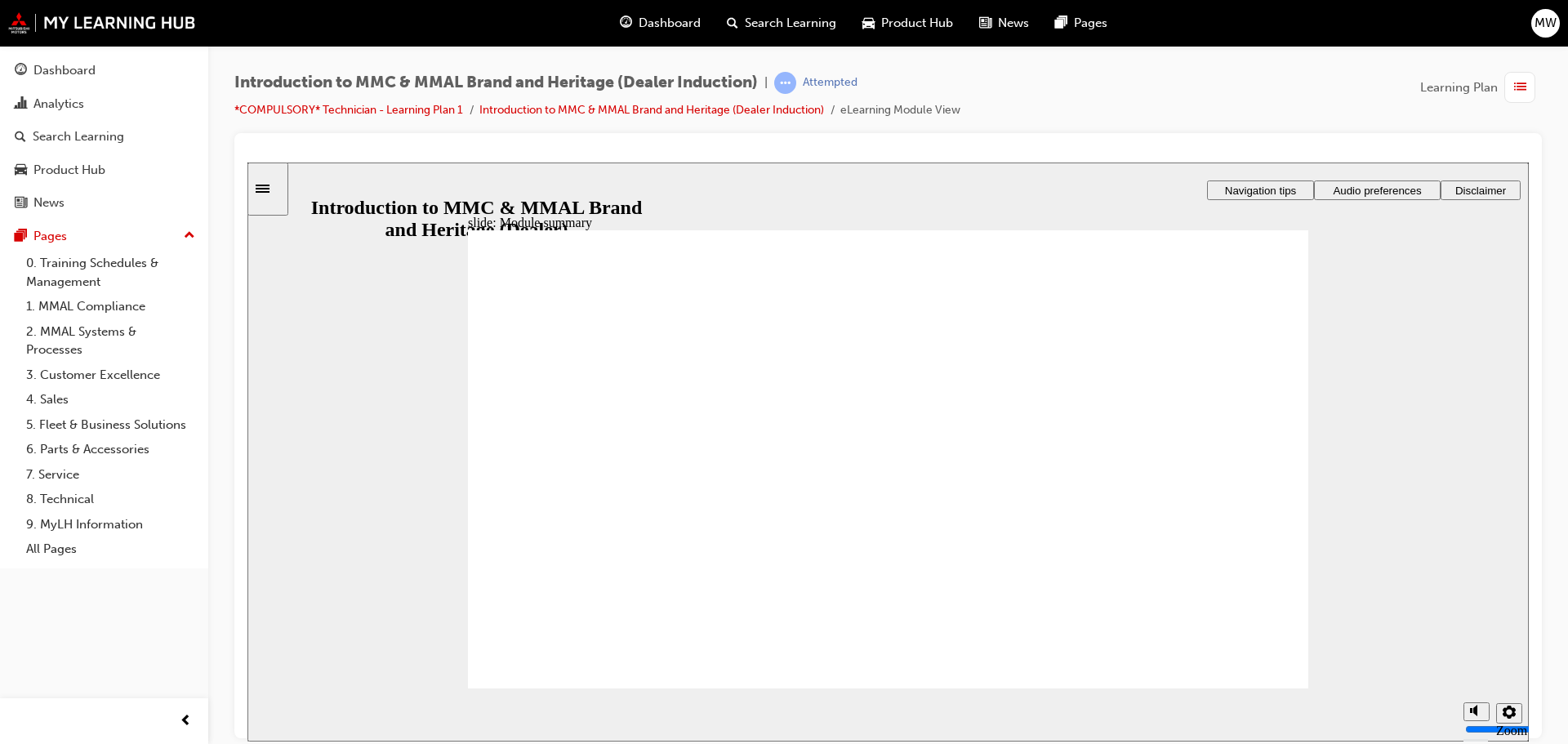
checkbox input "true"
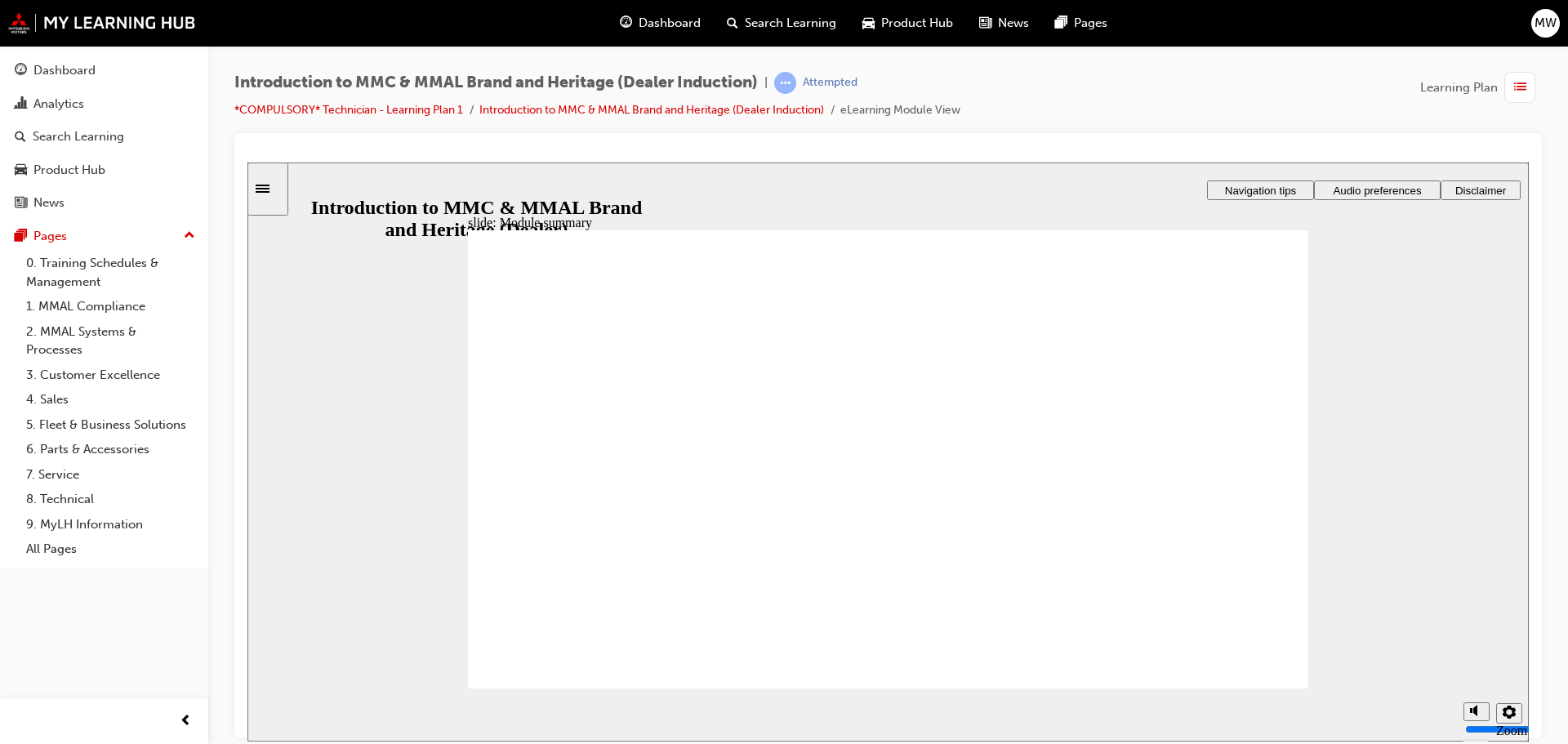
checkbox input "true"
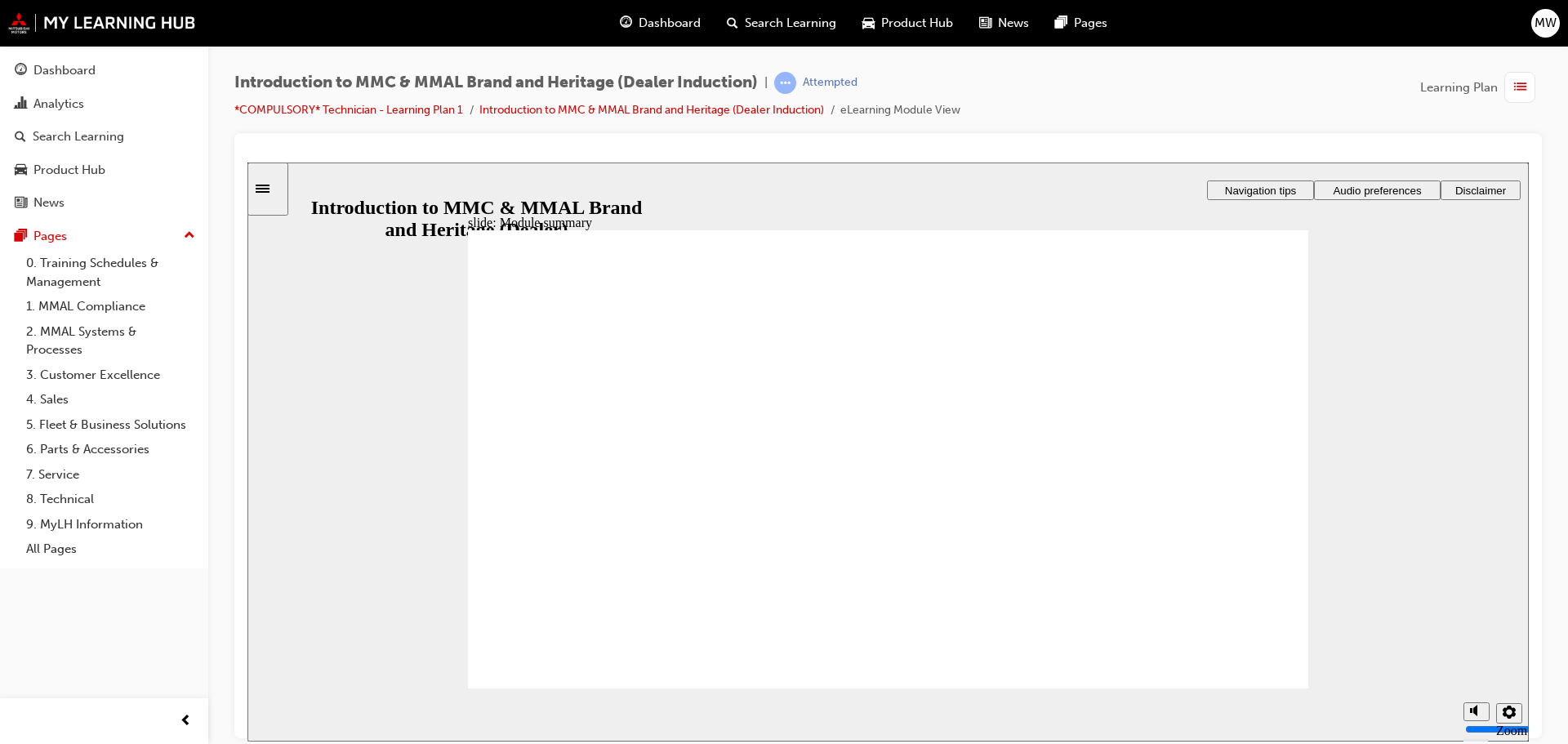
checkbox input "true"
radio input "true"
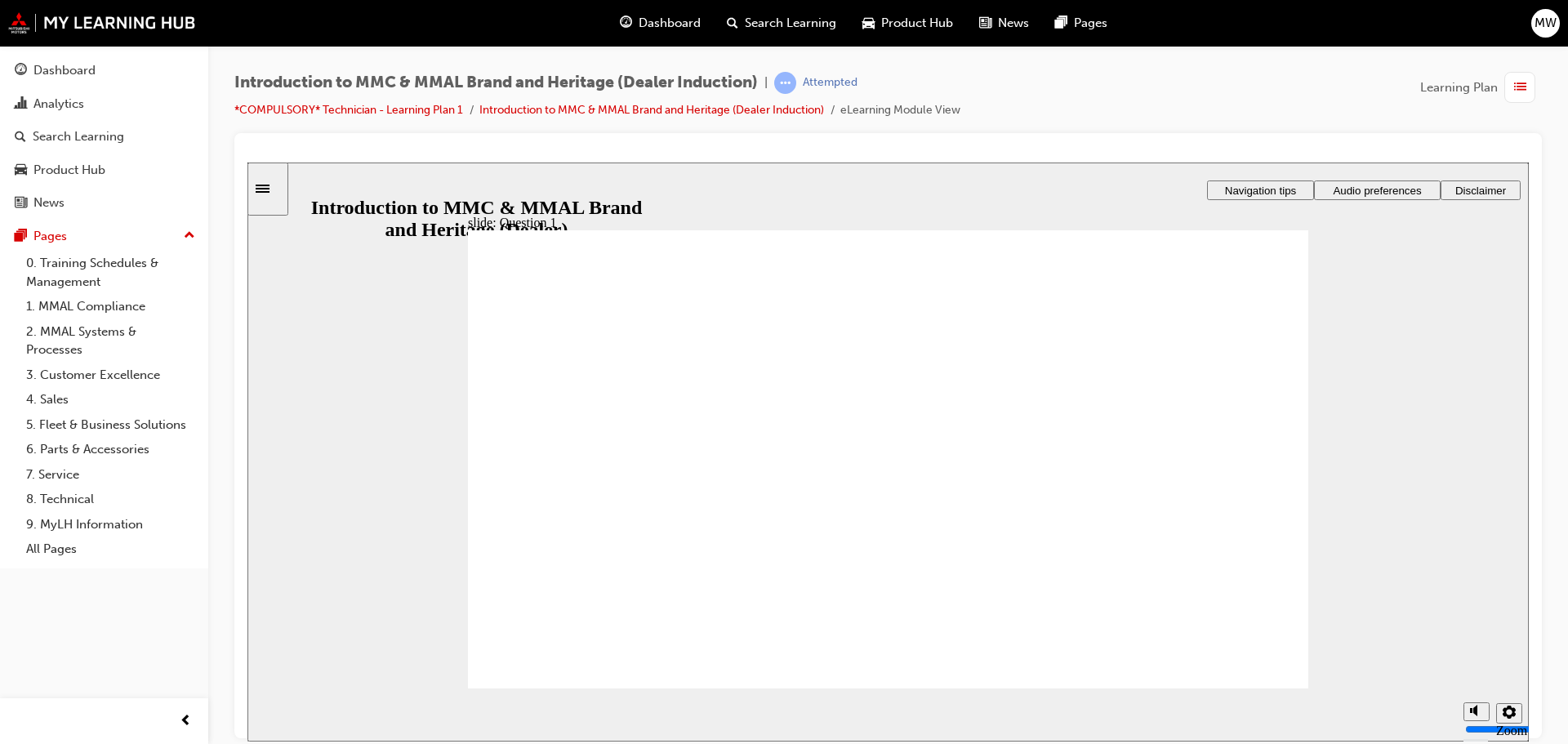
radio input "true"
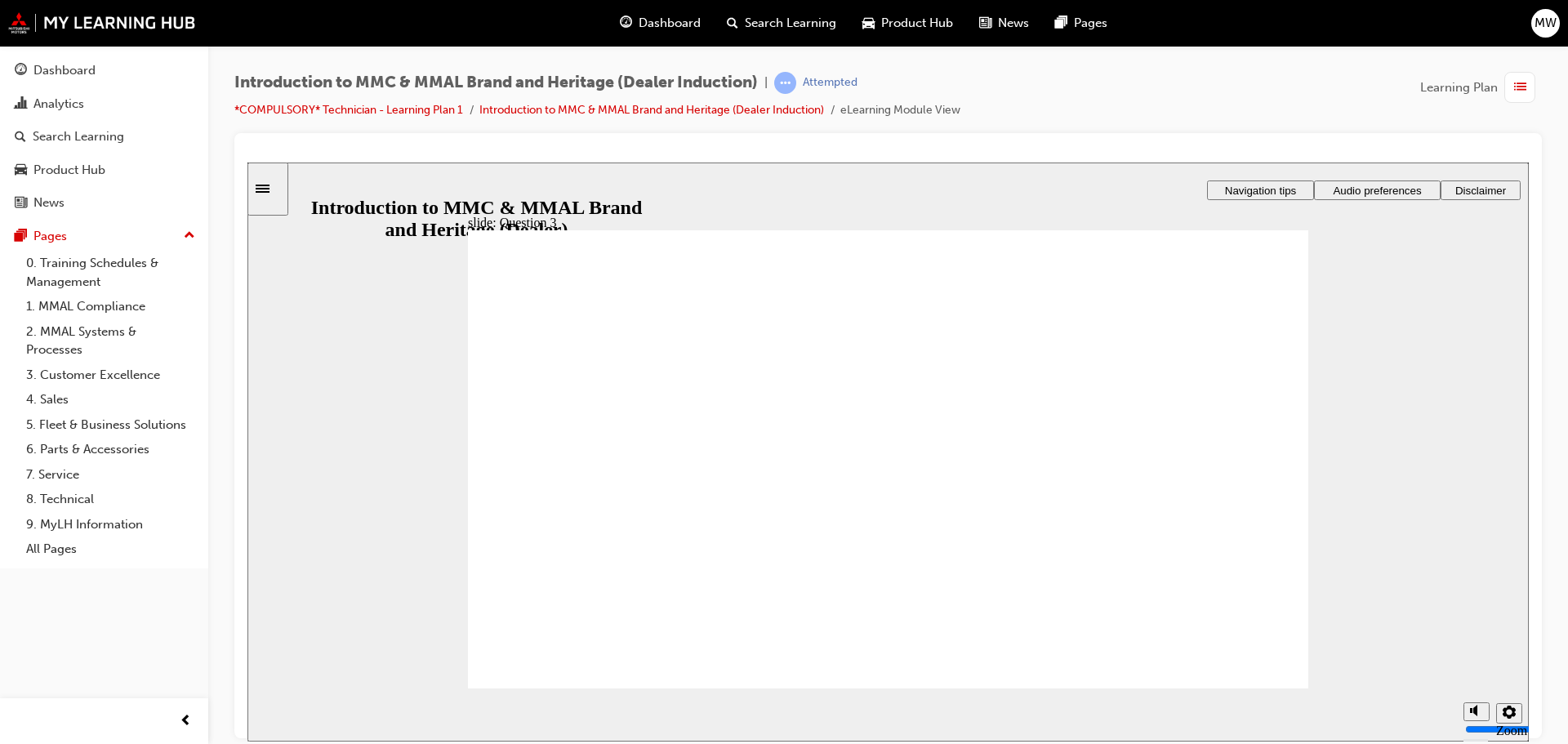
radio input "true"
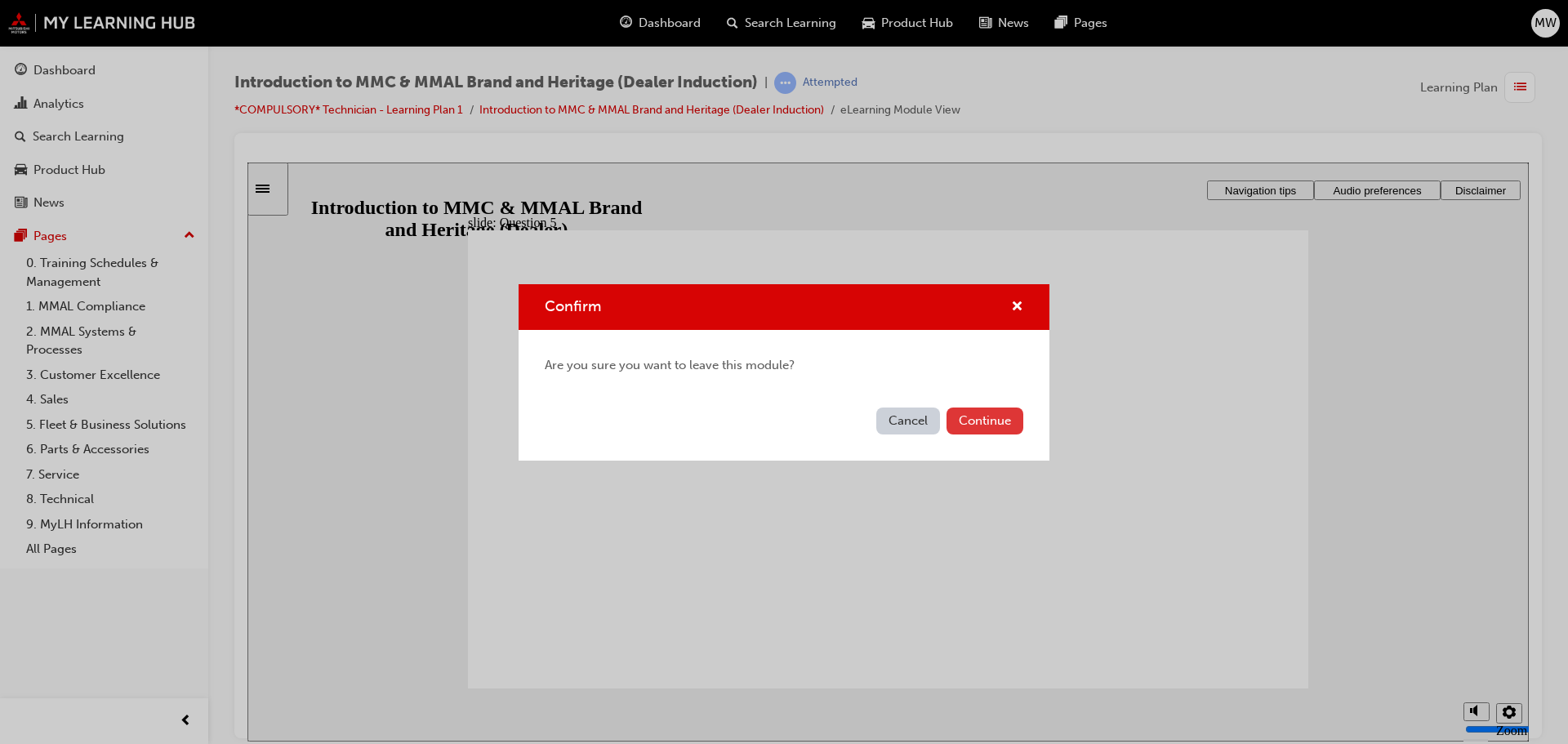
click at [952, 417] on button "Continue" at bounding box center [985, 421] width 76 height 27
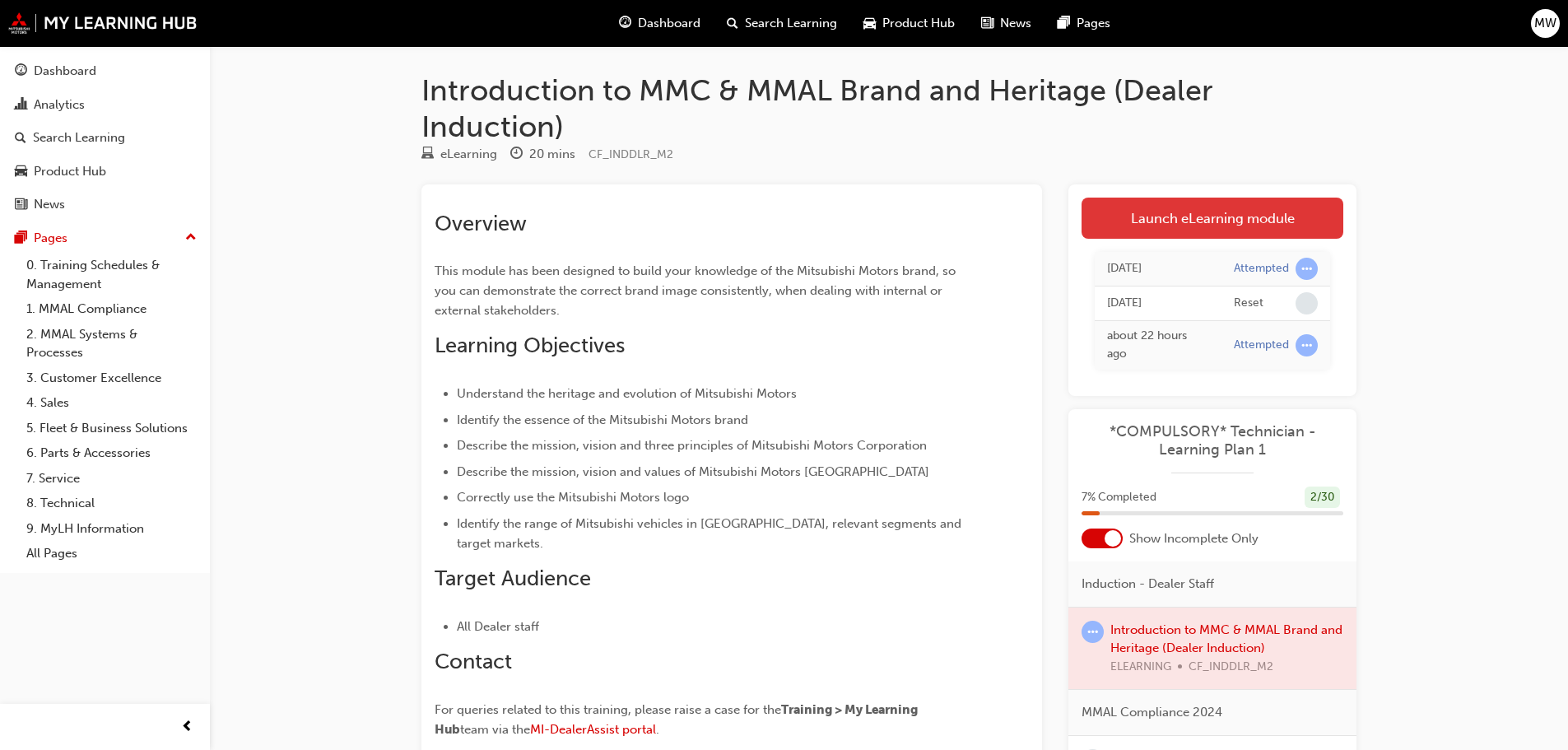
click at [1185, 217] on link "Launch eLearning module" at bounding box center [1212, 218] width 261 height 41
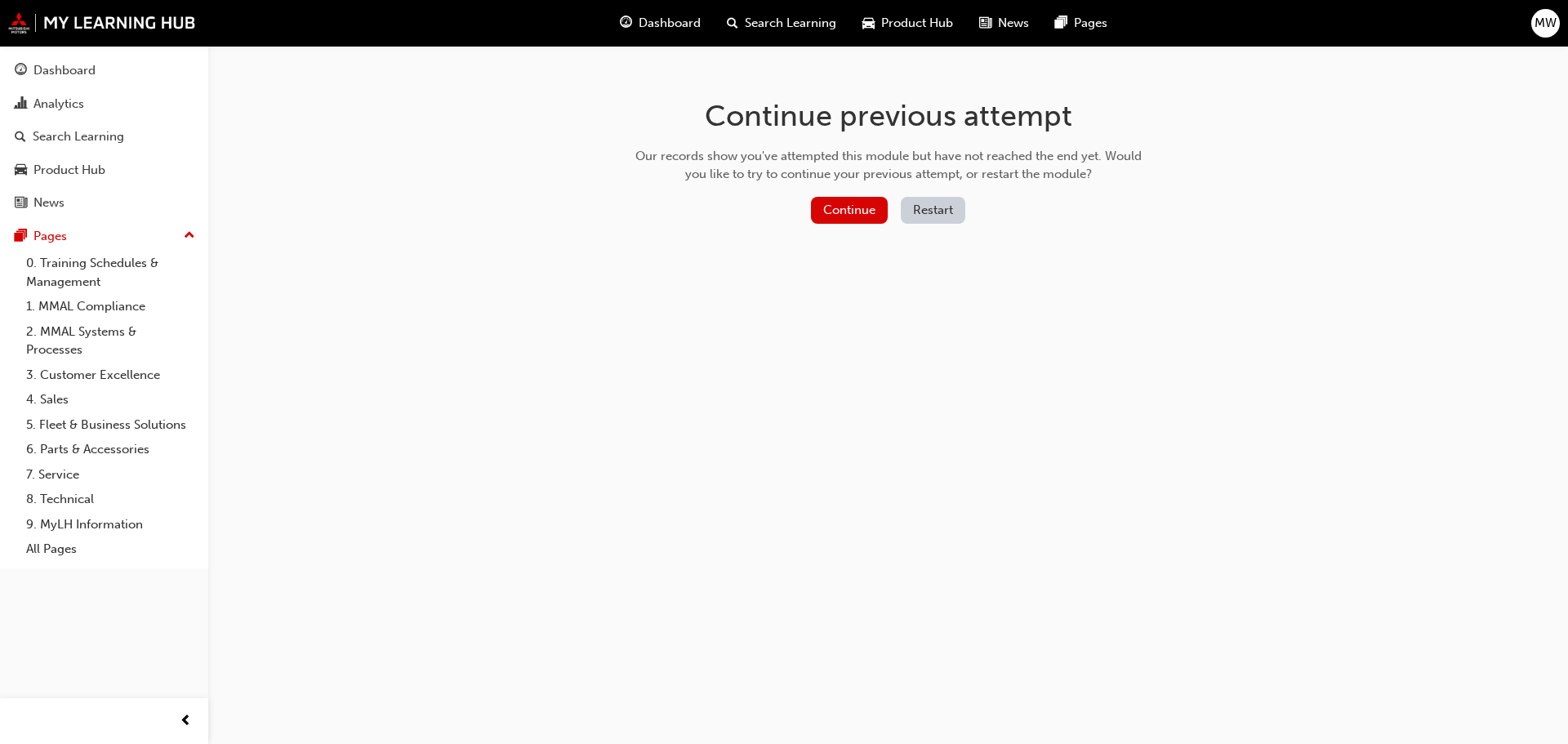
click at [807, 219] on div "Continue Restart" at bounding box center [888, 213] width 518 height 33
click at [818, 214] on button "Continue" at bounding box center [850, 210] width 76 height 27
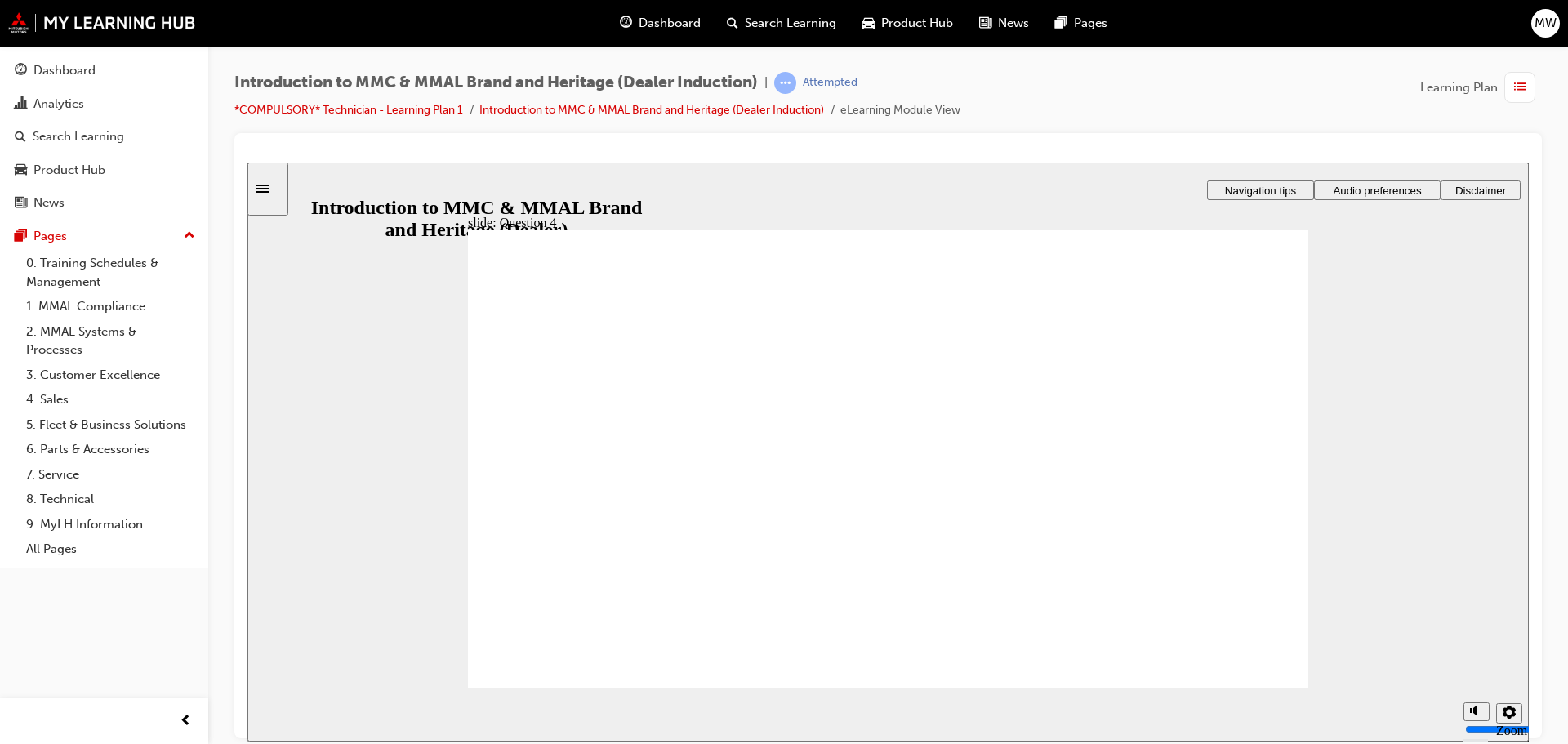
radio input "true"
checkbox input "true"
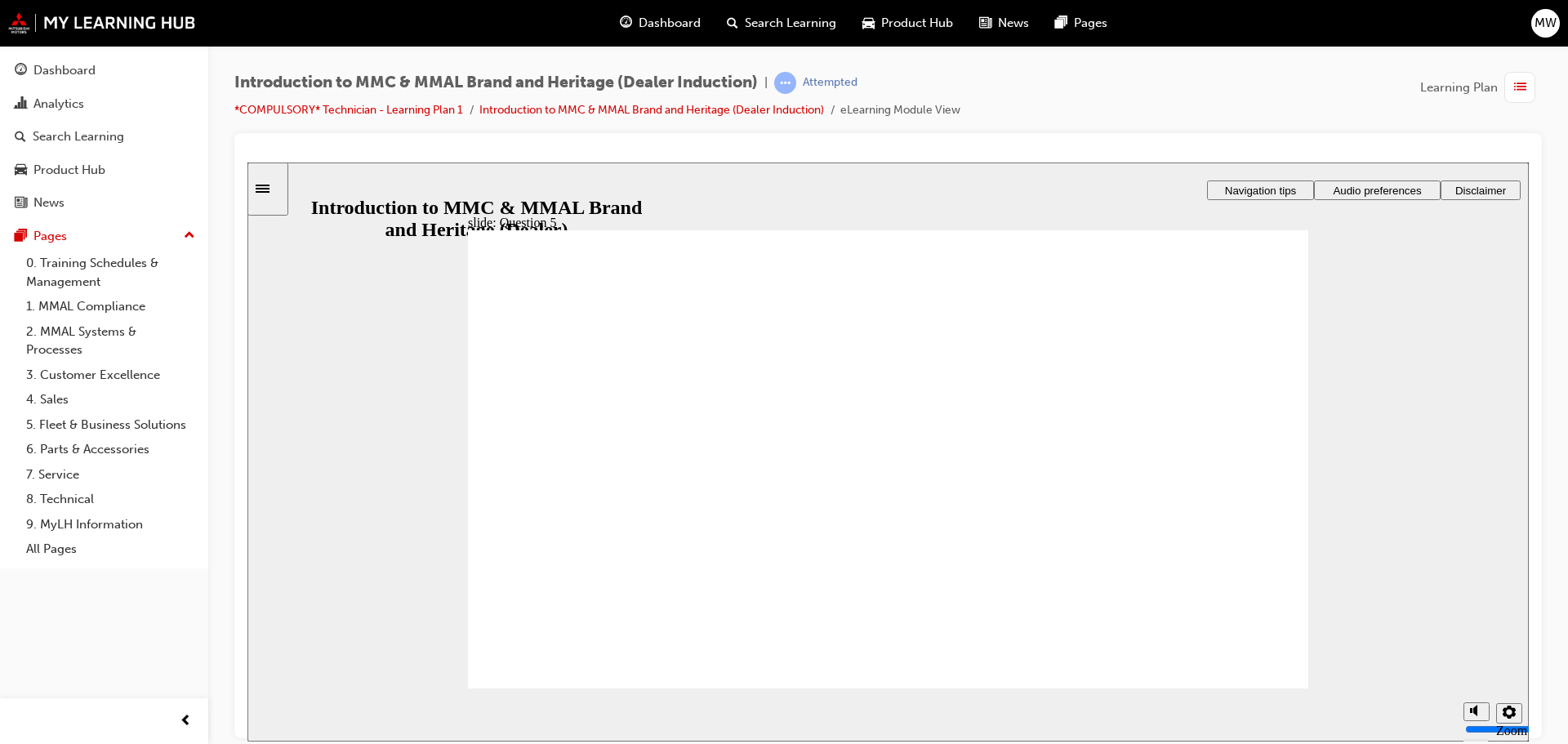
checkbox input "true"
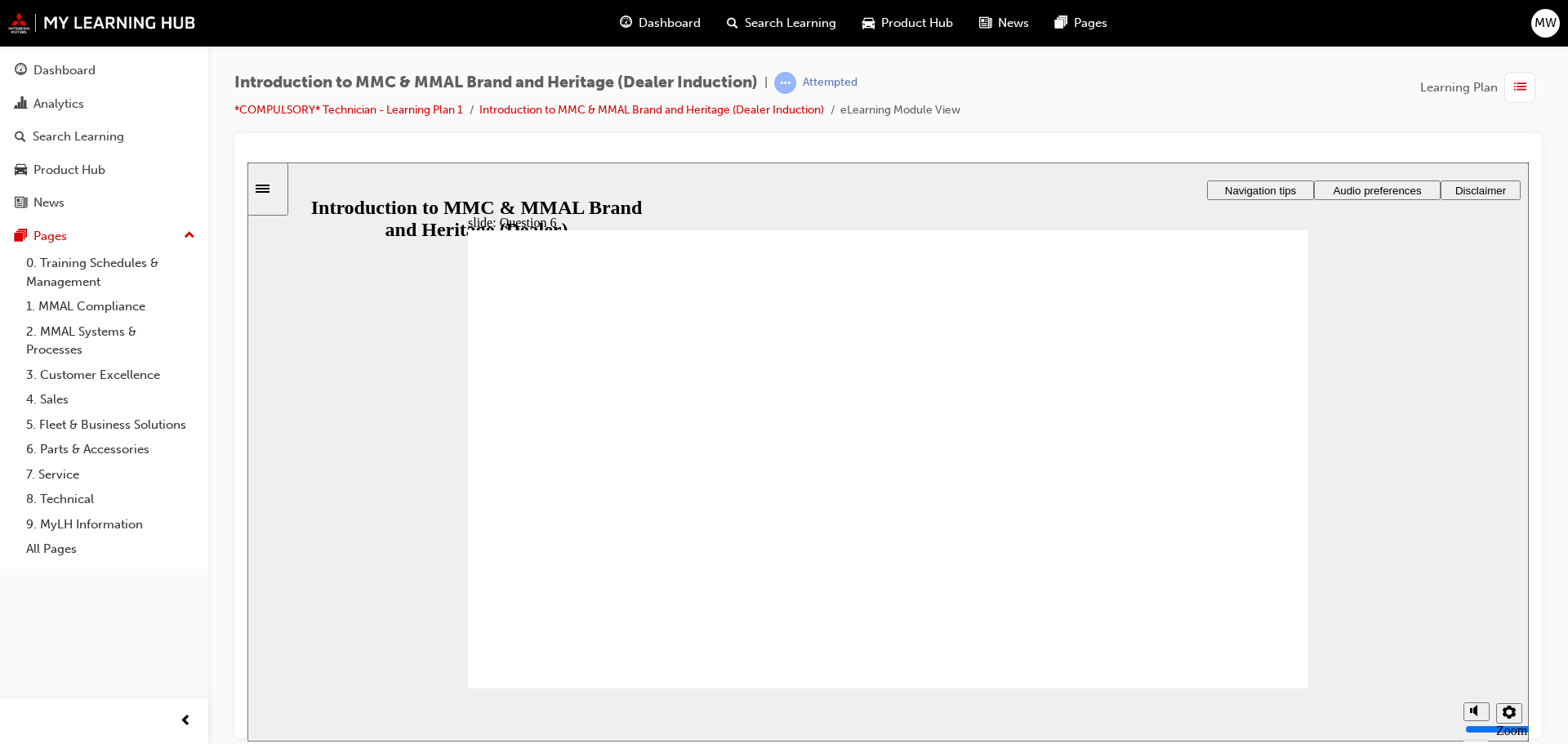
radio input "true"
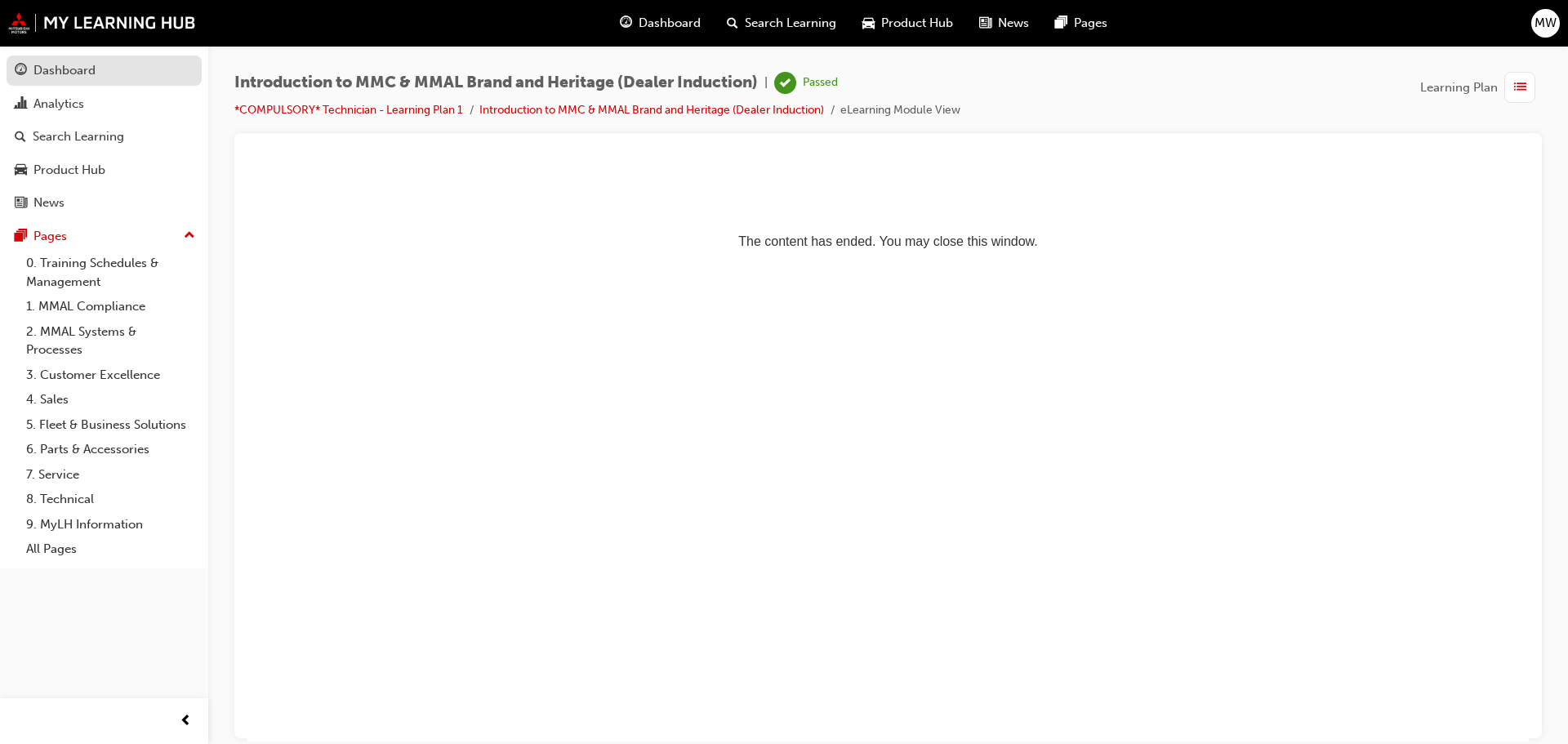
drag, startPoint x: 43, startPoint y: 62, endPoint x: 52, endPoint y: 67, distance: 10.3
click at [43, 62] on div "Dashboard" at bounding box center [64, 70] width 62 height 19
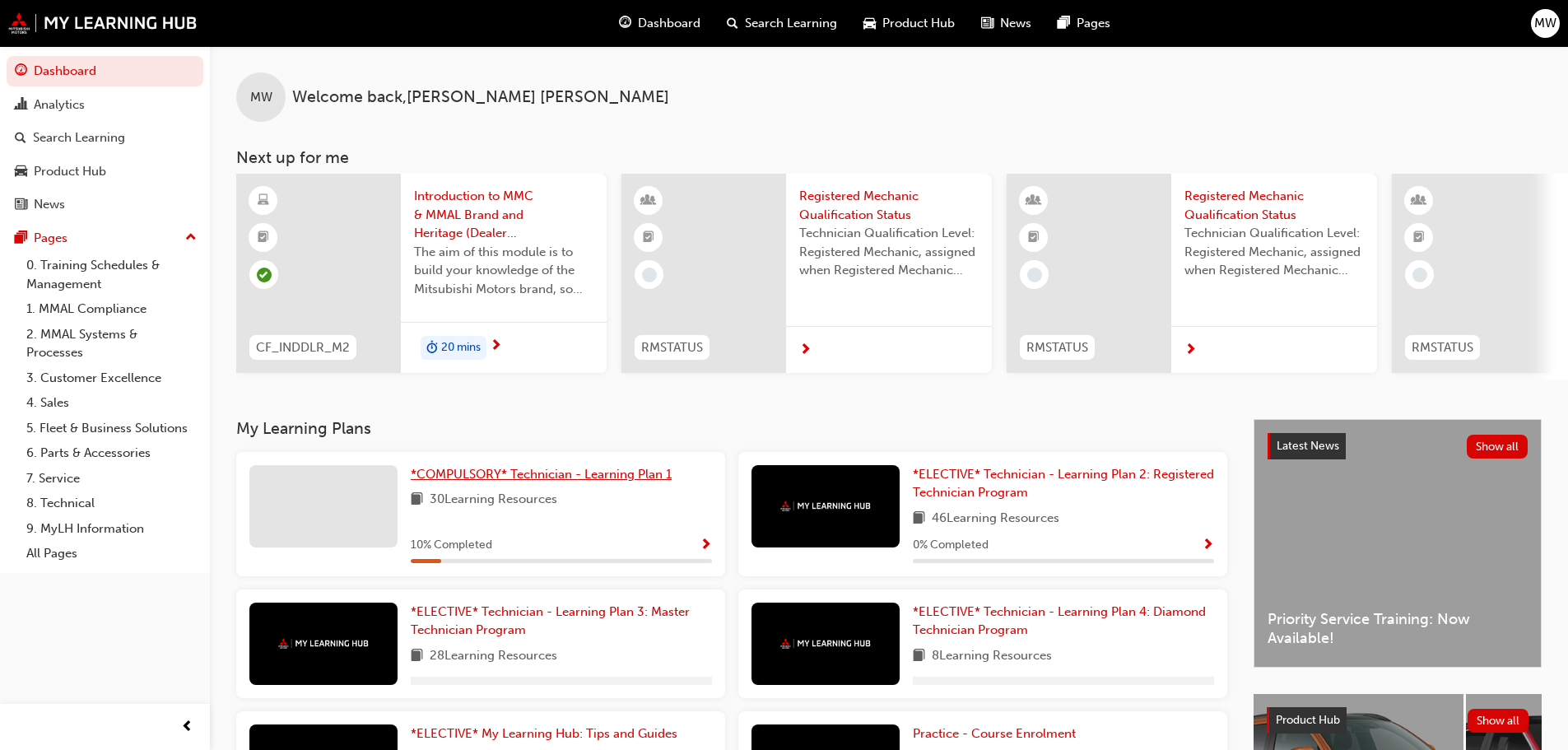
click at [537, 482] on span "*COMPULSORY* Technician - Learning Plan 1" at bounding box center [541, 474] width 261 height 15
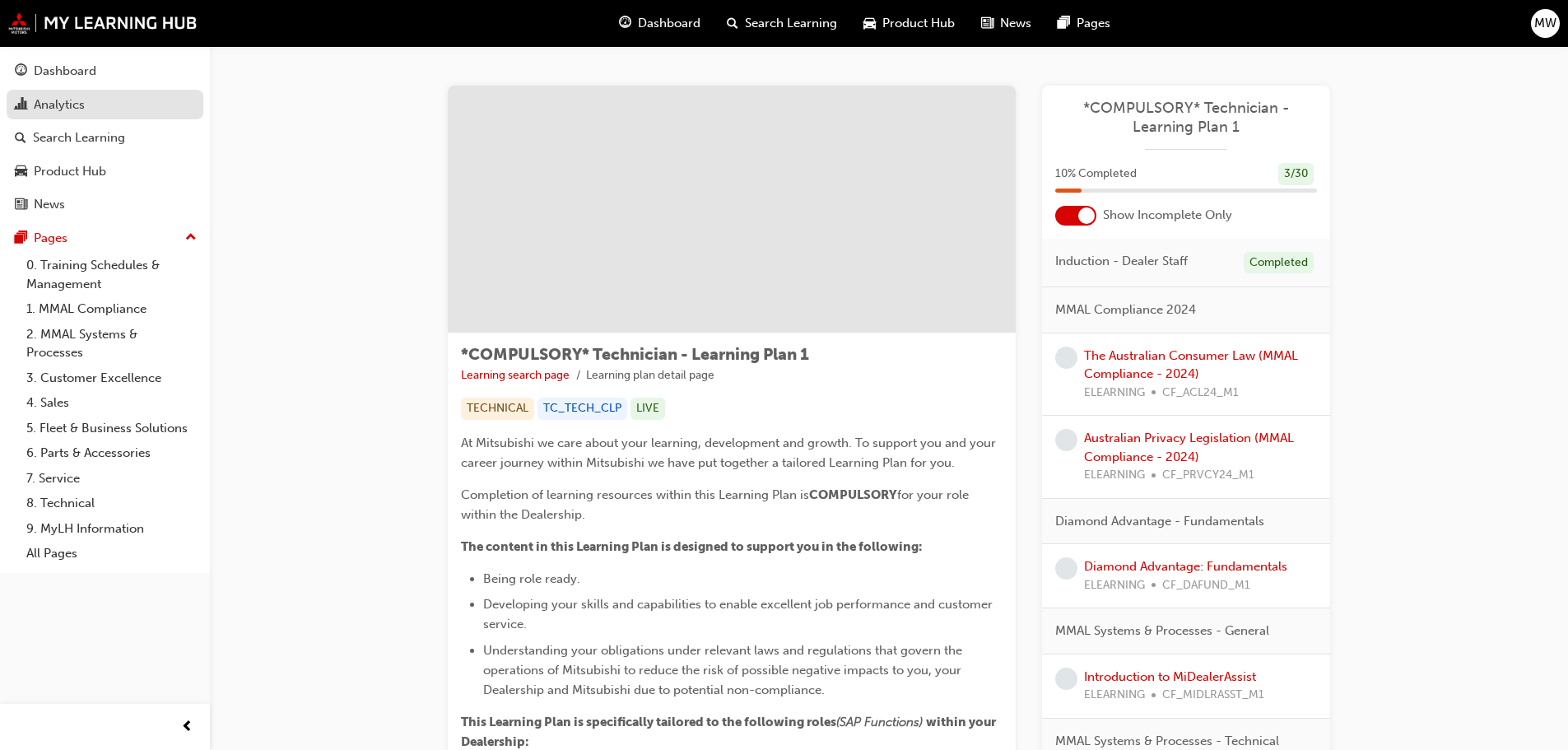
click at [61, 111] on div "Analytics" at bounding box center [59, 105] width 51 height 19
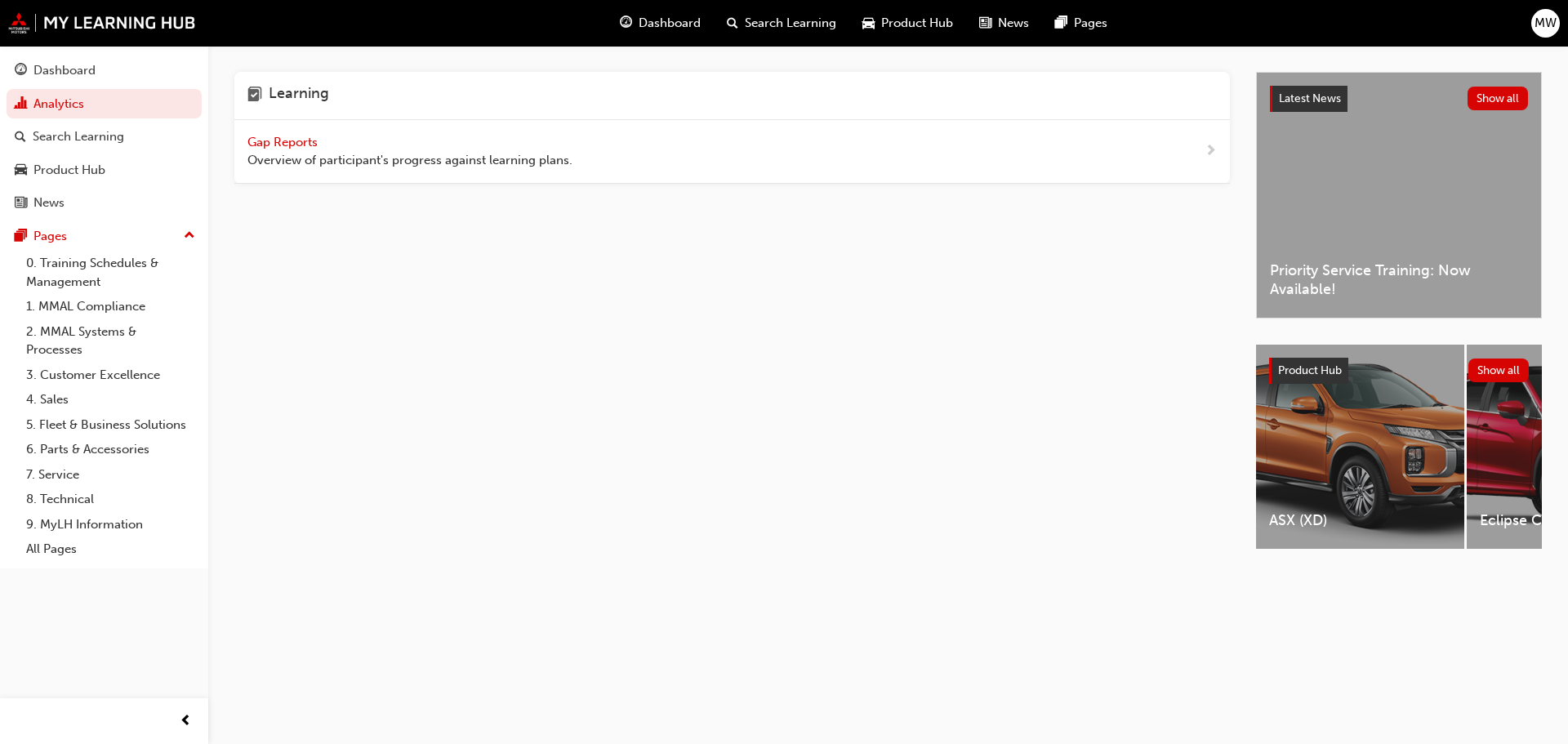
click at [285, 139] on span "Gap Reports" at bounding box center [284, 142] width 73 height 15
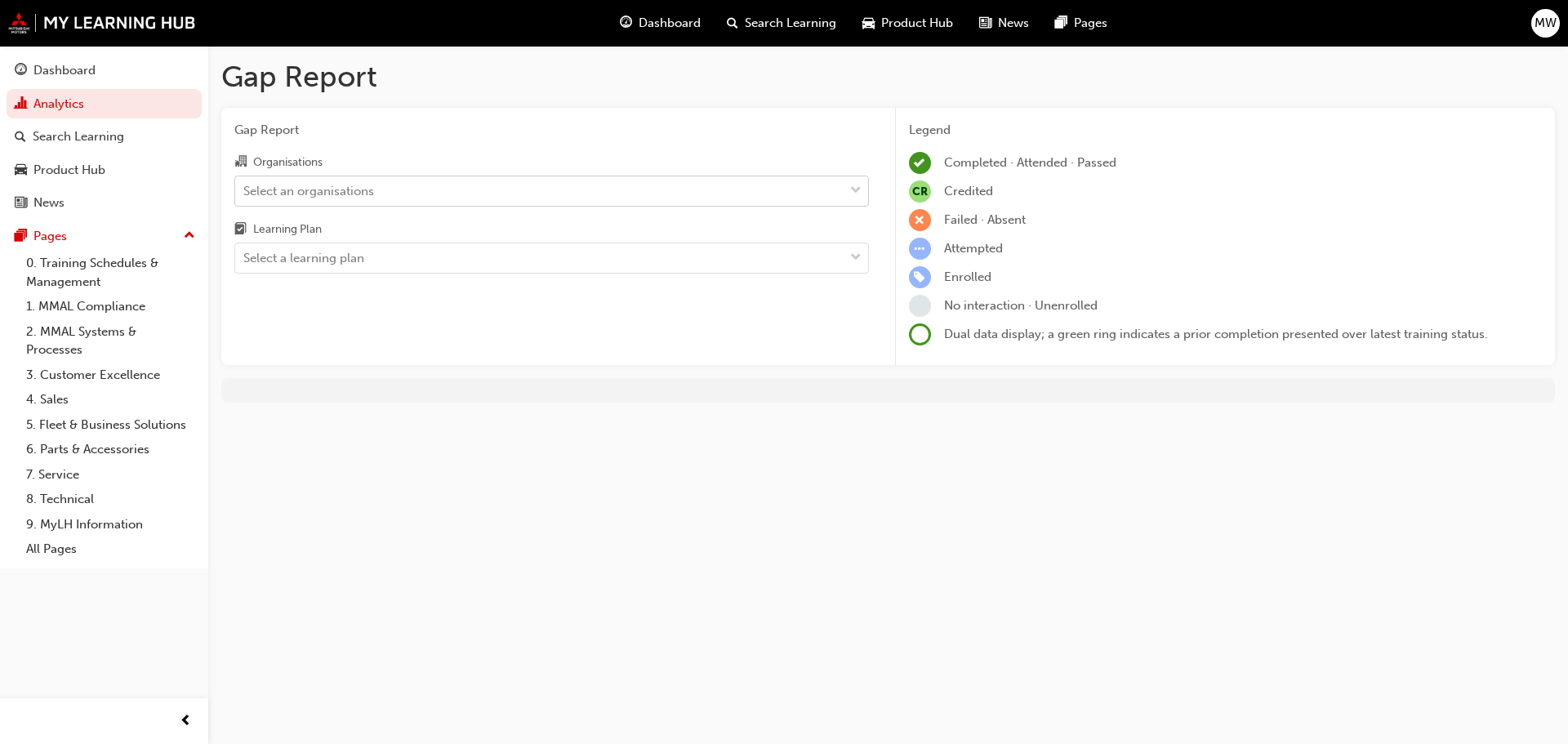
click at [406, 195] on div "Select an organisations" at bounding box center [539, 190] width 609 height 28
click at [245, 195] on input "Organisations Select an organisations" at bounding box center [245, 190] width 2 height 14
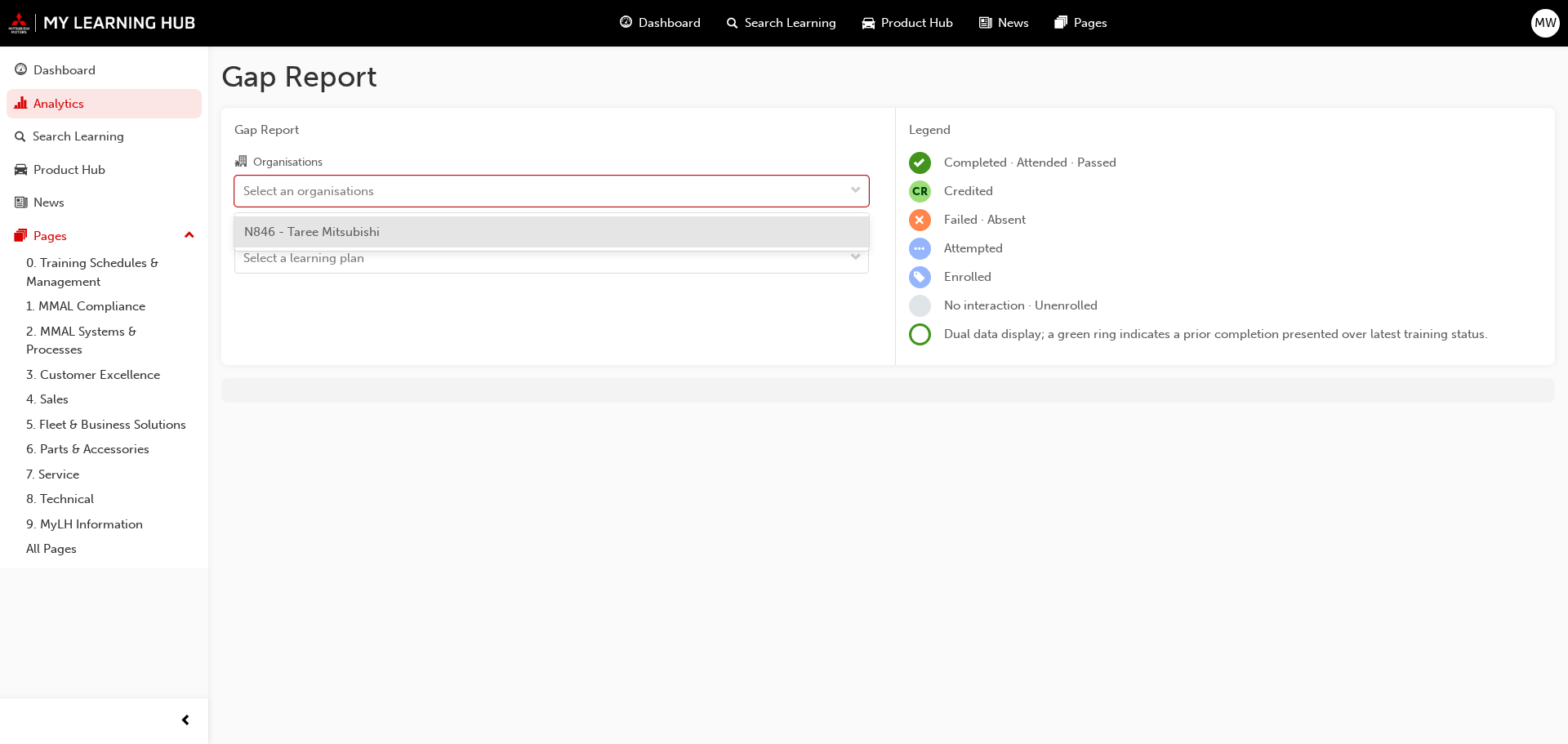
click at [382, 229] on div "N846 - Taree Mitsubishi" at bounding box center [551, 232] width 634 height 32
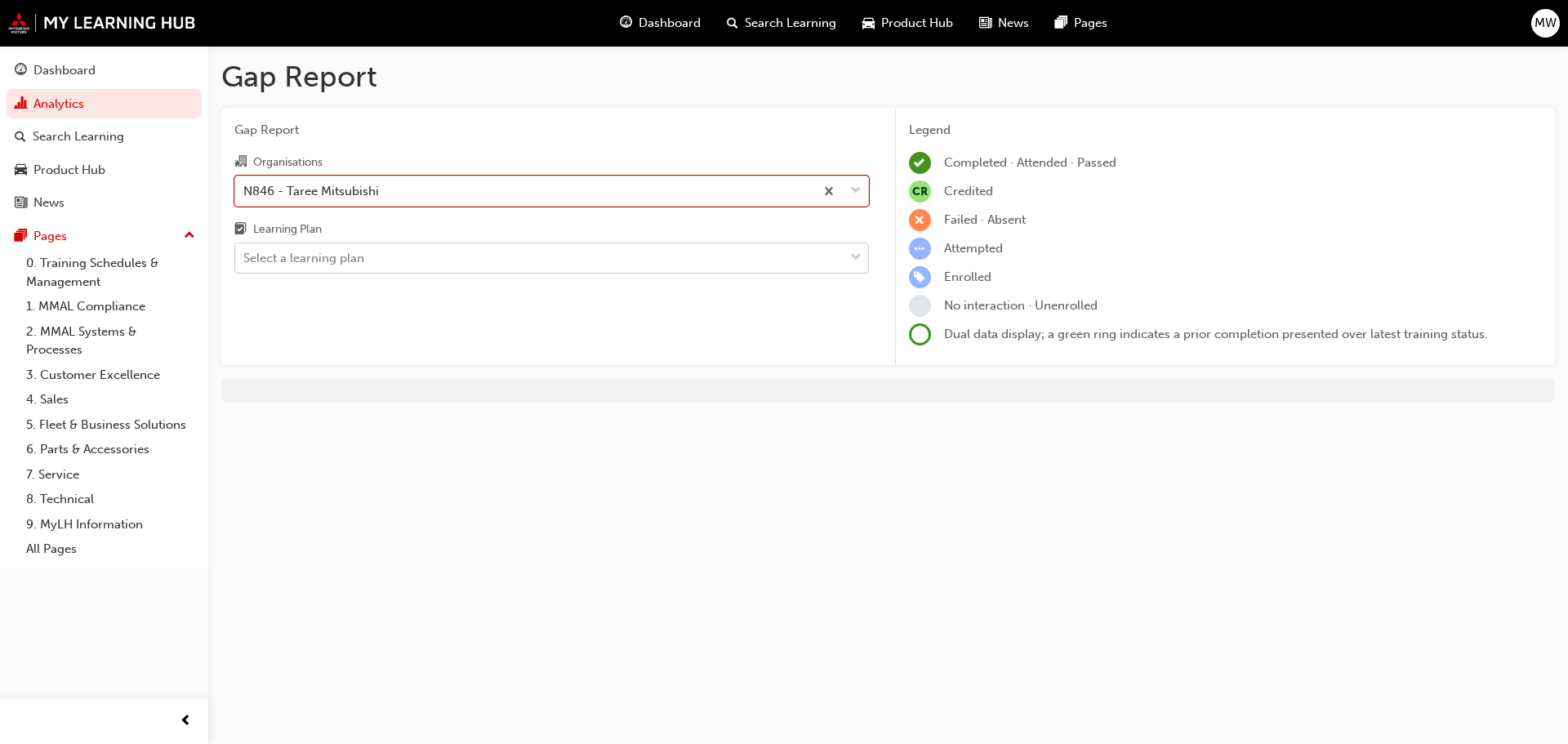
click at [394, 258] on div "Select a learning plan" at bounding box center [539, 257] width 609 height 28
click at [245, 258] on input "Learning Plan Select a learning plan" at bounding box center [245, 257] width 2 height 14
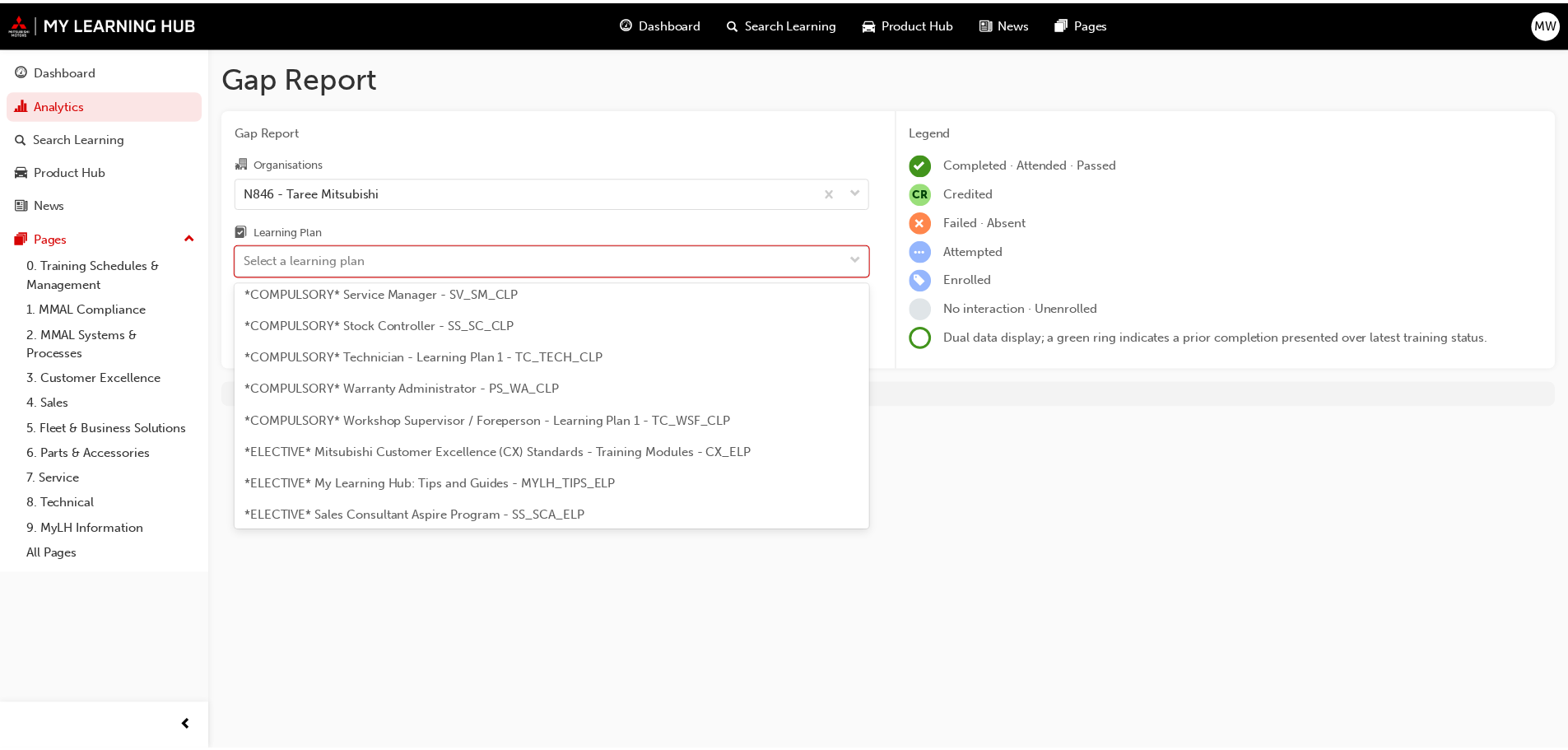
scroll to position [576, 0]
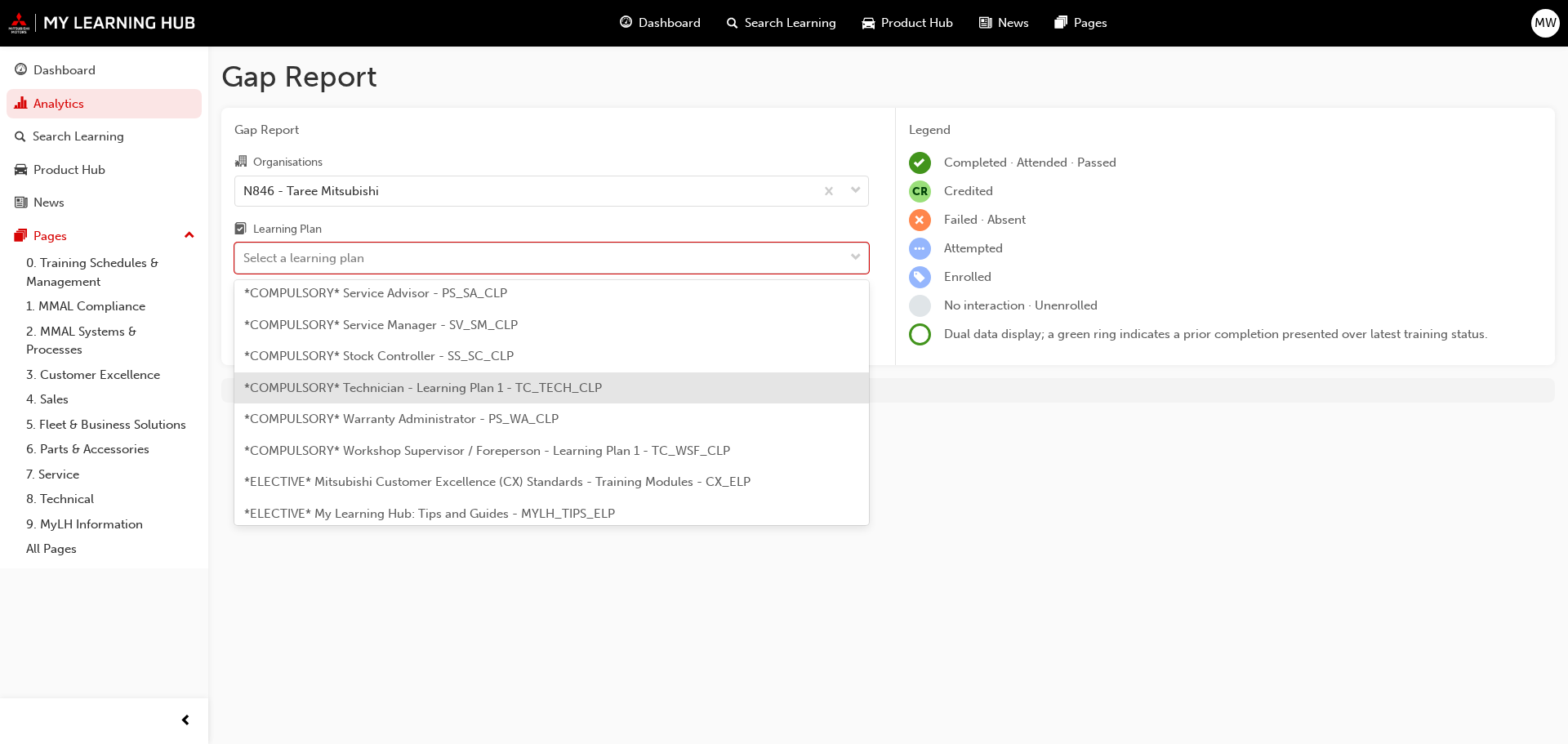
click at [441, 394] on span "*COMPULSORY* Technician - Learning Plan 1 - TC_TECH_CLP" at bounding box center [422, 388] width 357 height 15
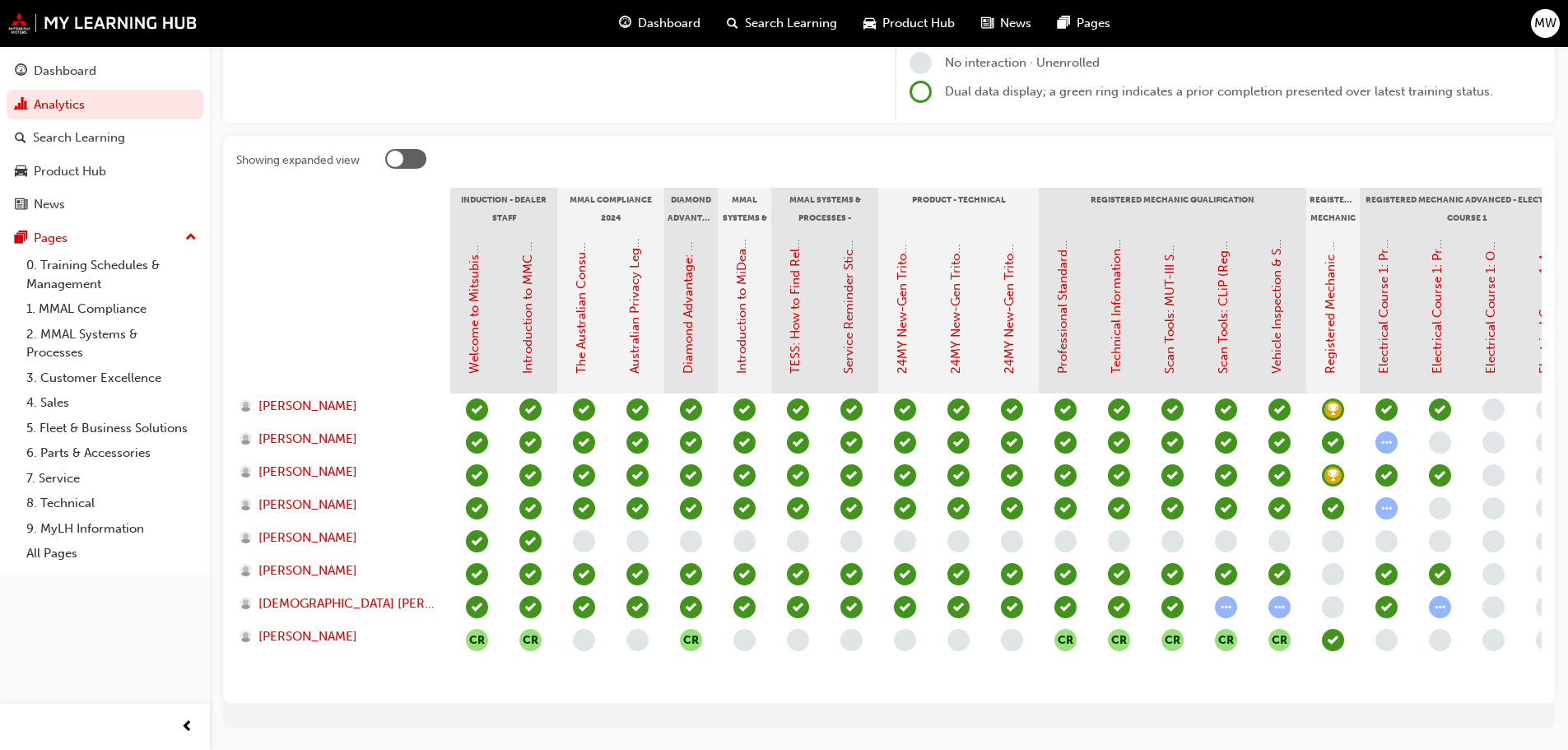
scroll to position [303, 0]
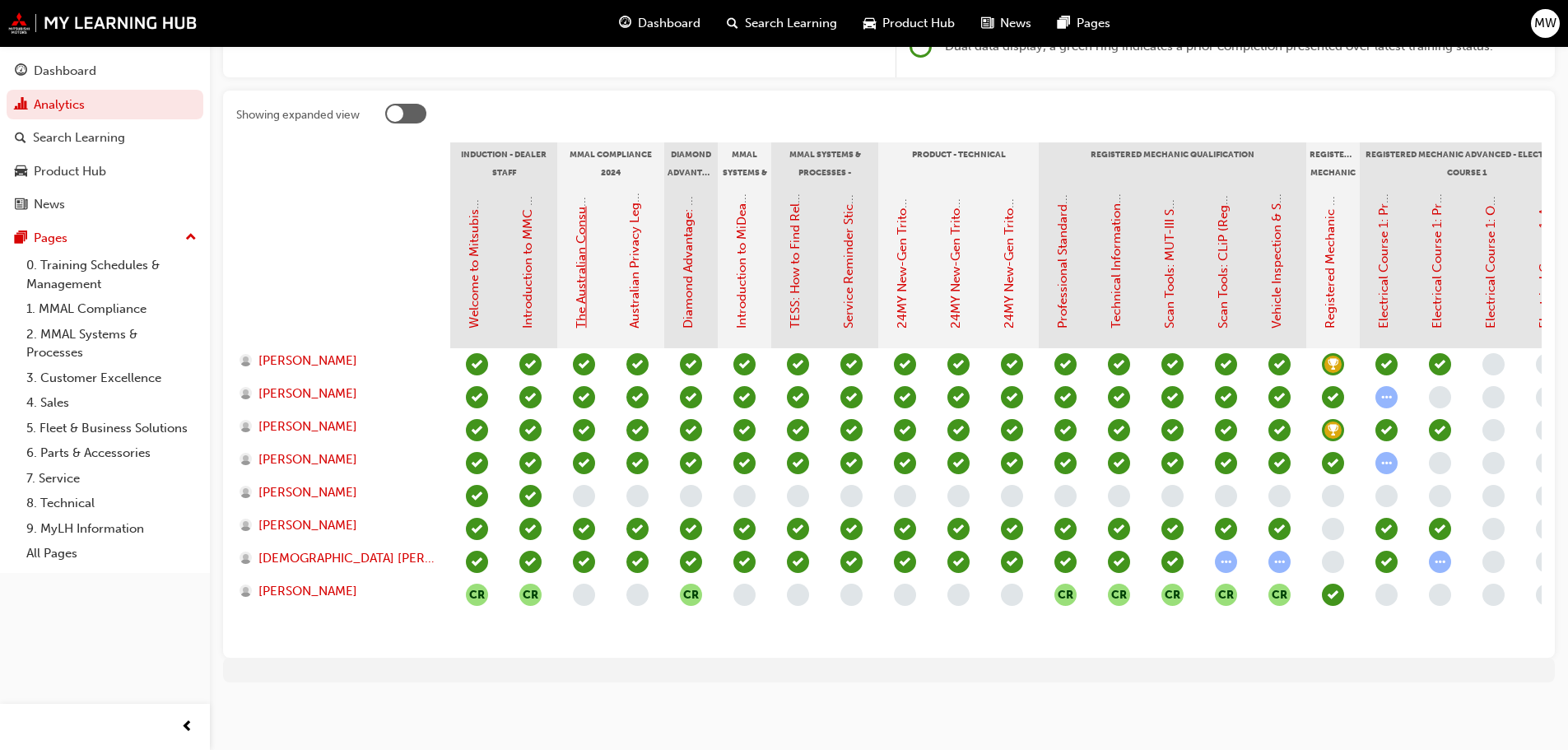
click at [577, 259] on link "The Australian Consumer Law (MMAL Compliance - 2024)" at bounding box center [581, 162] width 15 height 333
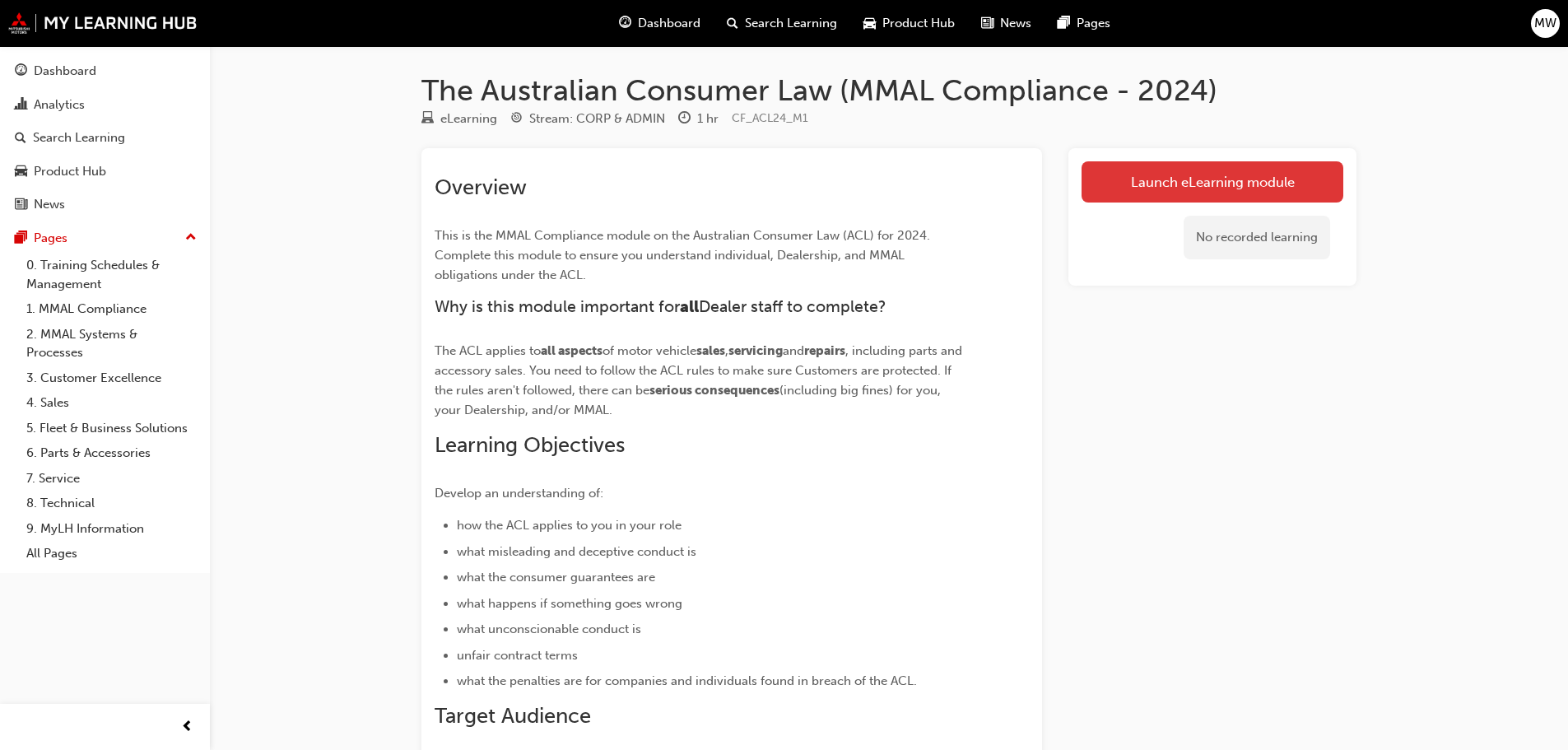
click at [1132, 183] on link "Launch eLearning module" at bounding box center [1212, 183] width 261 height 41
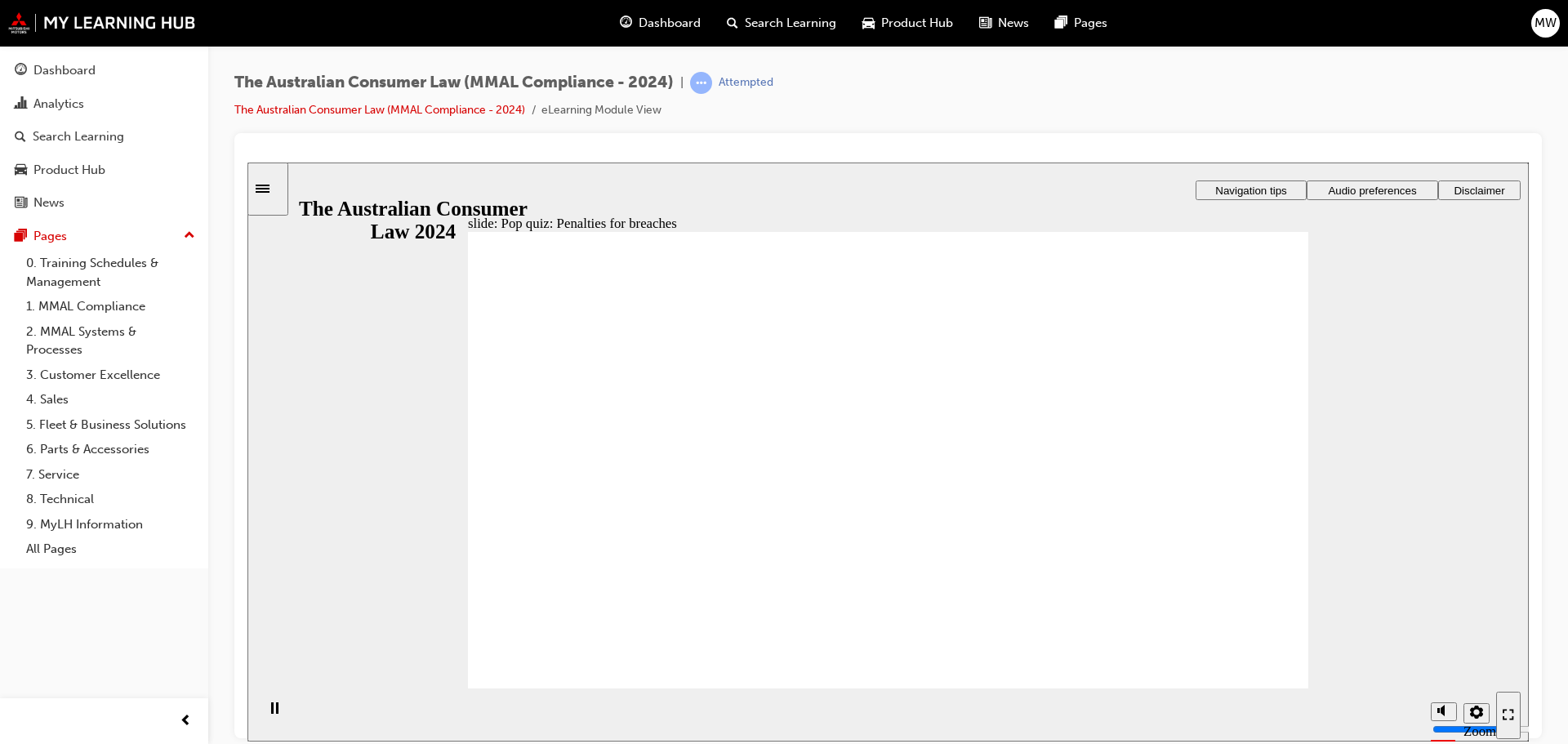
radio input "true"
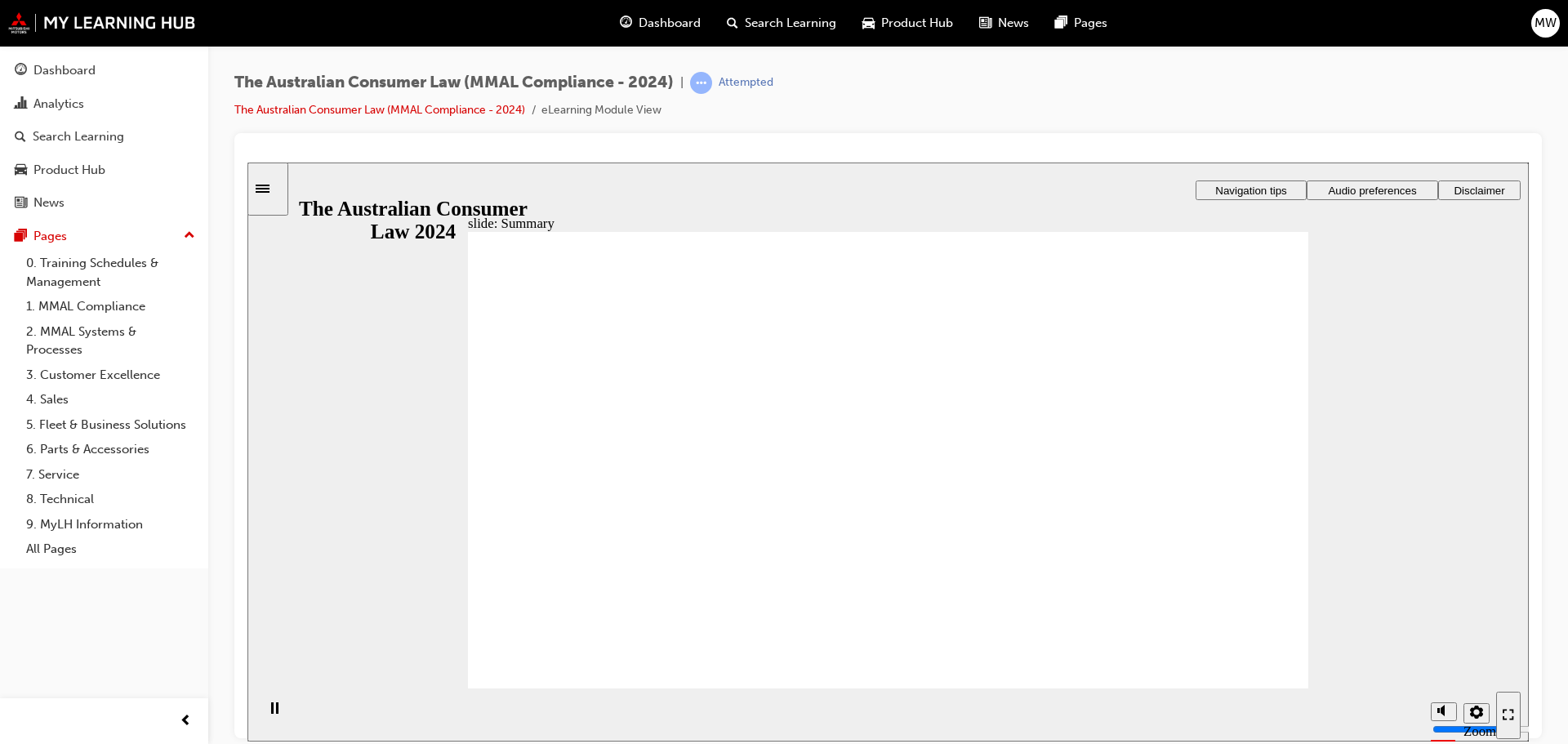
drag, startPoint x: 747, startPoint y: 472, endPoint x: 877, endPoint y: 483, distance: 130.5
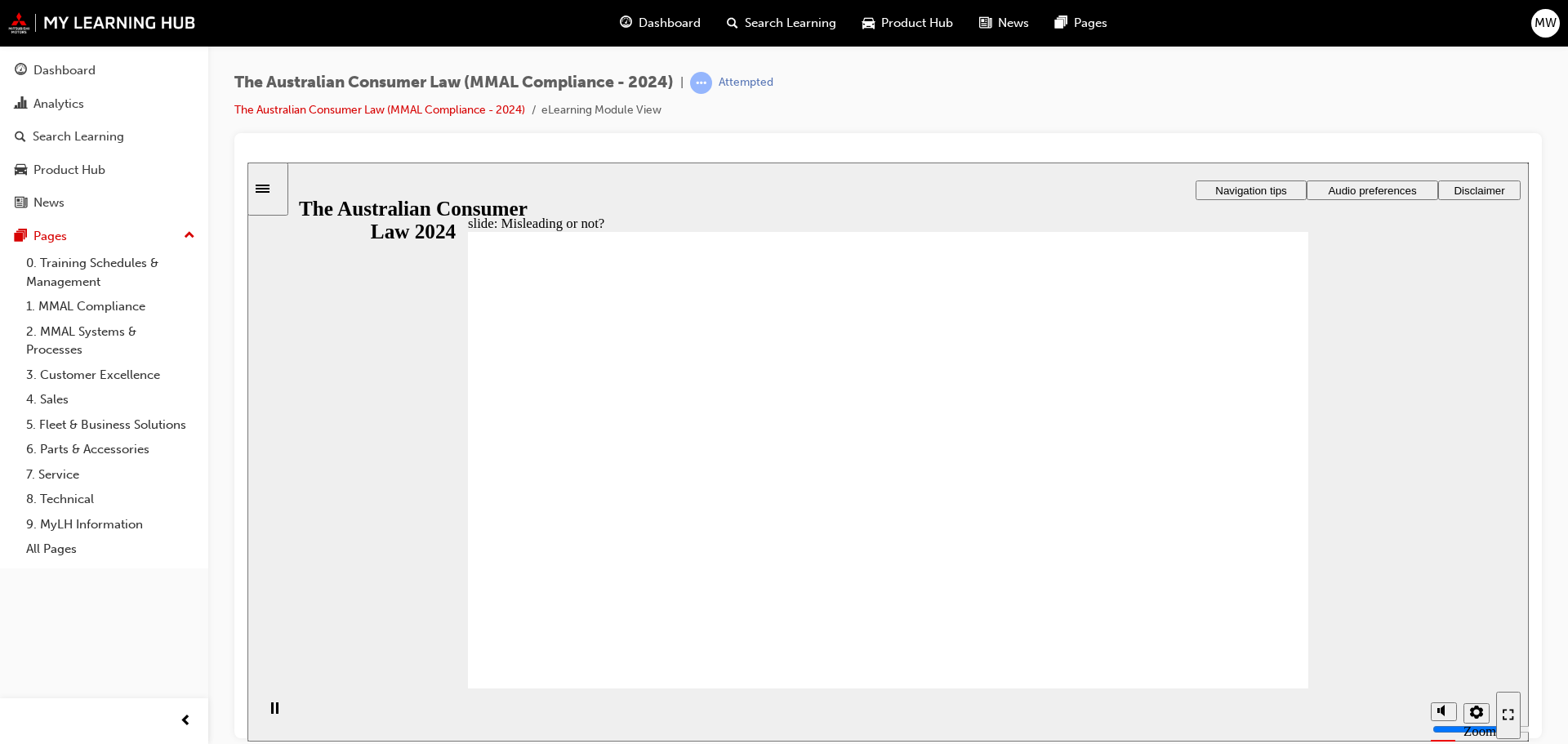
drag, startPoint x: 857, startPoint y: 387, endPoint x: 986, endPoint y: 520, distance: 185.3
drag, startPoint x: 911, startPoint y: 387, endPoint x: 743, endPoint y: 532, distance: 221.9
drag, startPoint x: 697, startPoint y: 496, endPoint x: 1030, endPoint y: 502, distance: 333.1
drag, startPoint x: 934, startPoint y: 387, endPoint x: 851, endPoint y: 536, distance: 170.6
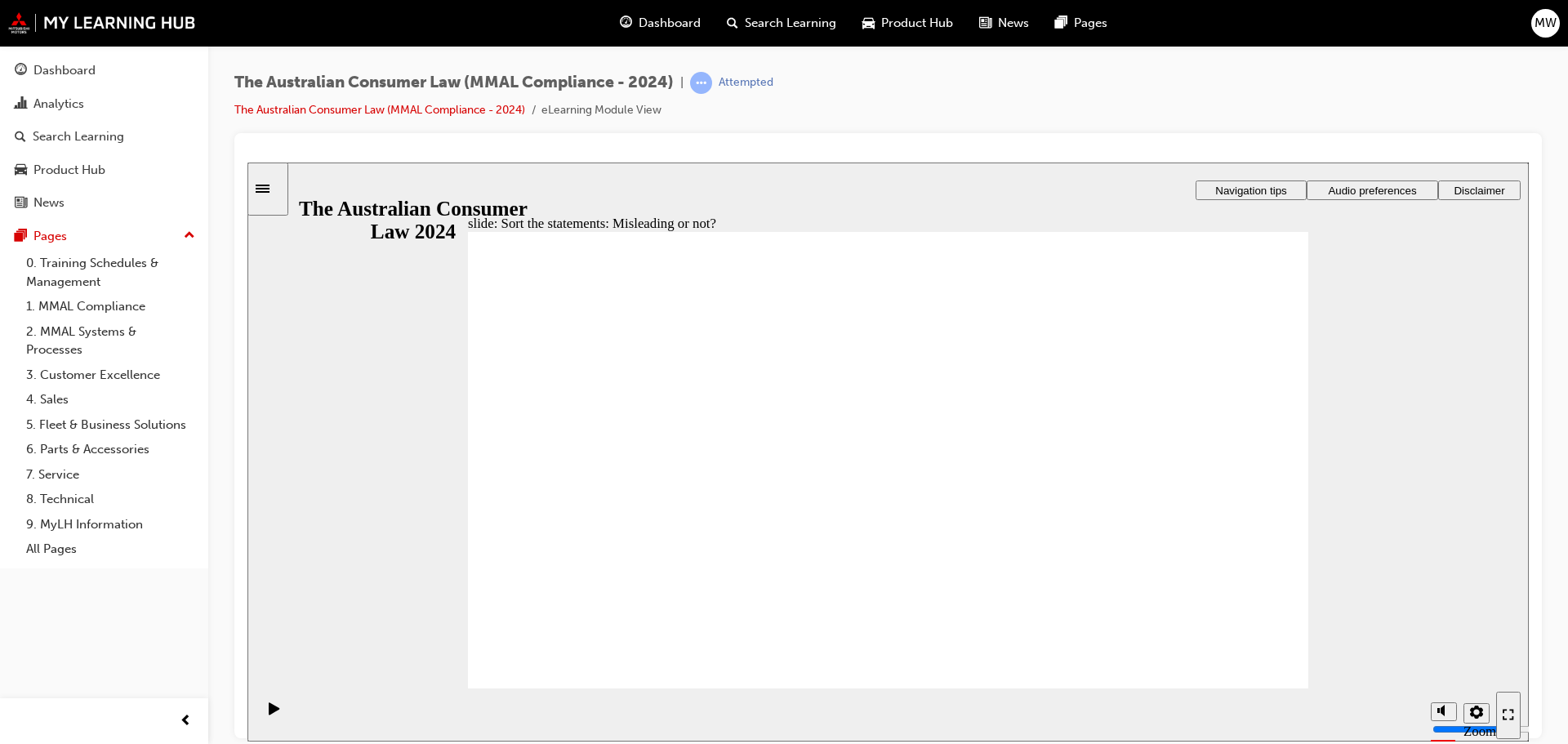
drag, startPoint x: 912, startPoint y: 410, endPoint x: 1084, endPoint y: 559, distance: 227.6
drag, startPoint x: 958, startPoint y: 415, endPoint x: 781, endPoint y: 545, distance: 219.6
drag, startPoint x: 923, startPoint y: 417, endPoint x: 741, endPoint y: 553, distance: 227.2
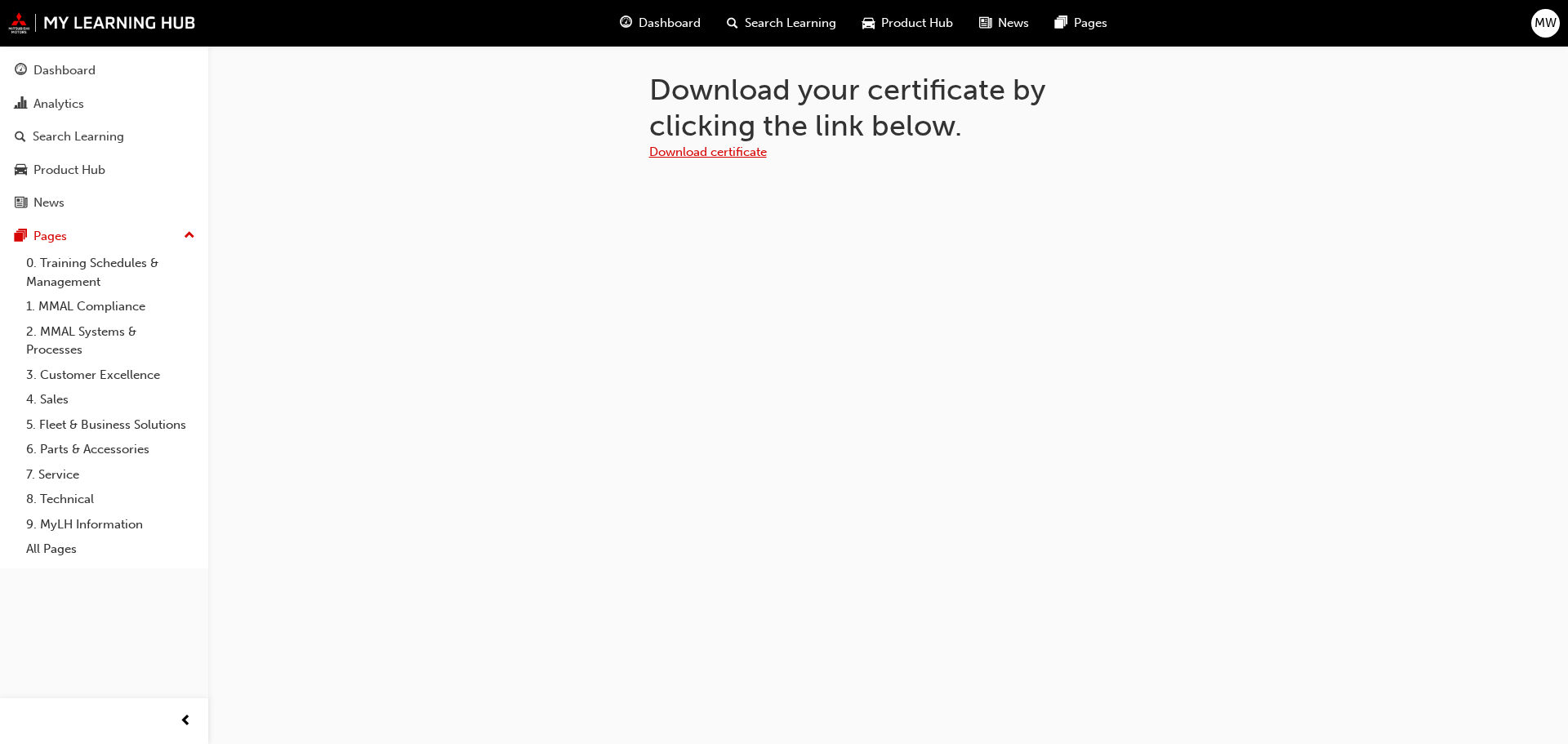
click at [727, 153] on link "Download certificate" at bounding box center [708, 152] width 117 height 15
